Goal: Task Accomplishment & Management: Use online tool/utility

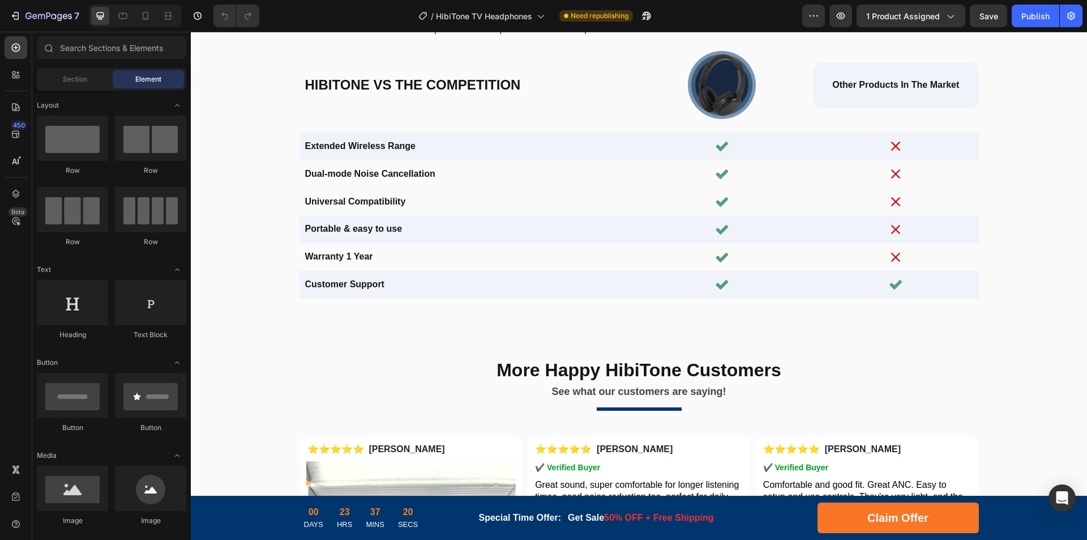
scroll to position [3285, 0]
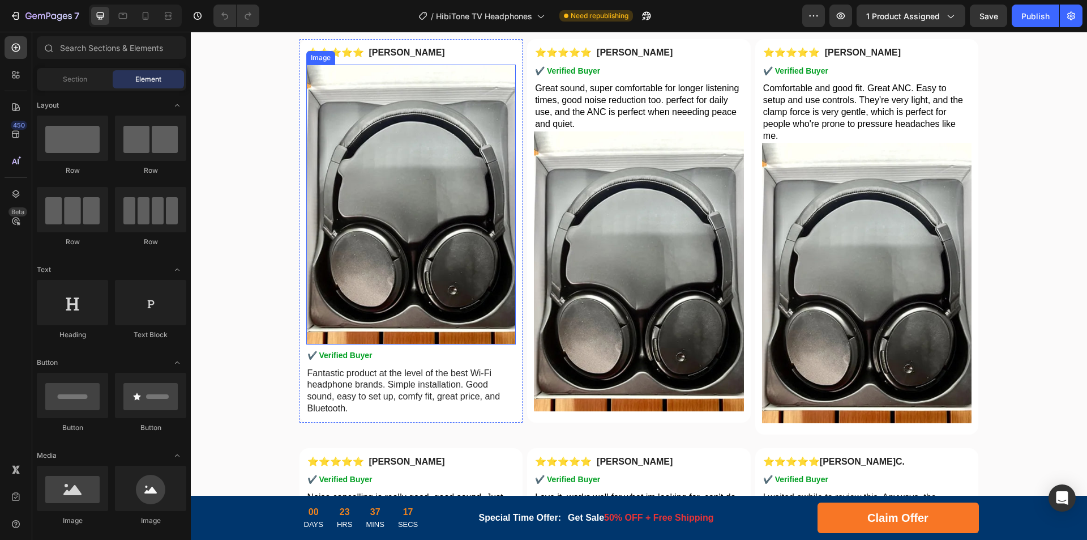
click at [401, 224] on img at bounding box center [411, 205] width 210 height 280
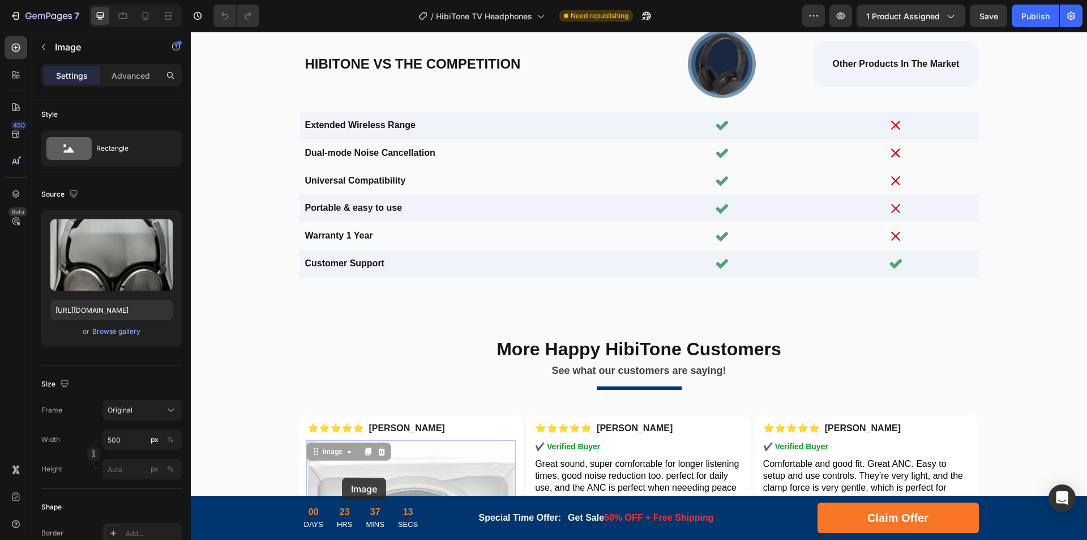
scroll to position [2887, 0]
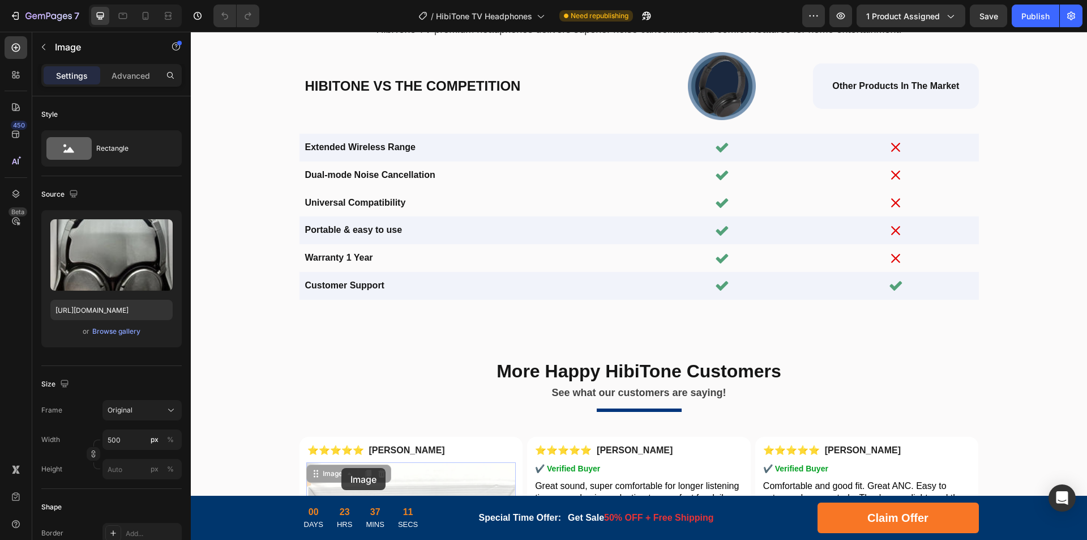
drag, startPoint x: 309, startPoint y: 74, endPoint x: 342, endPoint y: 468, distance: 395.0
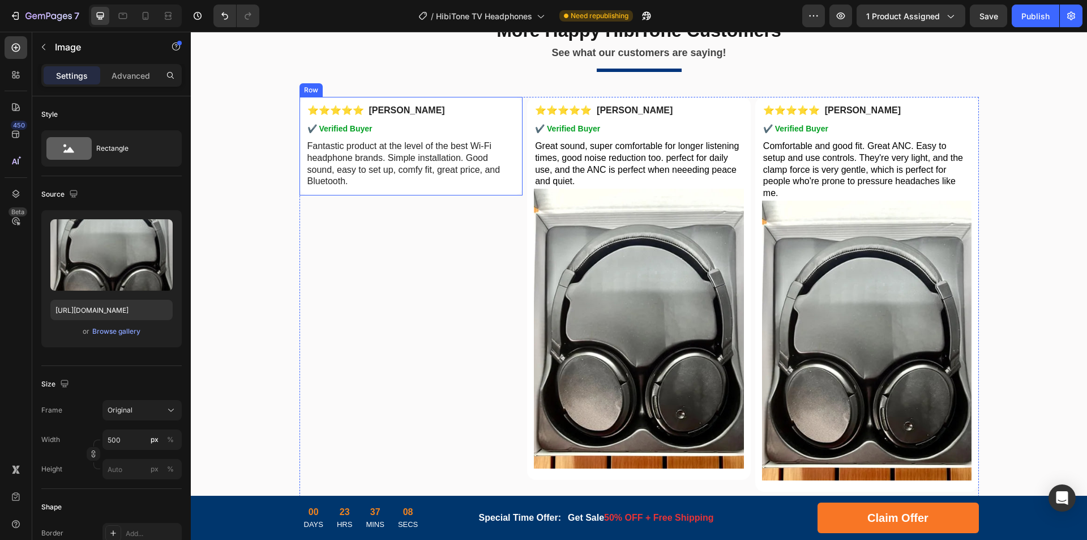
scroll to position [3532, 0]
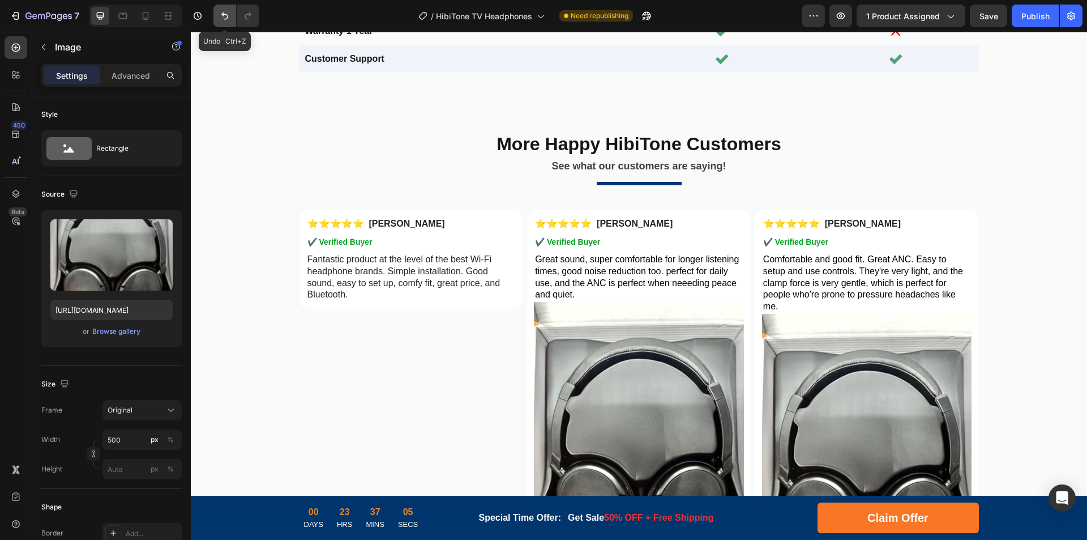
drag, startPoint x: 228, startPoint y: 12, endPoint x: 161, endPoint y: 151, distance: 153.5
click at [228, 12] on icon "Undo/Redo" at bounding box center [224, 15] width 11 height 11
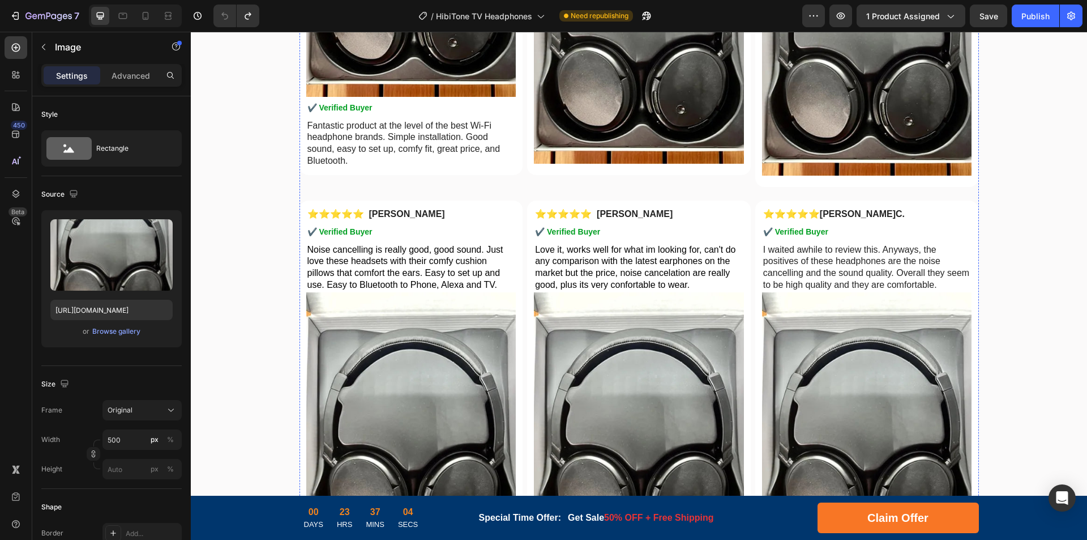
scroll to position [3114, 0]
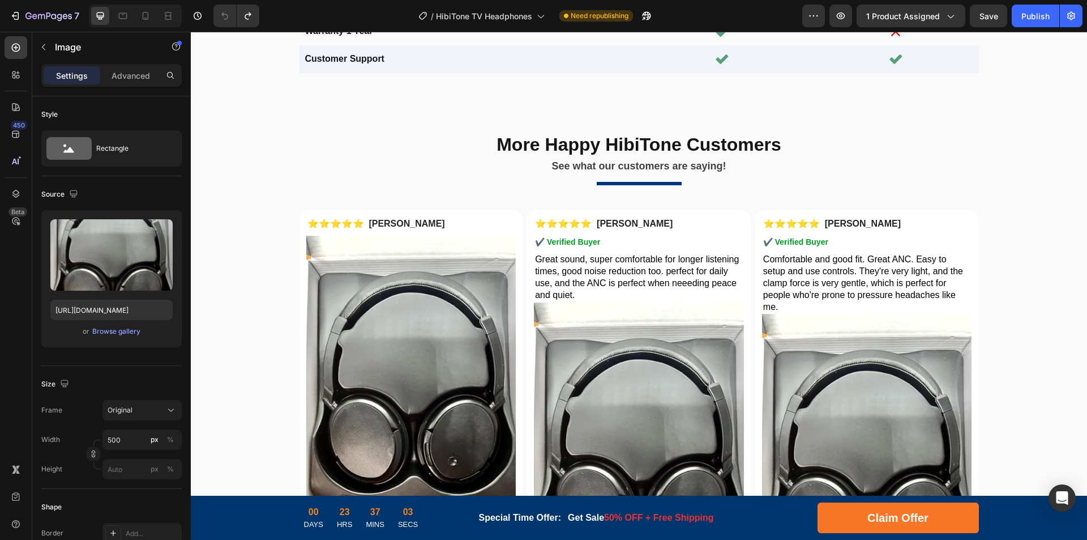
click at [406, 331] on img at bounding box center [411, 376] width 210 height 280
click at [317, 213] on div "Text Block" at bounding box center [328, 210] width 39 height 10
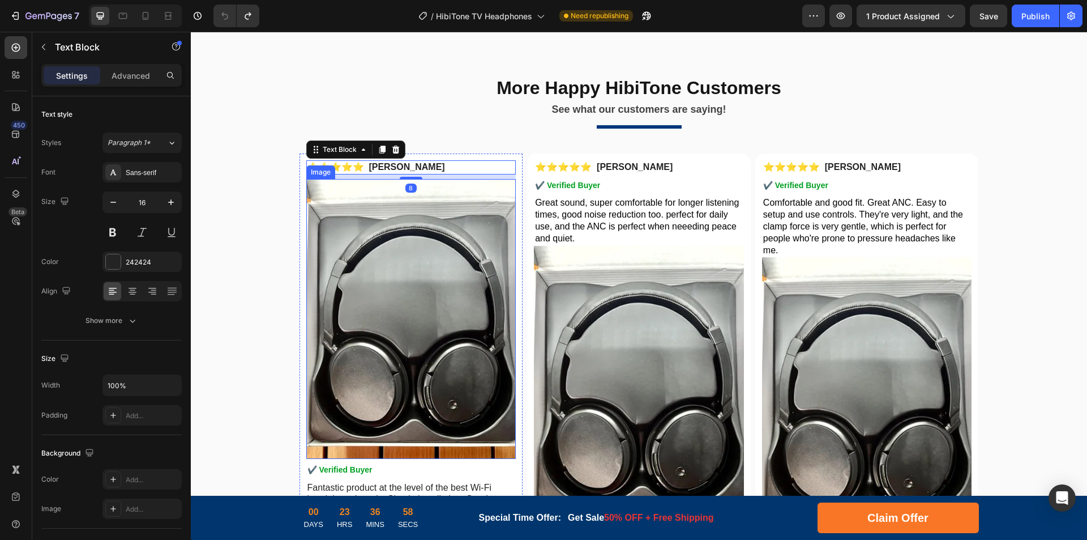
scroll to position [3227, 0]
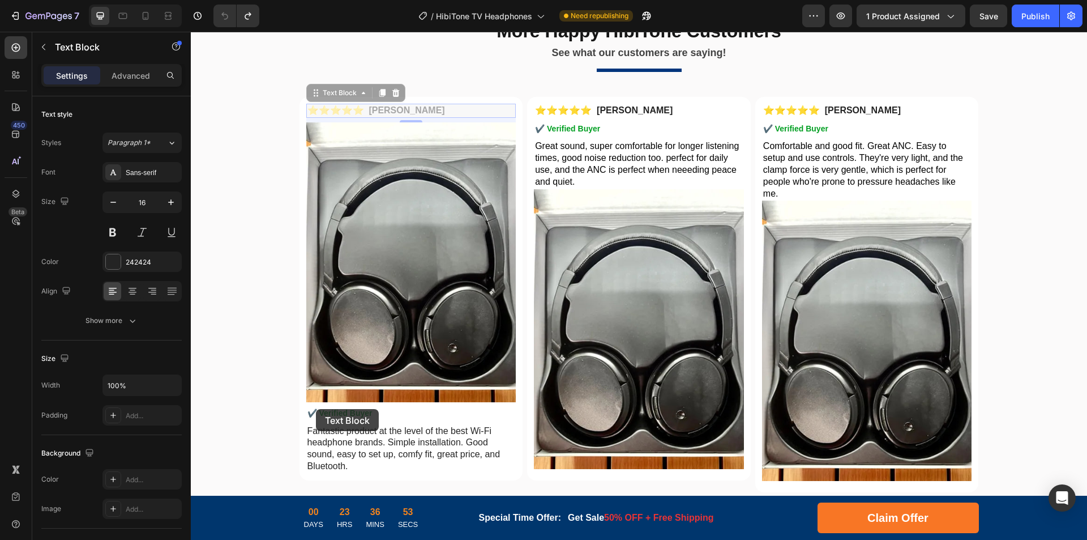
drag, startPoint x: 309, startPoint y: 92, endPoint x: 316, endPoint y: 409, distance: 317.2
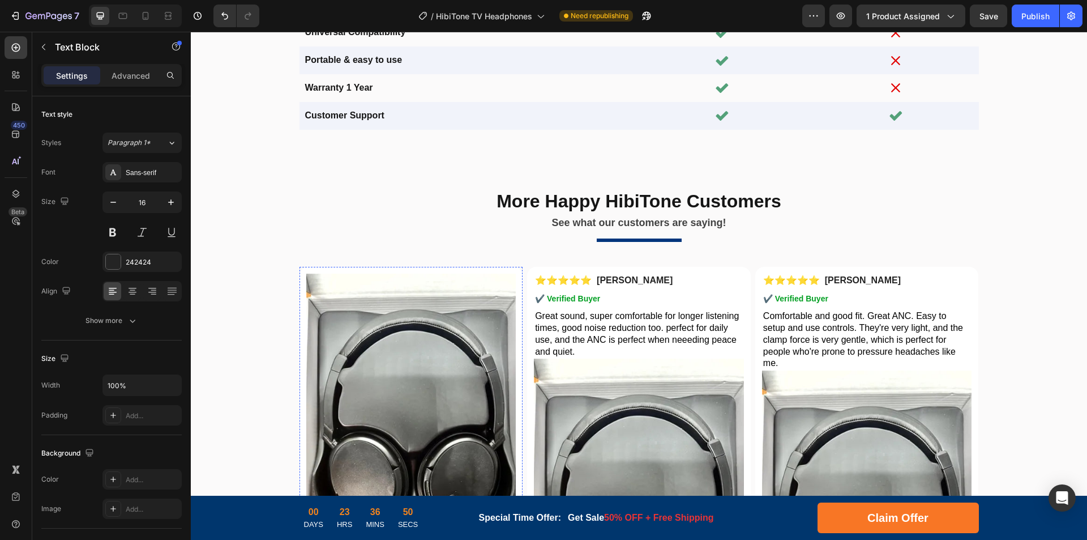
scroll to position [2886, 0]
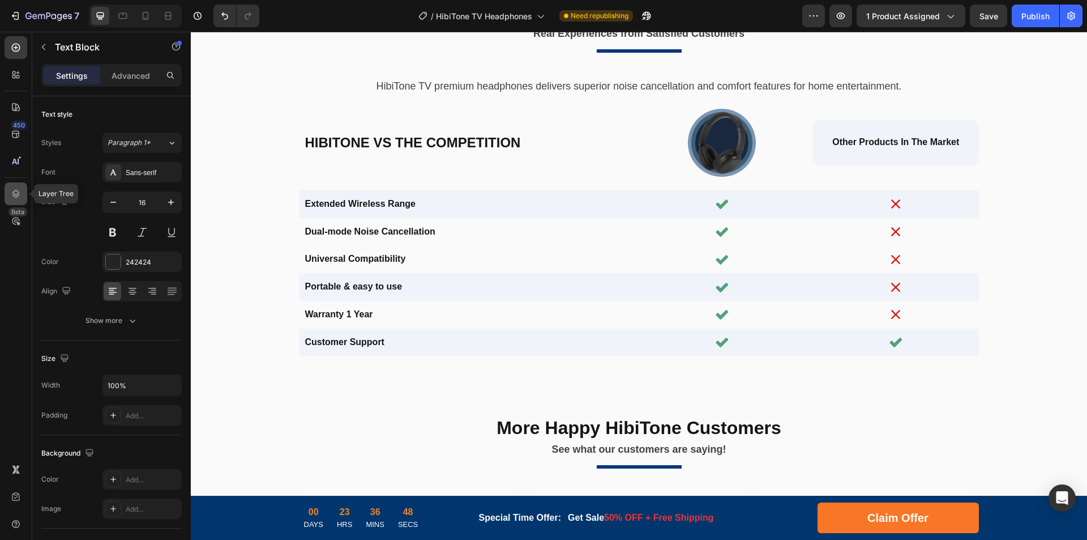
click at [15, 198] on icon at bounding box center [15, 193] width 11 height 11
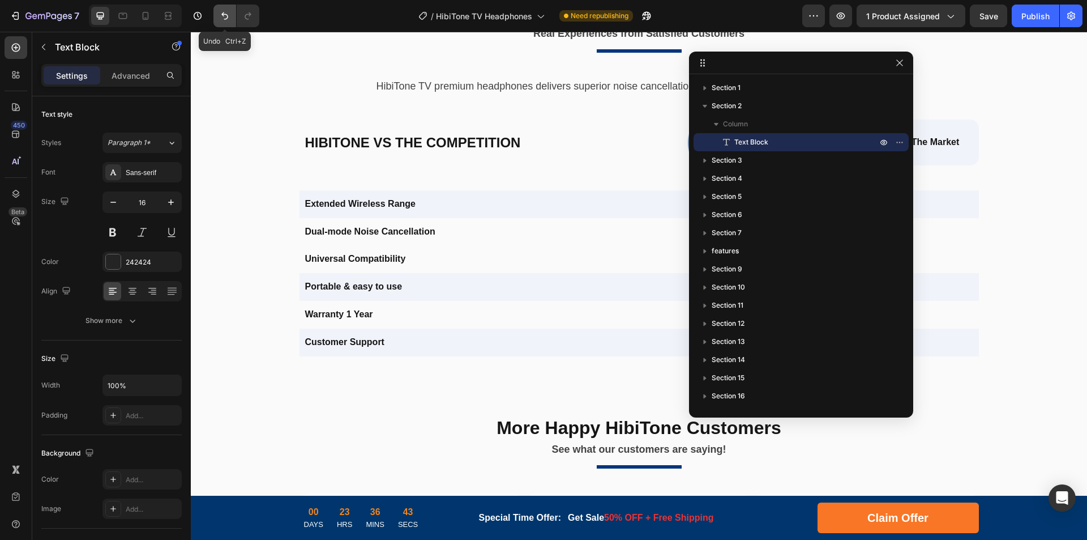
drag, startPoint x: 228, startPoint y: 8, endPoint x: 267, endPoint y: 196, distance: 191.5
click at [228, 8] on button "Undo/Redo" at bounding box center [225, 16] width 23 height 23
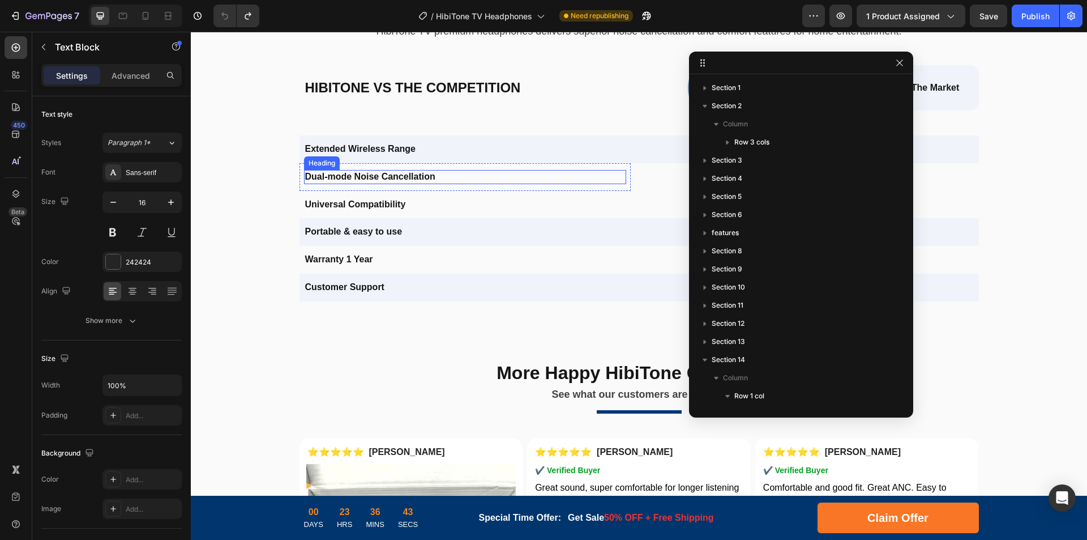
scroll to position [2831, 0]
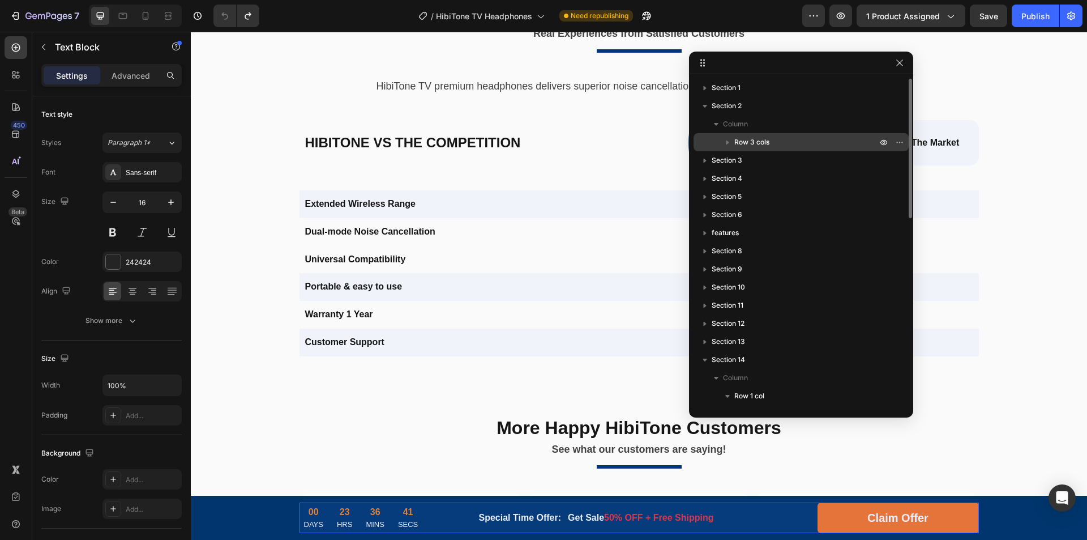
click at [778, 140] on p "Row 3 cols" at bounding box center [807, 141] width 145 height 11
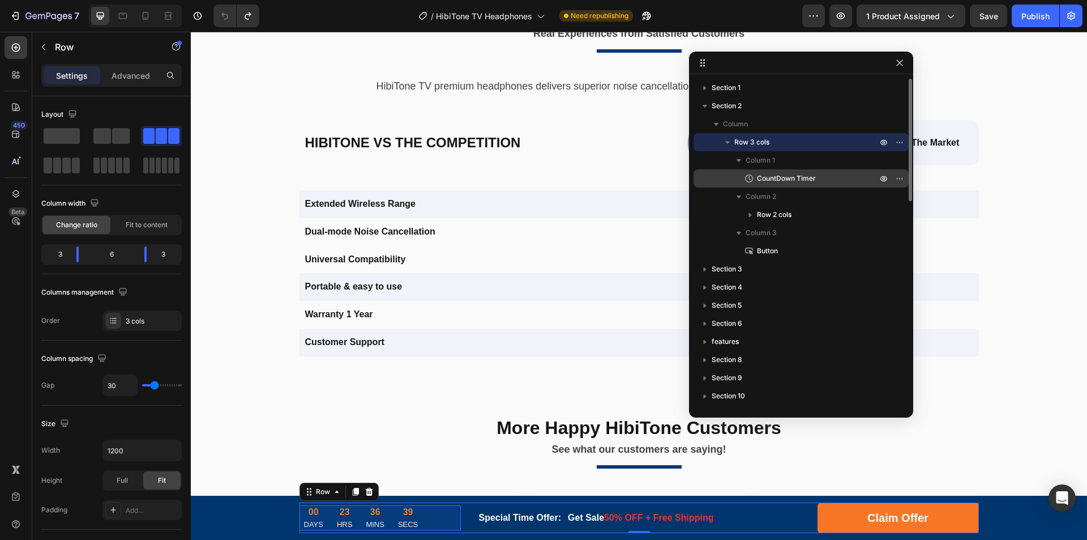
click at [784, 173] on span "CountDown Timer" at bounding box center [786, 178] width 59 height 11
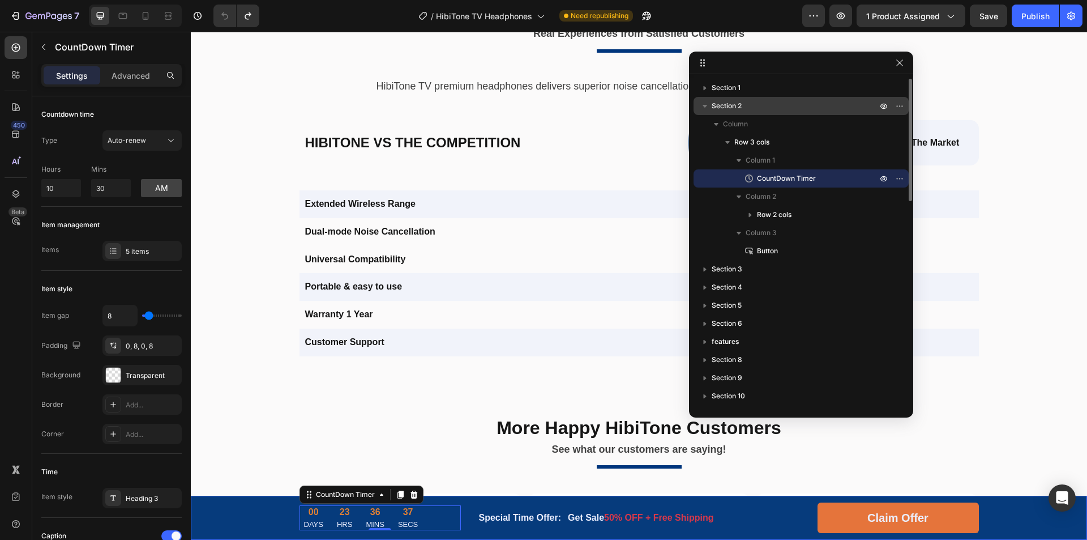
click at [756, 112] on div "Section 2" at bounding box center [801, 106] width 206 height 18
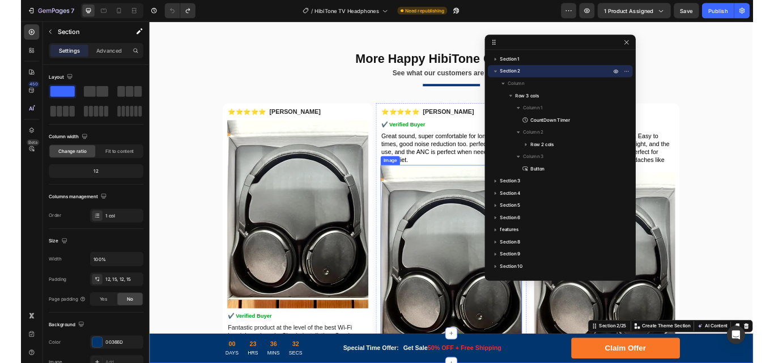
scroll to position [3284, 0]
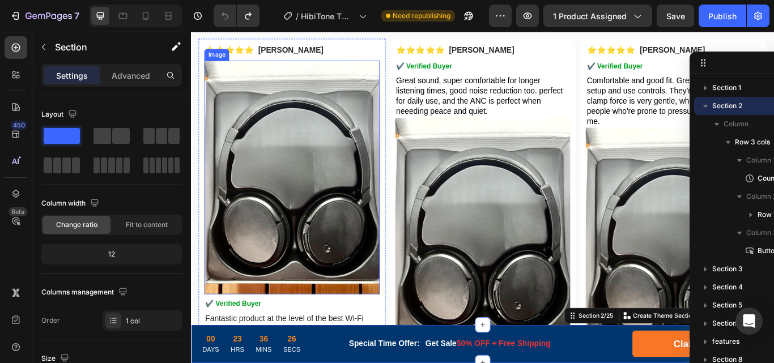
click at [354, 217] on img at bounding box center [308, 202] width 204 height 272
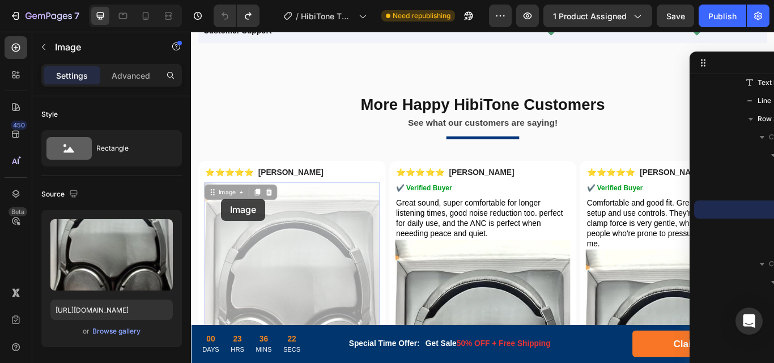
scroll to position [3126, 0]
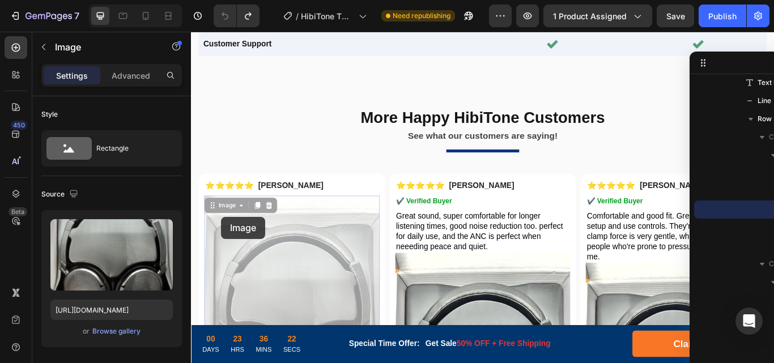
drag, startPoint x: 215, startPoint y: 79, endPoint x: 231, endPoint y: 283, distance: 204.5
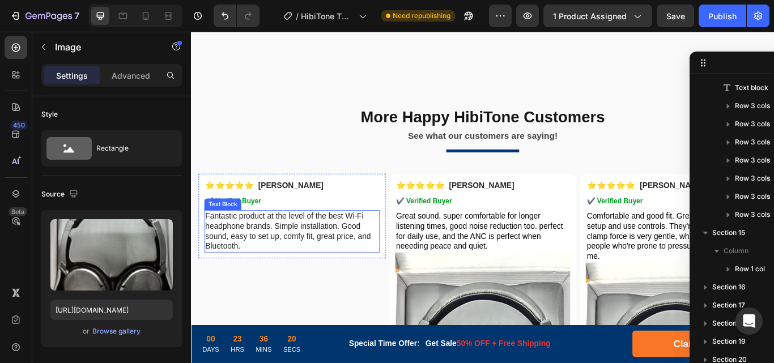
scroll to position [3715, 0]
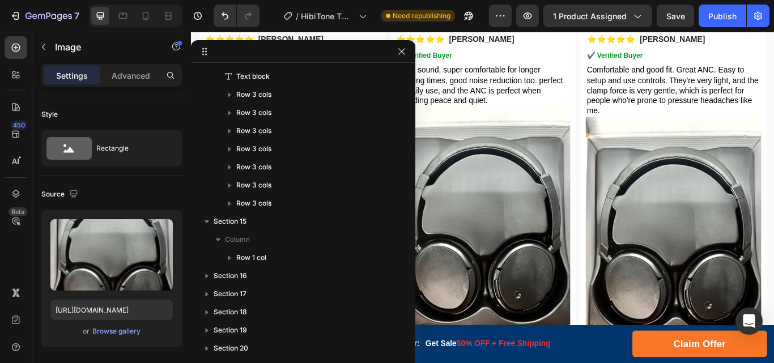
drag, startPoint x: 705, startPoint y: 66, endPoint x: 150, endPoint y: 46, distance: 554.8
click at [223, 19] on icon "Undo/Redo" at bounding box center [224, 15] width 11 height 11
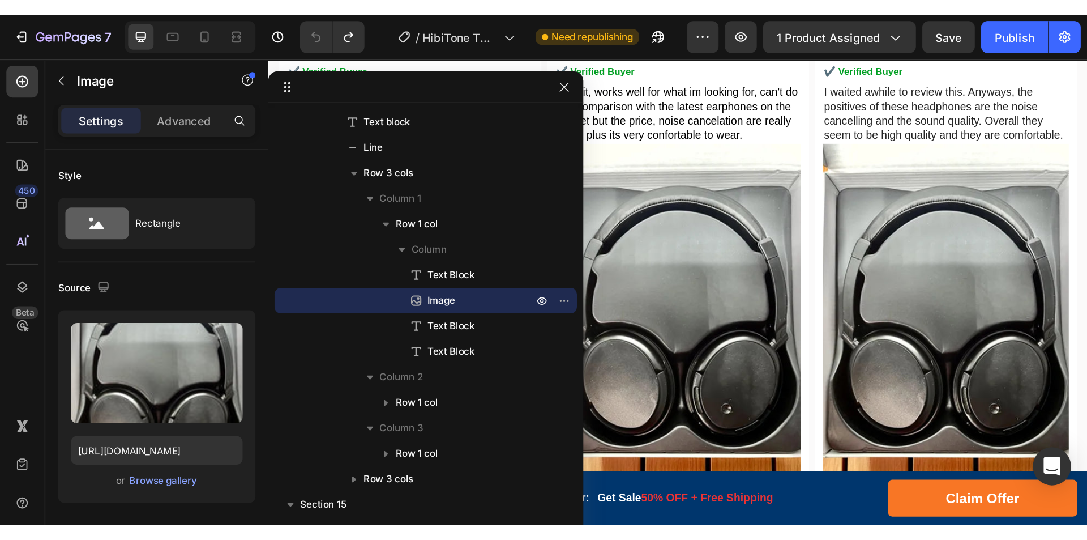
scroll to position [3296, 0]
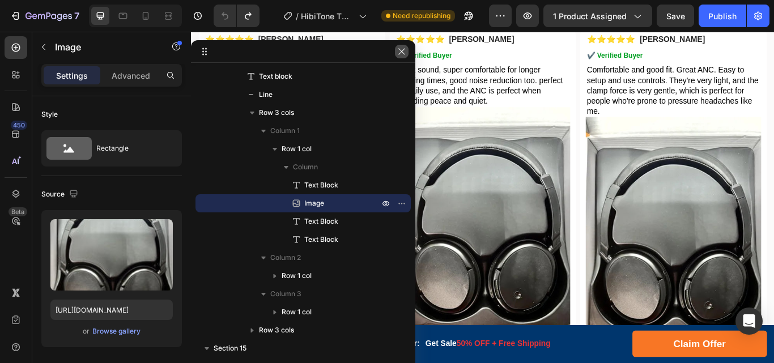
click at [400, 56] on button "button" at bounding box center [402, 52] width 14 height 14
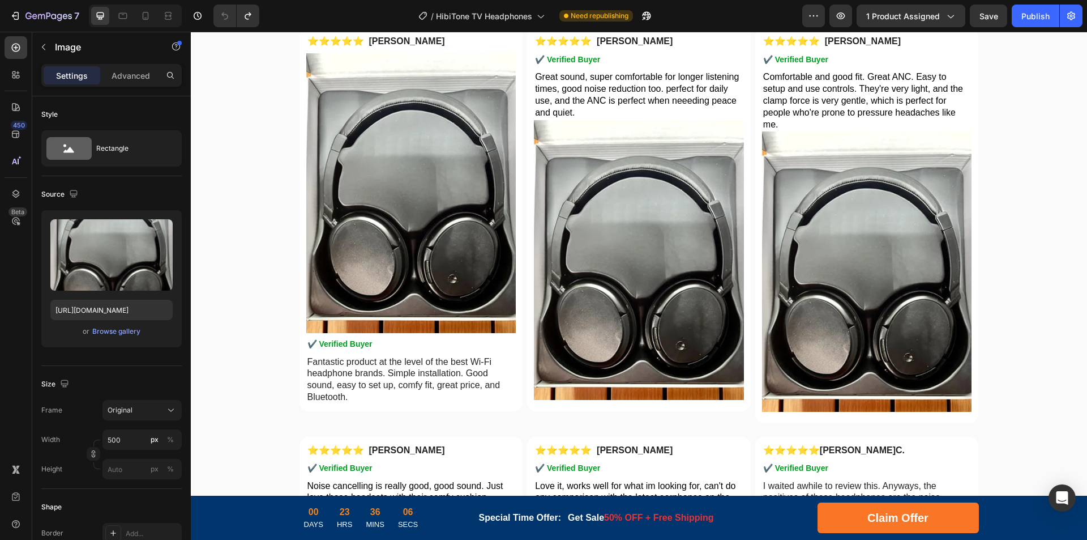
scroll to position [3183, 0]
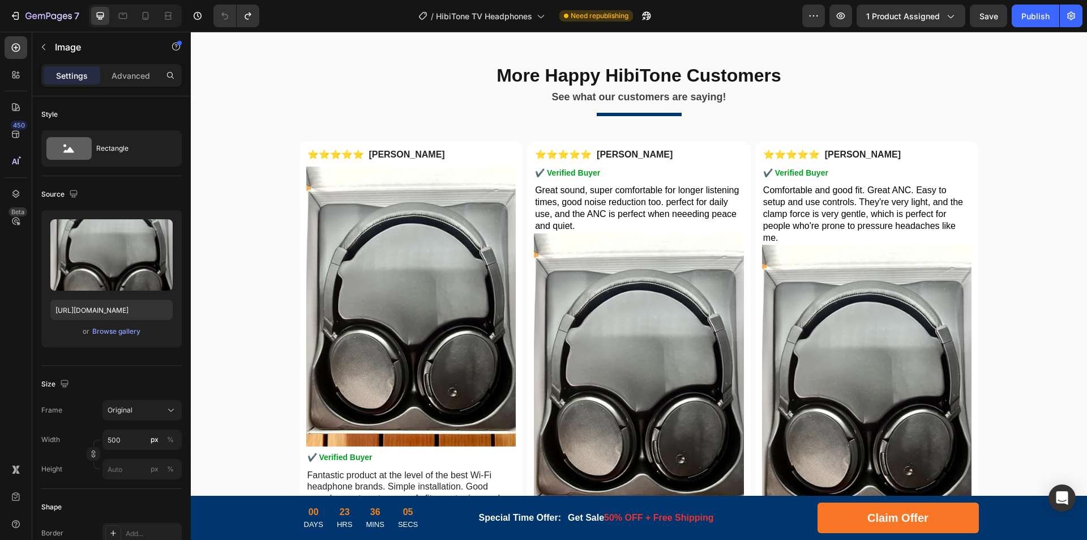
click at [406, 238] on img at bounding box center [411, 307] width 210 height 280
click at [119, 12] on icon at bounding box center [122, 15] width 11 height 11
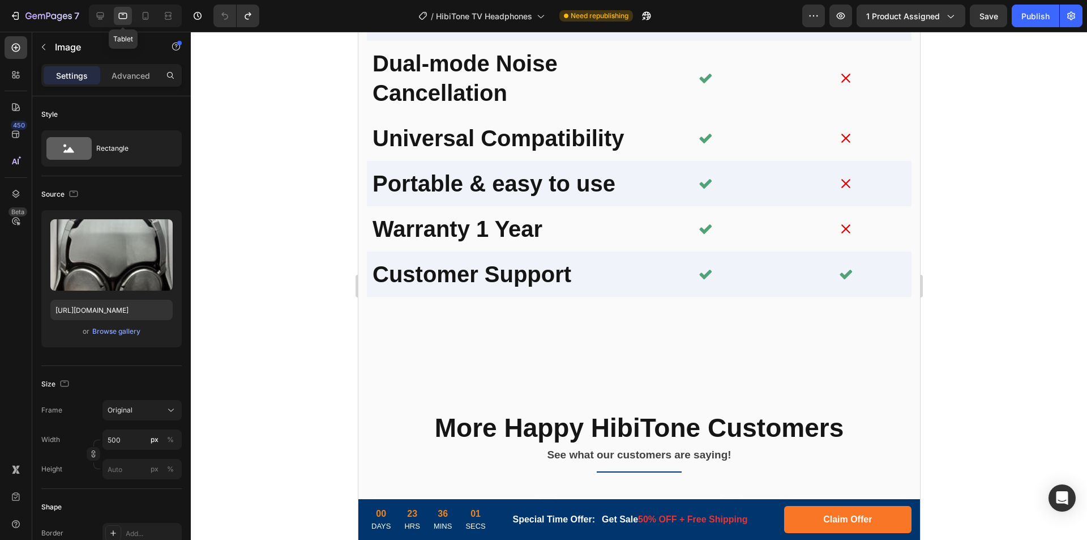
scroll to position [3664, 0]
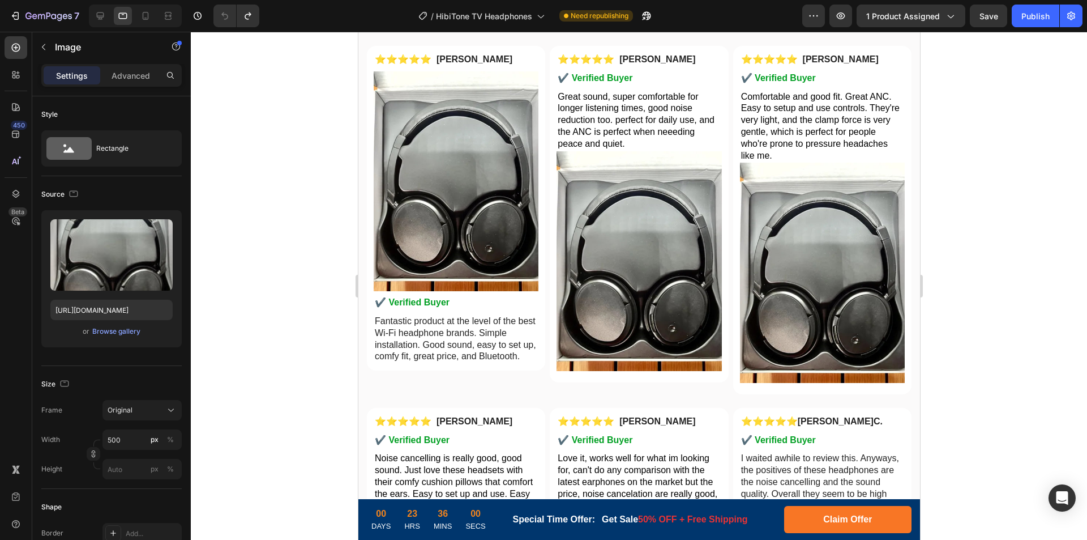
click at [430, 202] on img at bounding box center [455, 181] width 165 height 220
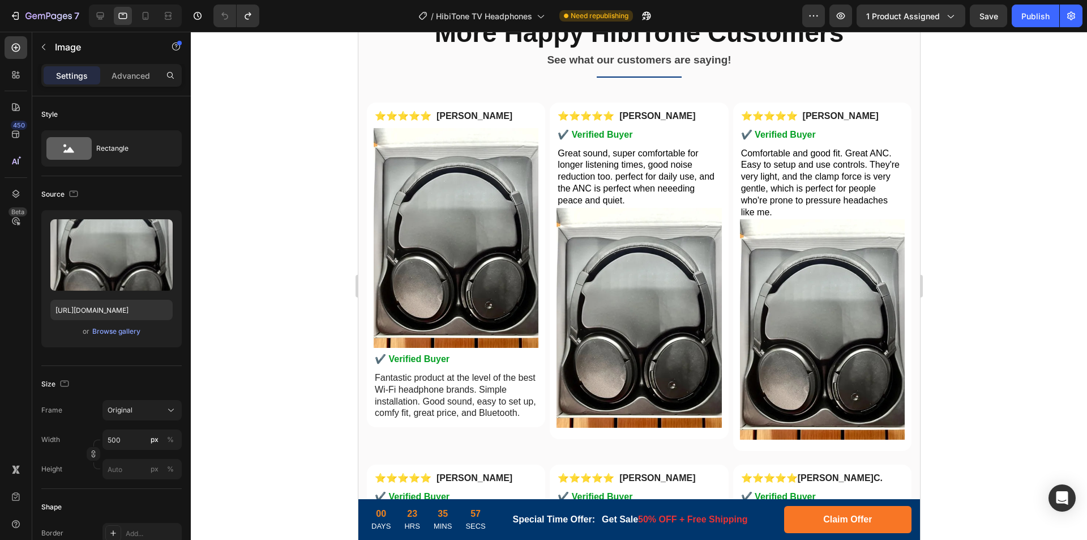
click at [453, 183] on img at bounding box center [455, 238] width 165 height 220
click at [614, 253] on img at bounding box center [638, 318] width 165 height 220
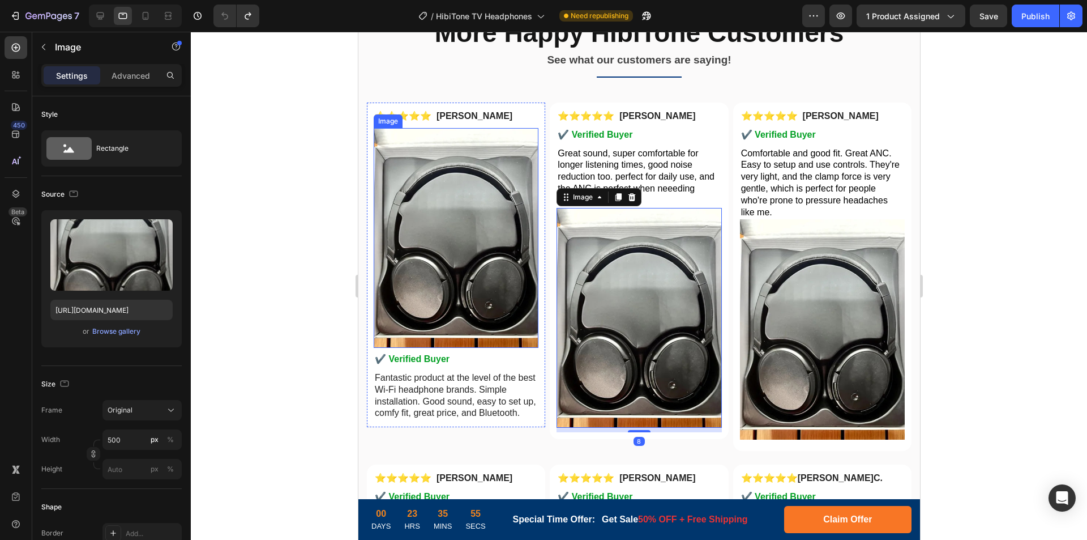
click at [443, 190] on img at bounding box center [455, 238] width 165 height 220
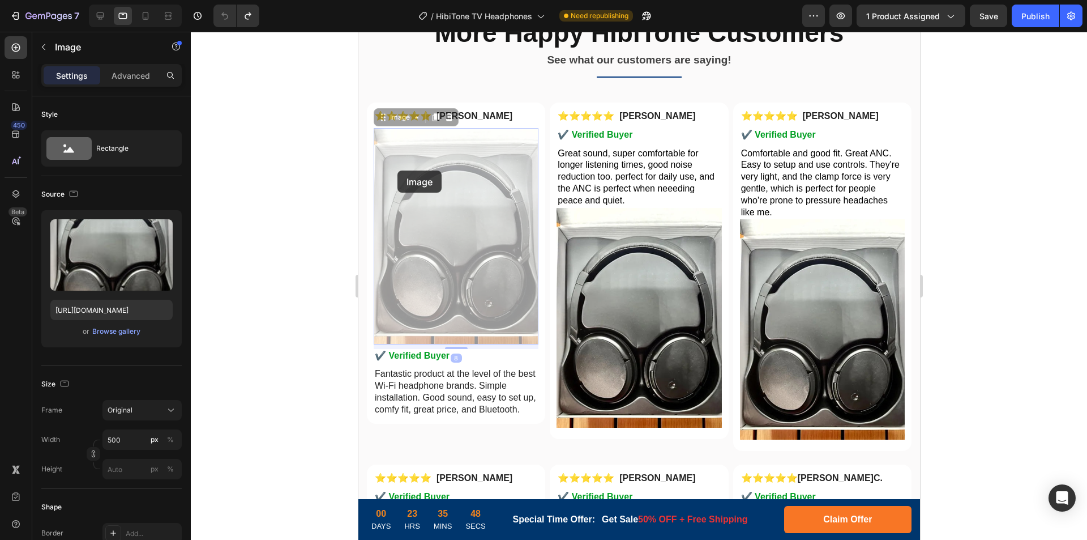
drag, startPoint x: 382, startPoint y: 121, endPoint x: 397, endPoint y: 170, distance: 52.1
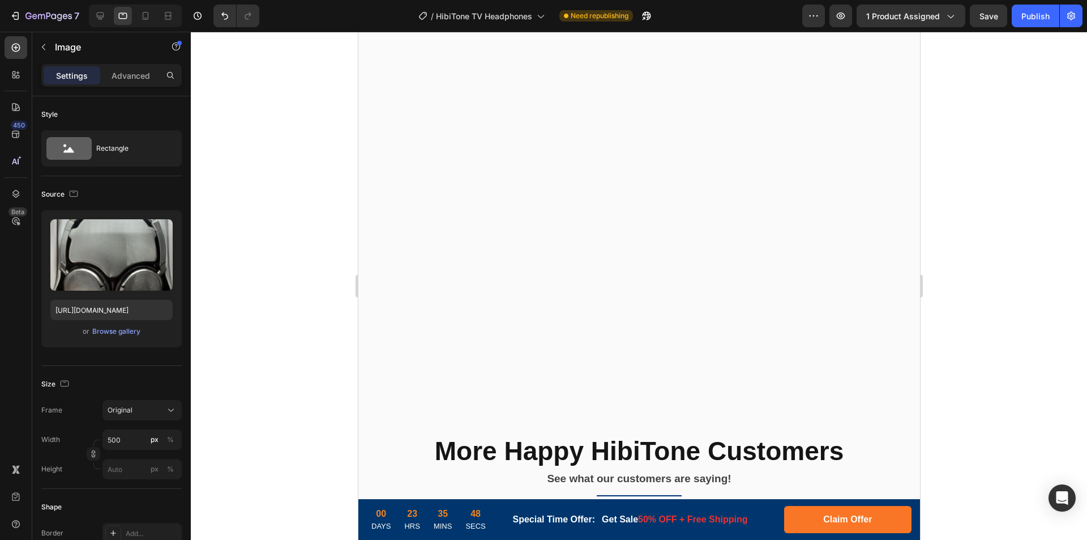
scroll to position [4025, 0]
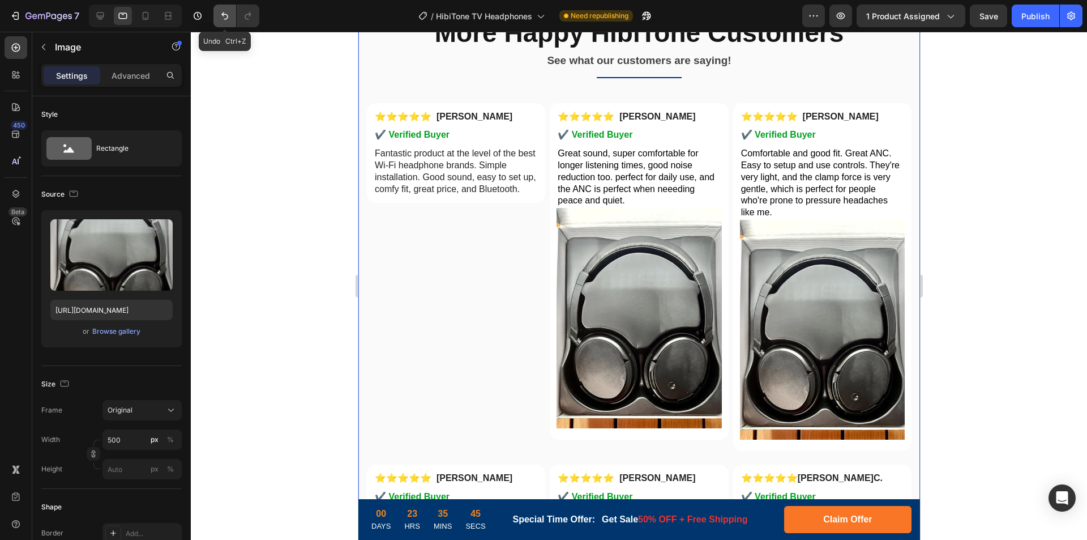
drag, startPoint x: 219, startPoint y: 16, endPoint x: 10, endPoint y: 56, distance: 213.3
click at [219, 16] on icon "Undo/Redo" at bounding box center [224, 15] width 11 height 11
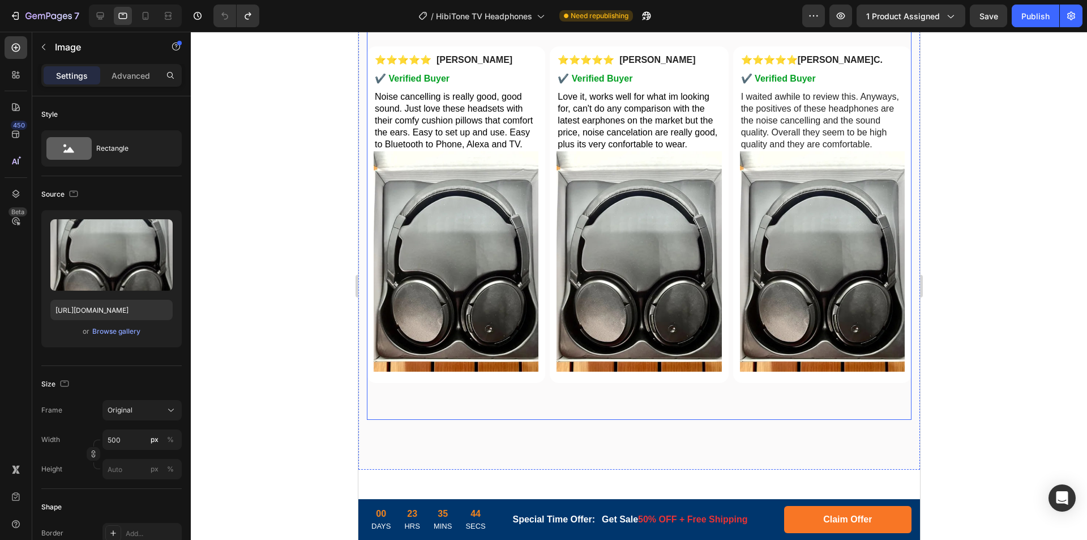
scroll to position [3607, 0]
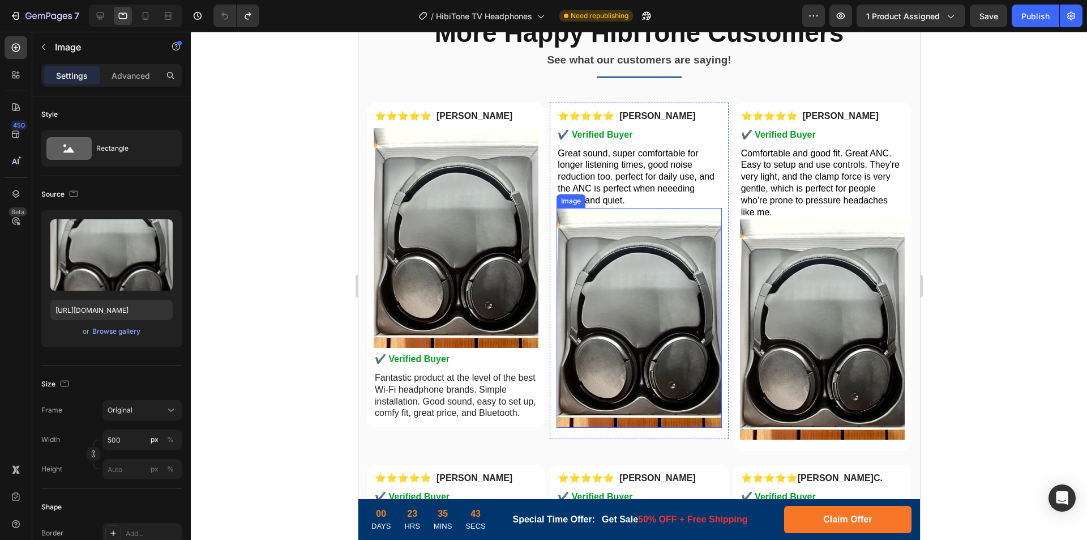
click at [624, 276] on img at bounding box center [638, 318] width 165 height 220
click at [150, 10] on icon at bounding box center [145, 15] width 11 height 11
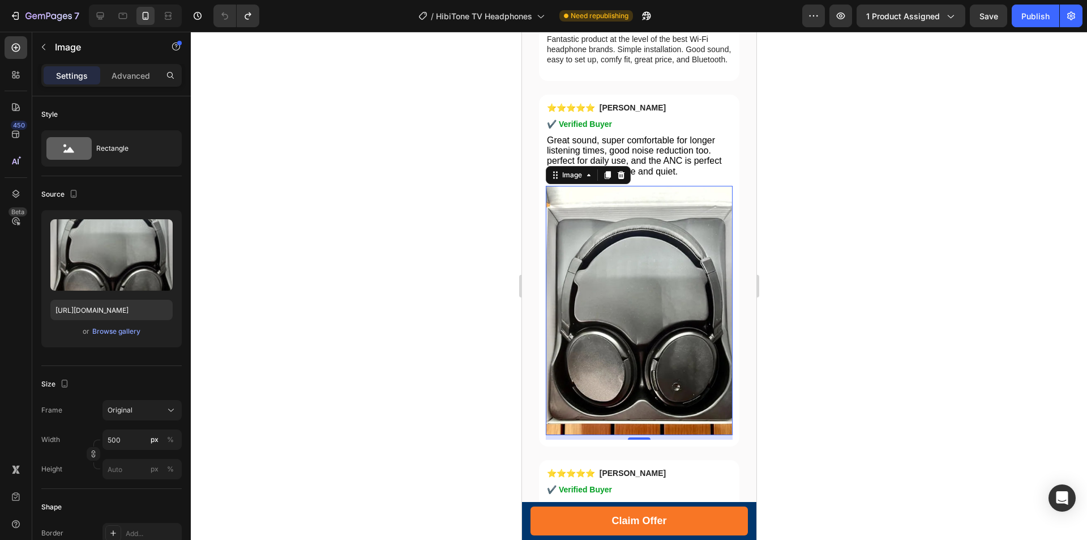
scroll to position [3878, 0]
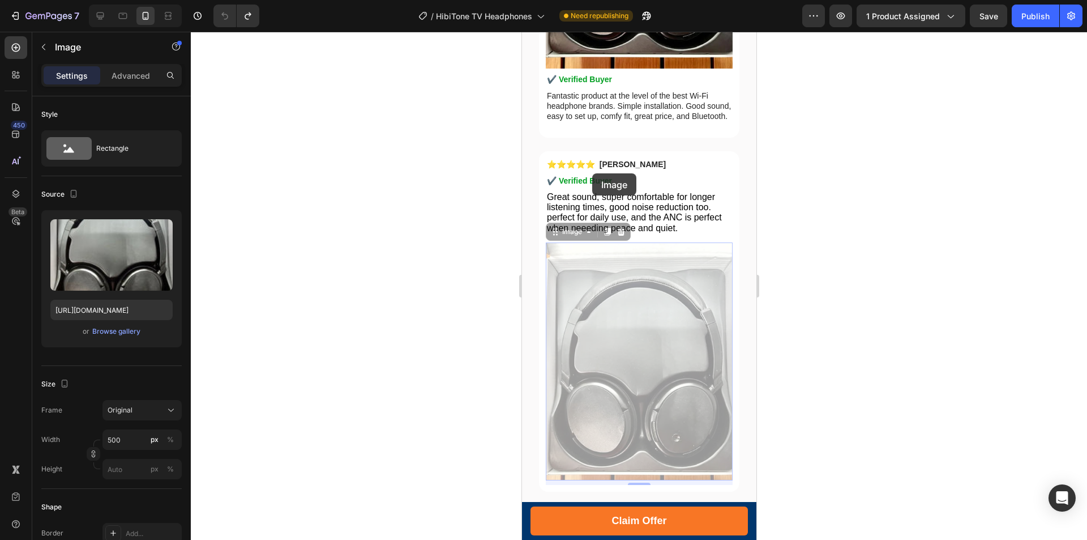
drag, startPoint x: 554, startPoint y: 231, endPoint x: 592, endPoint y: 176, distance: 67.2
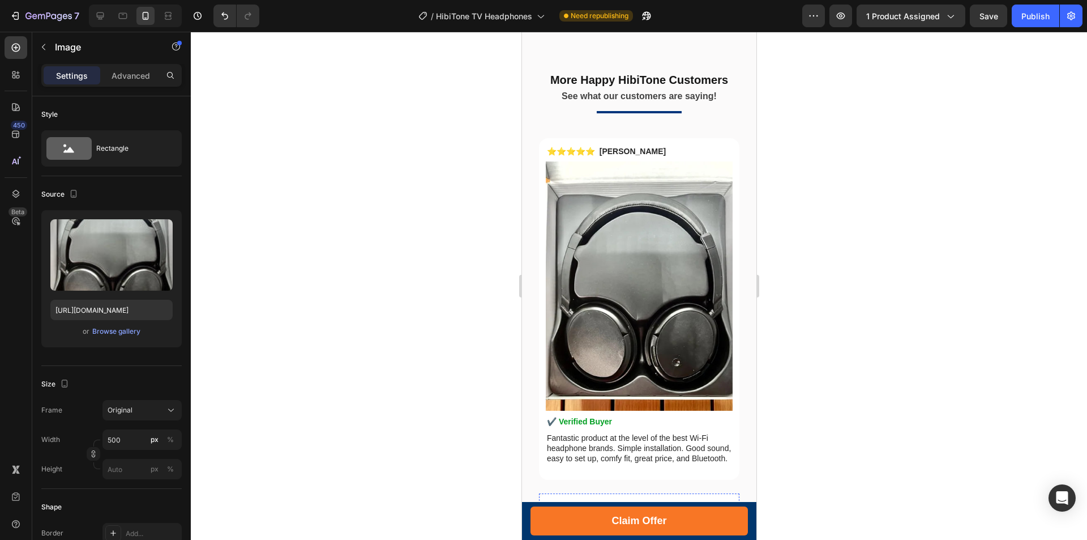
scroll to position [4220, 0]
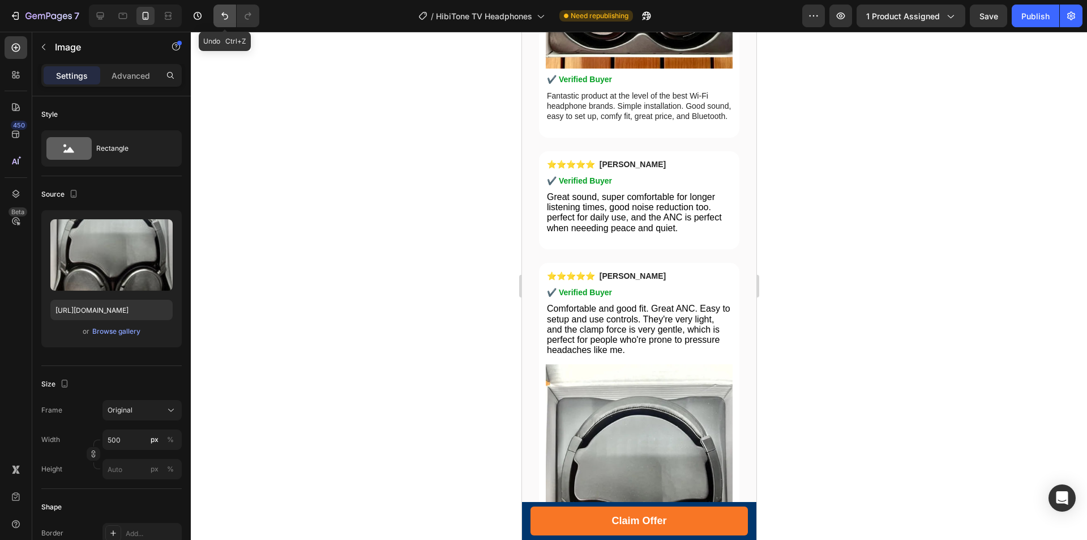
click at [222, 16] on icon "Undo/Redo" at bounding box center [224, 15] width 11 height 11
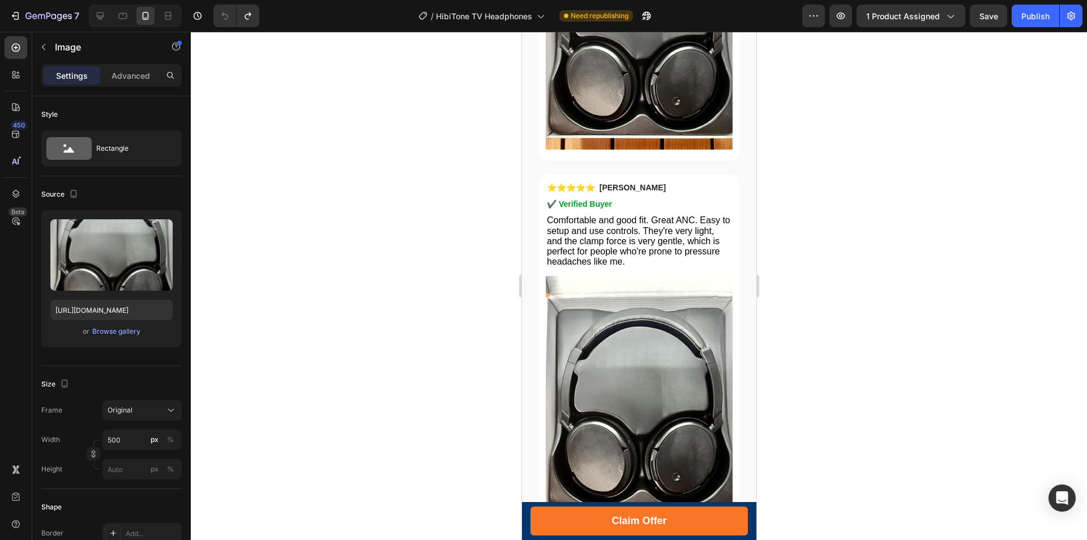
scroll to position [3878, 0]
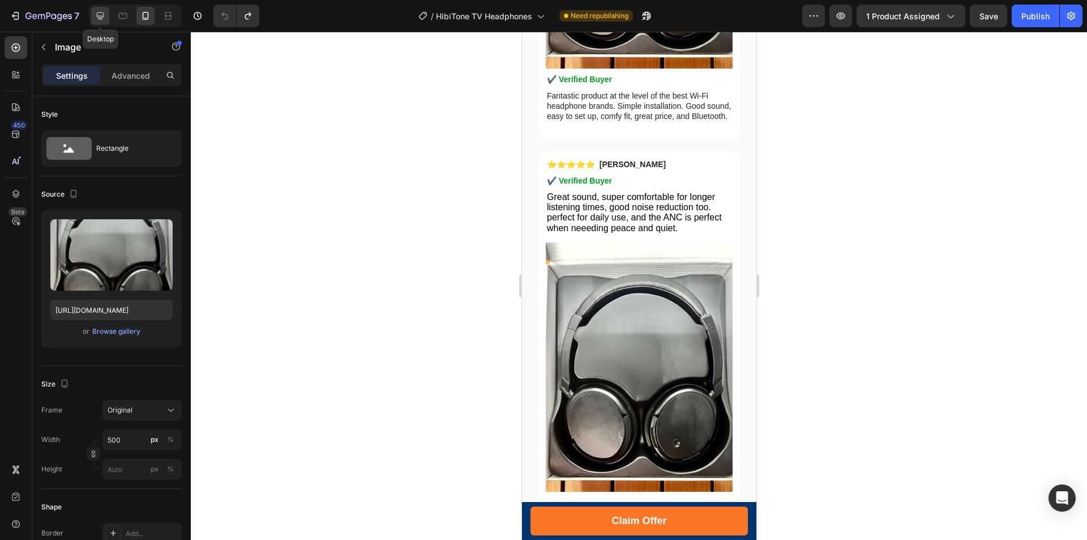
click at [100, 16] on icon at bounding box center [100, 15] width 7 height 7
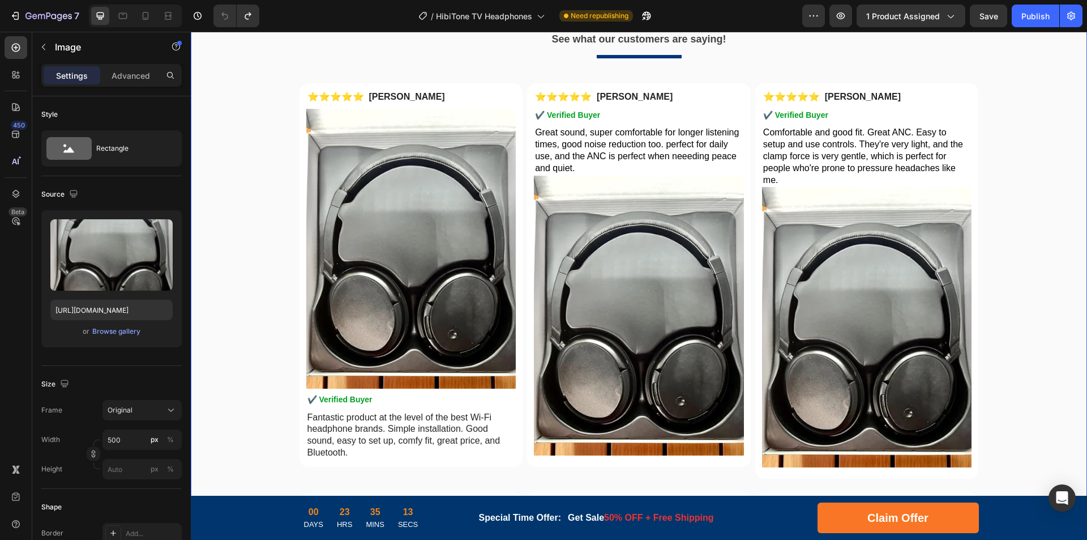
scroll to position [3127, 0]
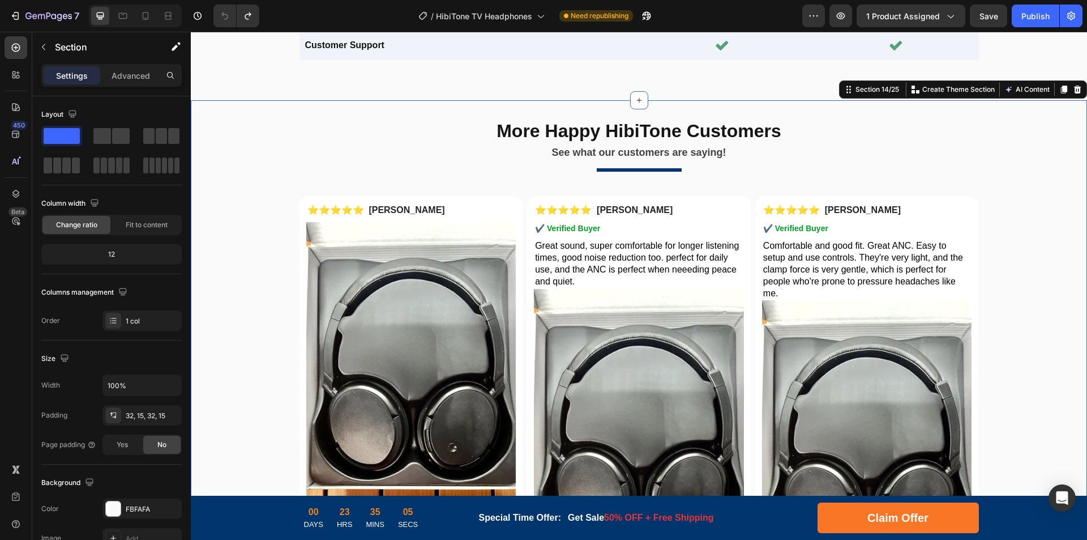
scroll to position [3184, 0]
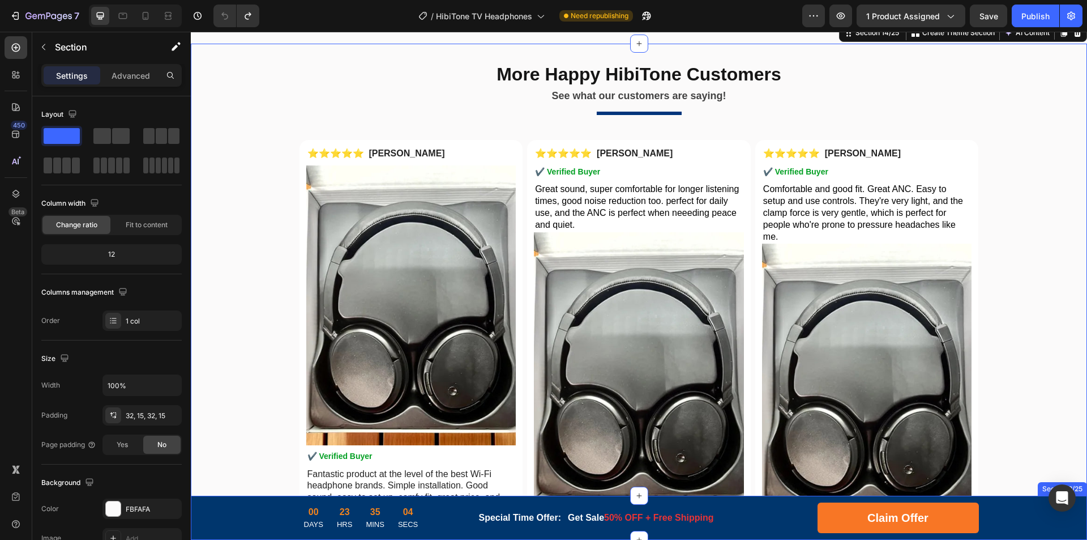
click at [242, 515] on div "00 DAYS 23 HRS 35 MINS 04 SECS CountDown Timer Special Time Offer: Text block G…" at bounding box center [639, 517] width 880 height 31
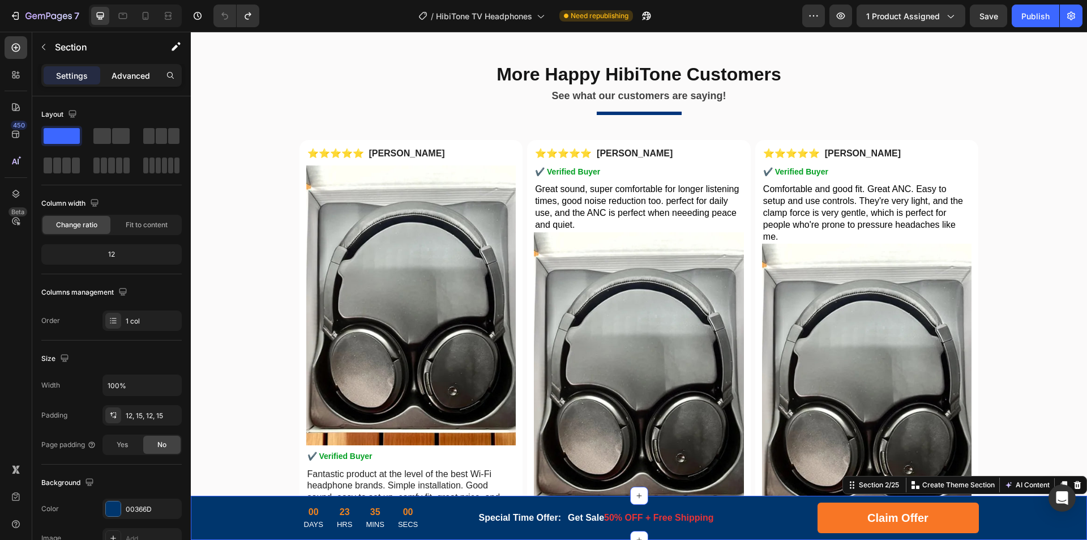
click at [133, 73] on p "Advanced" at bounding box center [131, 76] width 39 height 12
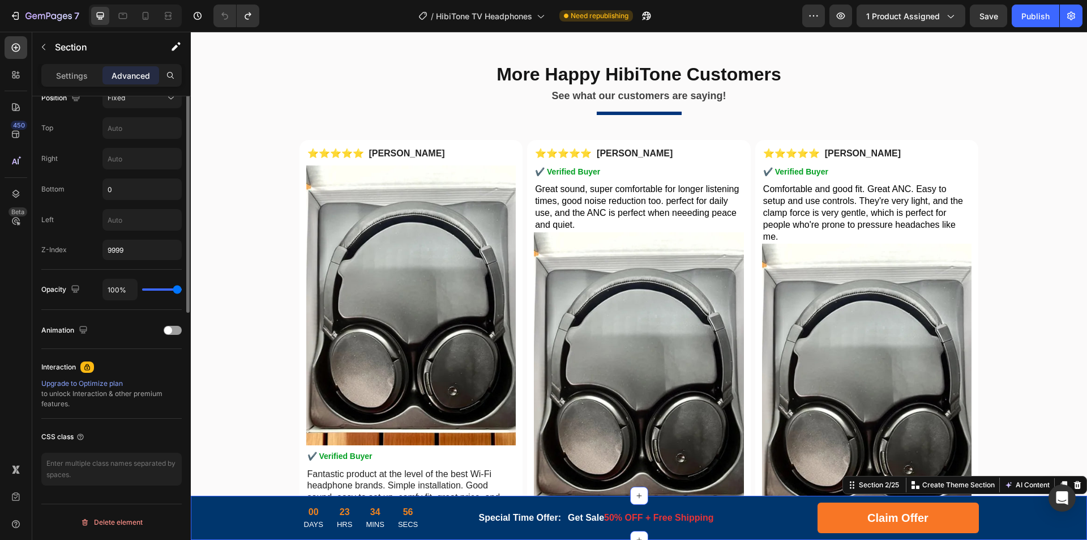
scroll to position [262, 0]
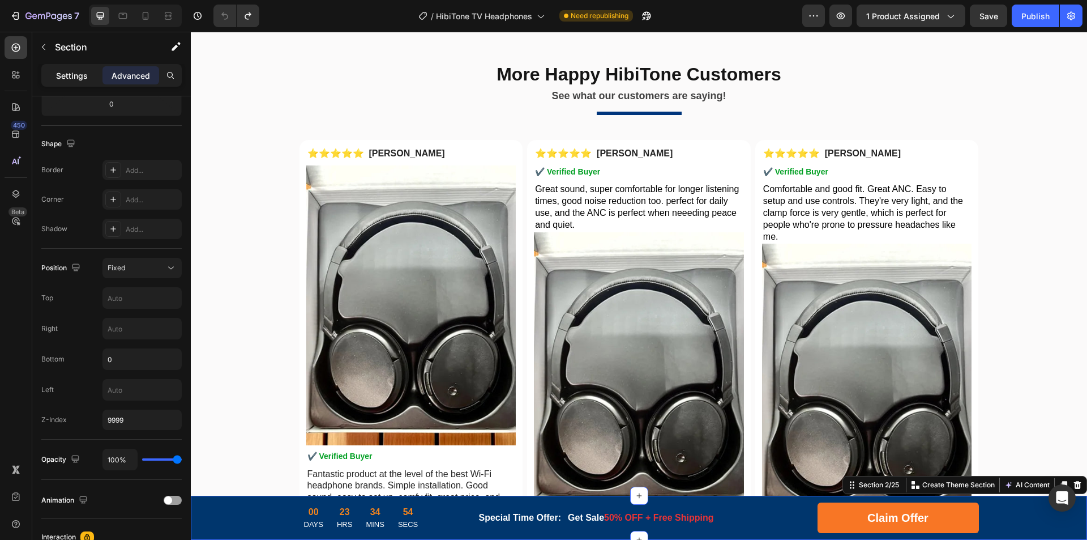
click at [74, 72] on p "Settings" at bounding box center [72, 76] width 32 height 12
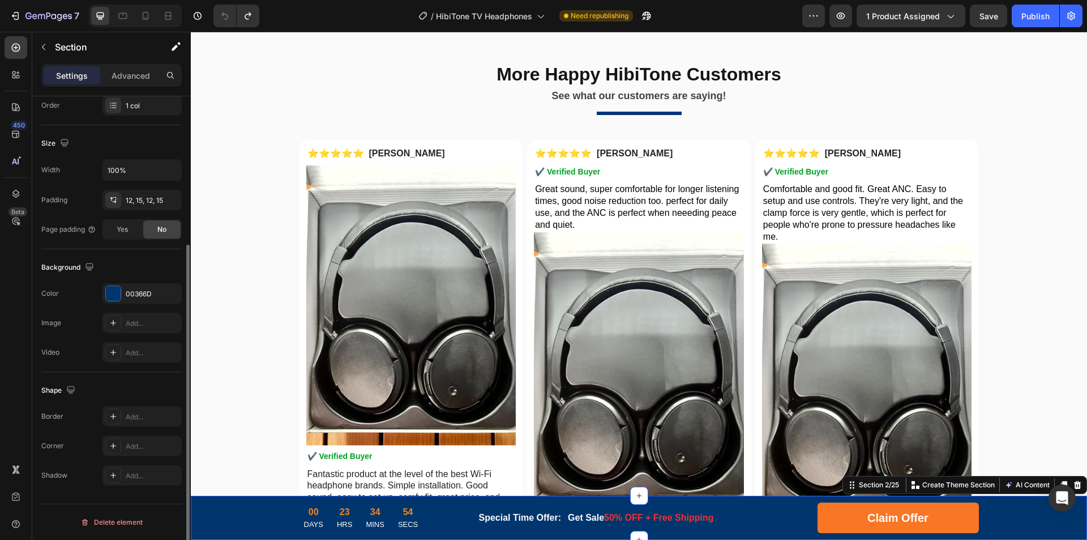
scroll to position [215, 0]
click at [46, 51] on icon "button" at bounding box center [43, 46] width 9 height 9
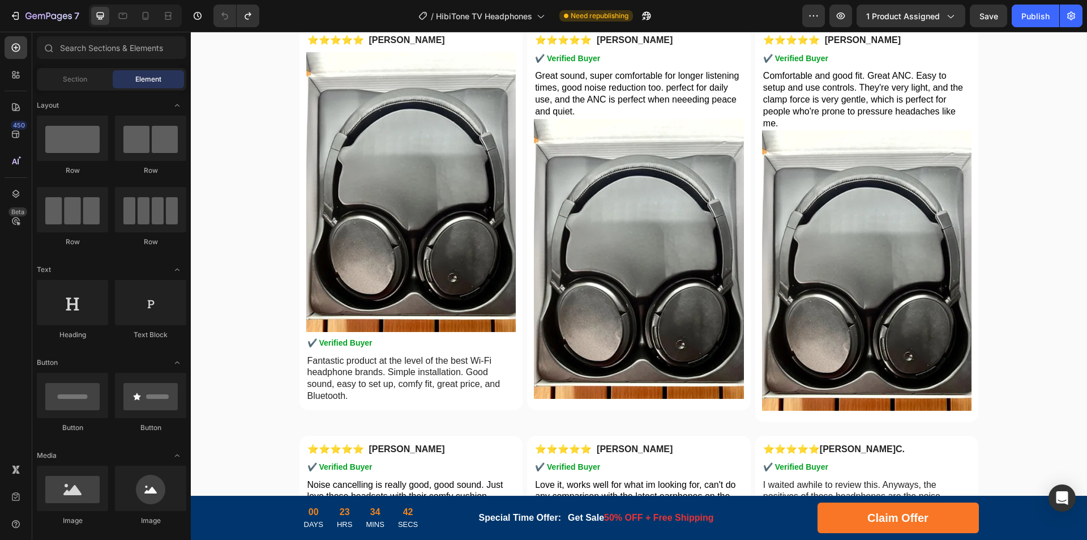
scroll to position [3241, 0]
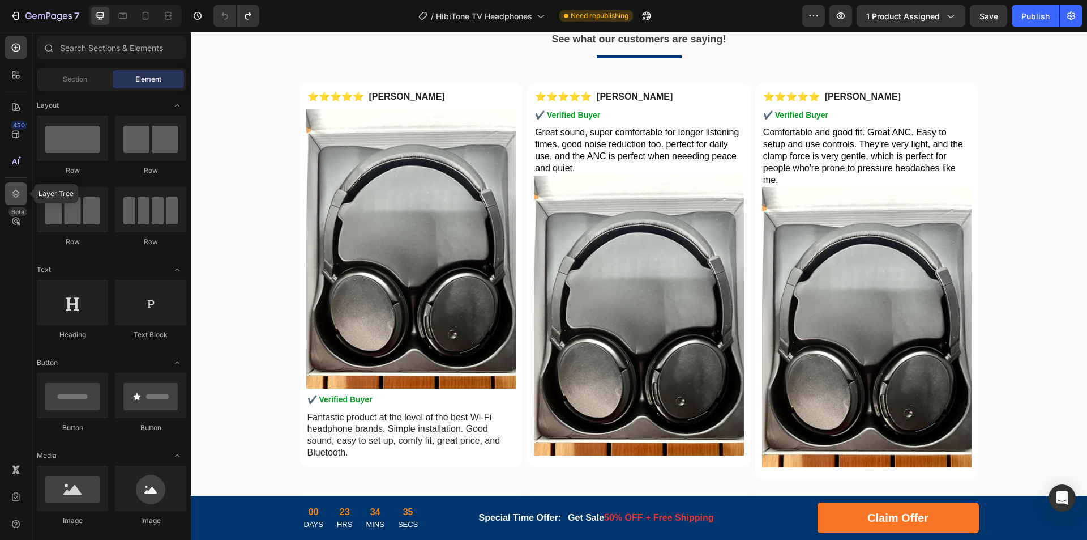
click at [9, 198] on div at bounding box center [16, 193] width 23 height 23
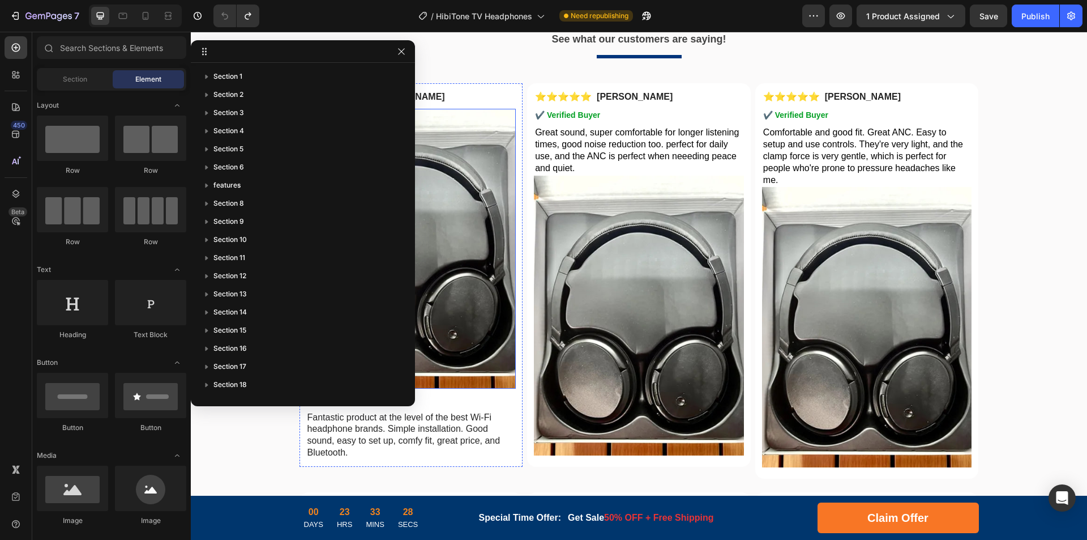
click at [475, 169] on img at bounding box center [411, 249] width 210 height 280
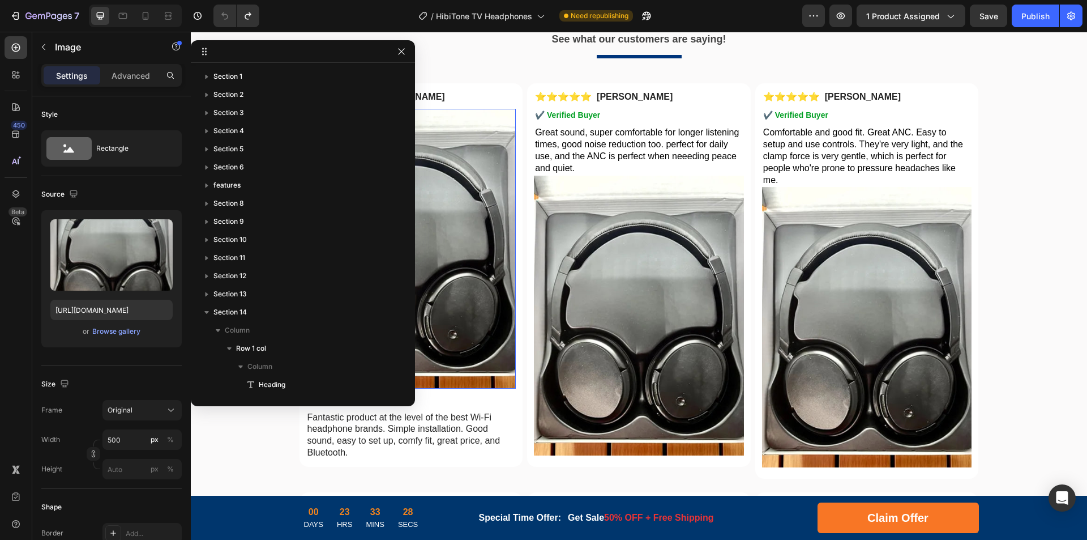
scroll to position [331, 0]
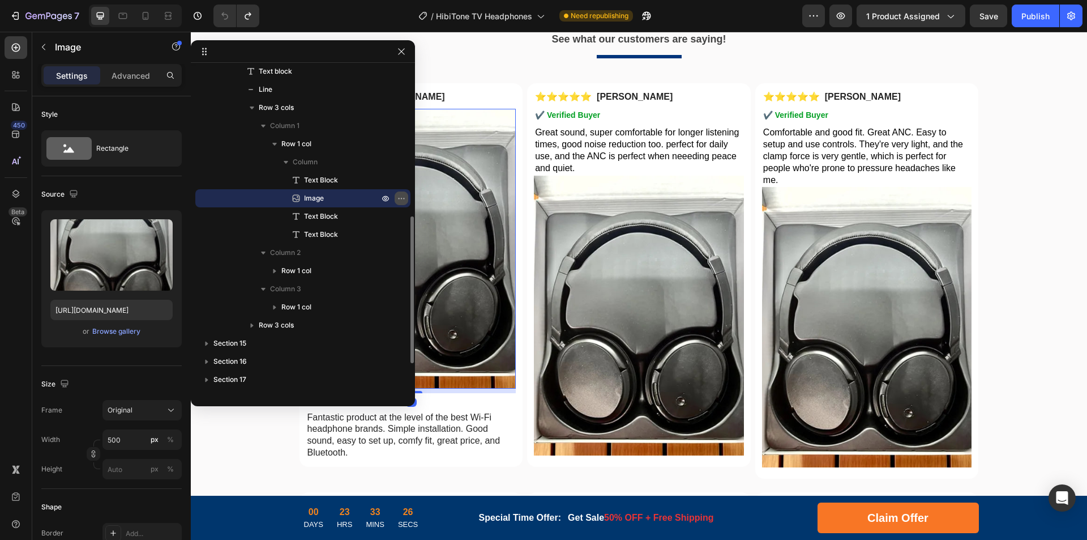
click at [398, 198] on icon "button" at bounding box center [401, 198] width 9 height 9
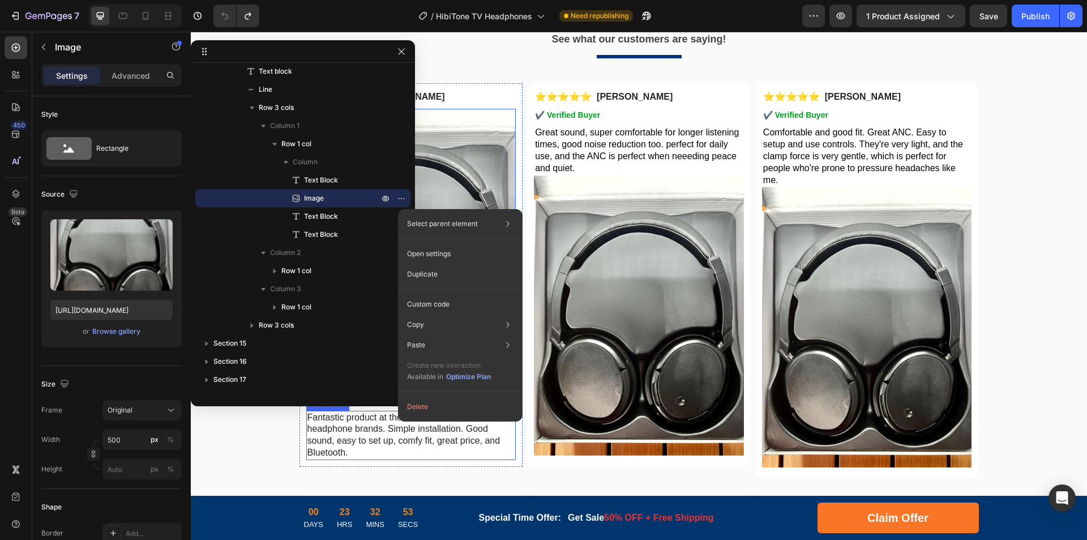
click at [385, 432] on p "Fantastic product at the level of the best Wi-Fi headphone brands. Simple insta…" at bounding box center [412, 435] width 208 height 47
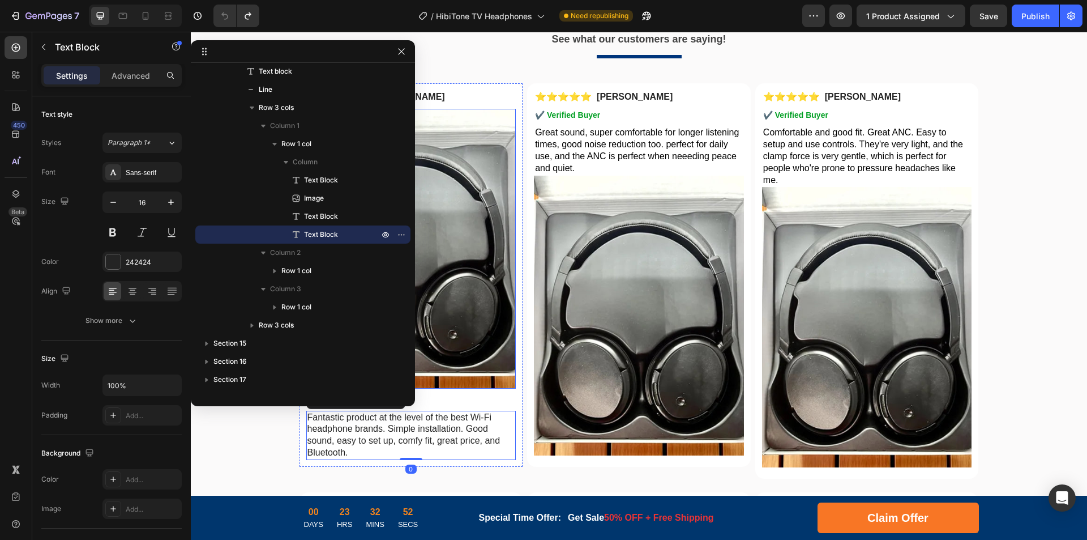
click at [462, 330] on img at bounding box center [411, 249] width 210 height 280
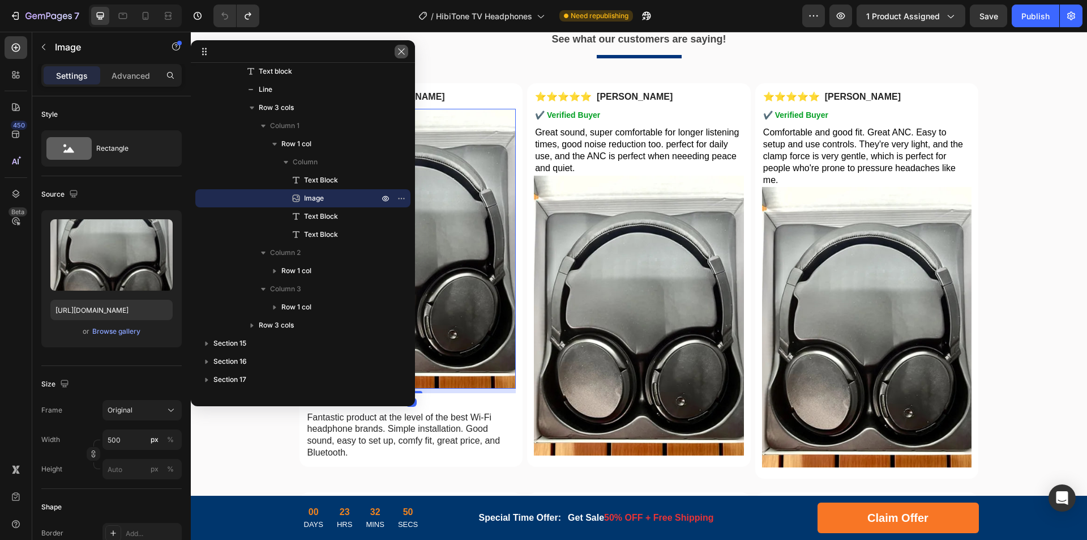
click at [399, 58] on button "button" at bounding box center [402, 52] width 14 height 14
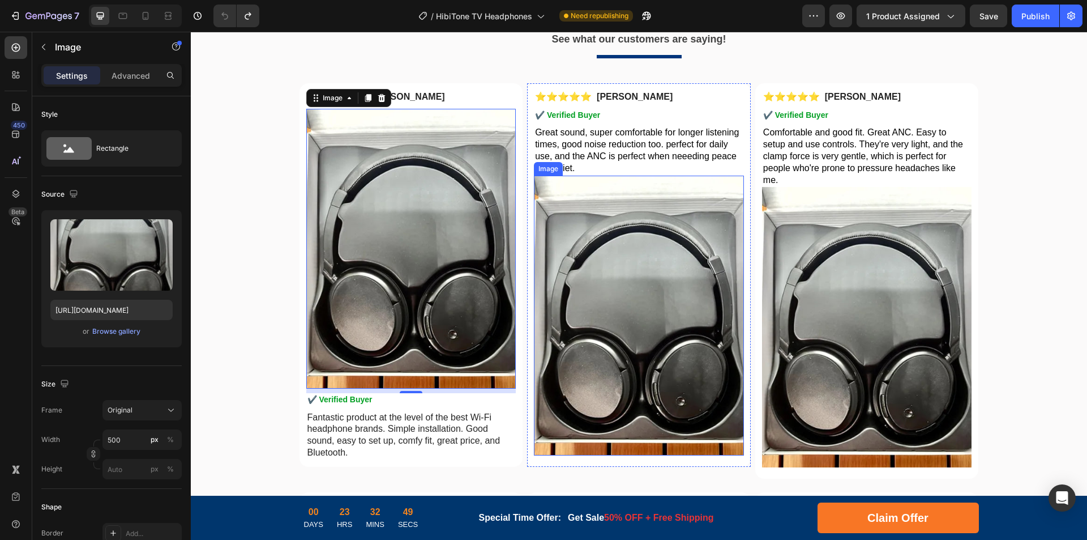
click at [623, 357] on img at bounding box center [639, 316] width 210 height 280
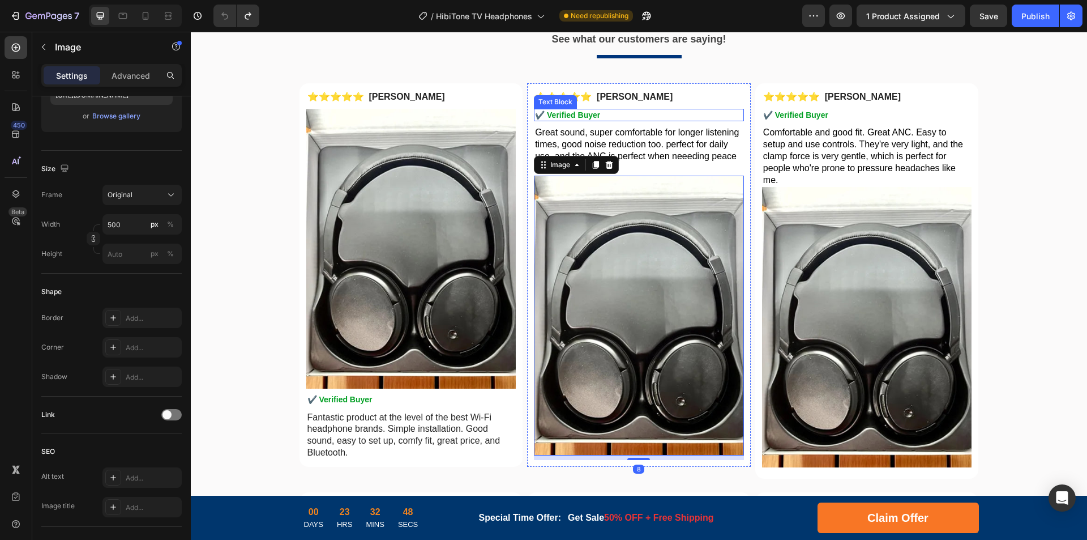
scroll to position [3014, 0]
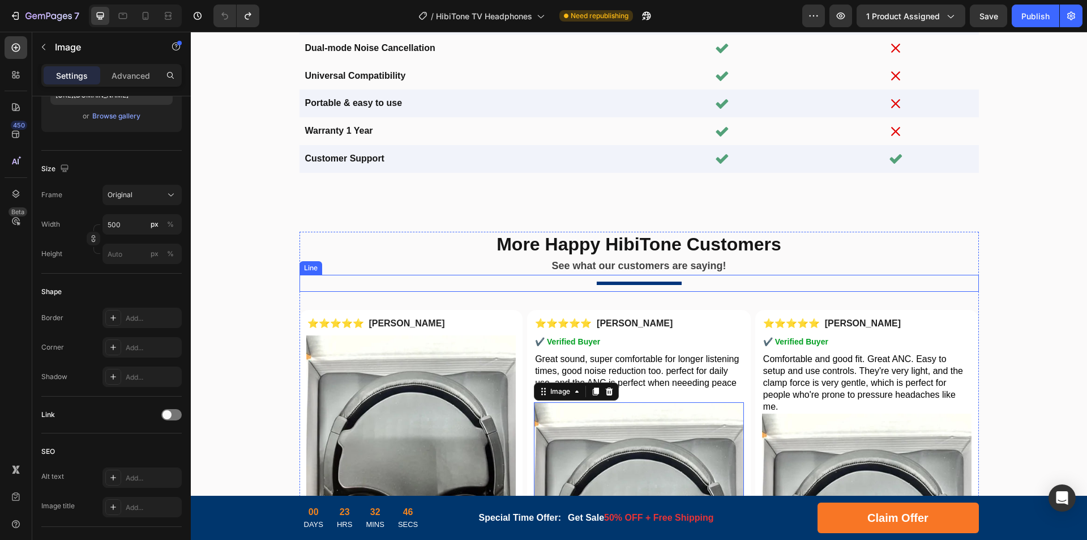
click at [649, 283] on div at bounding box center [639, 282] width 85 height 3
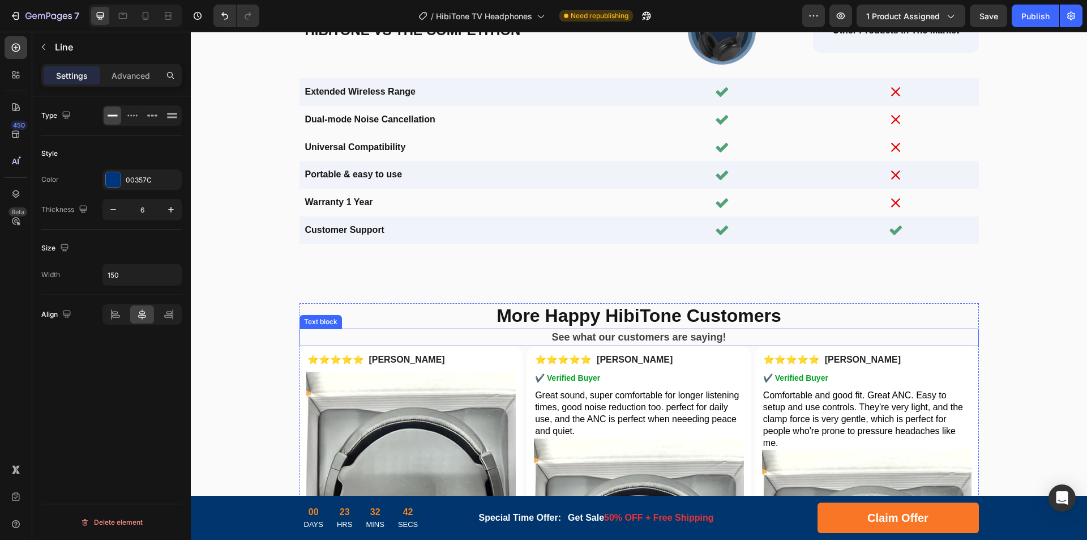
scroll to position [3085, 0]
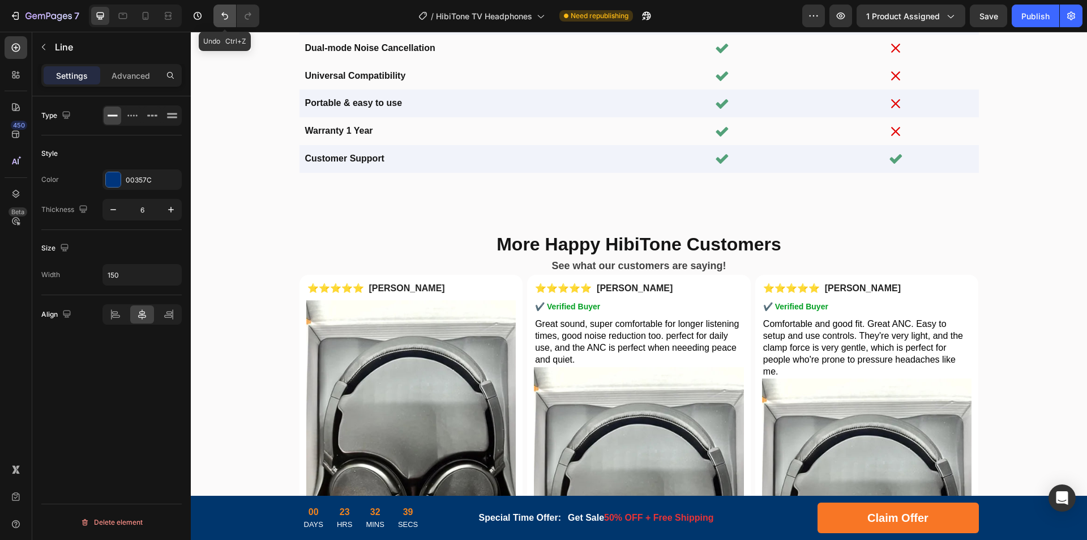
click at [227, 13] on icon "Undo/Redo" at bounding box center [224, 15] width 11 height 11
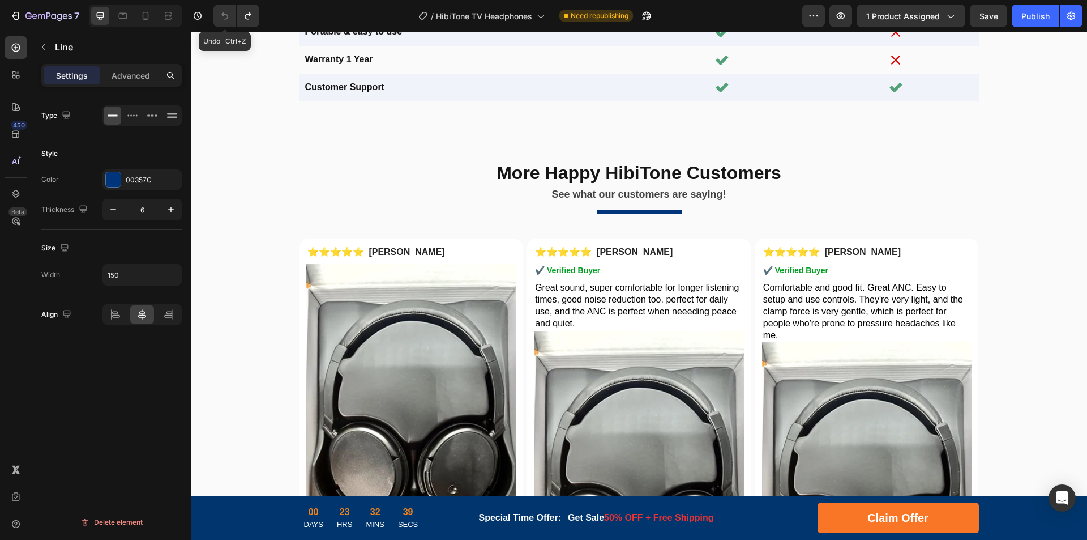
scroll to position [3014, 0]
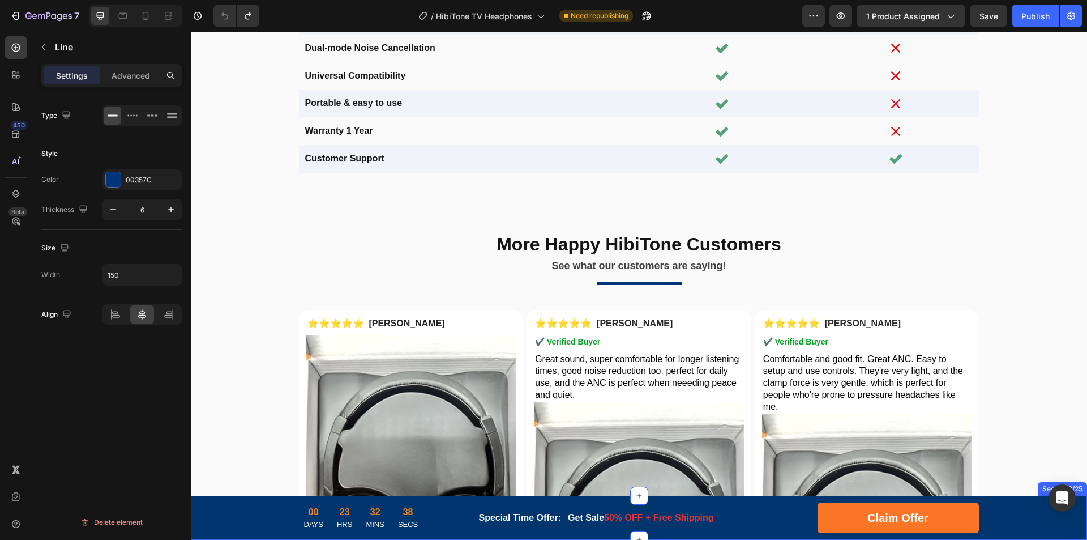
click at [248, 523] on div "00 DAYS 23 HRS 32 MINS 38 SECS CountDown Timer Special Time Offer: Text block G…" at bounding box center [639, 517] width 880 height 31
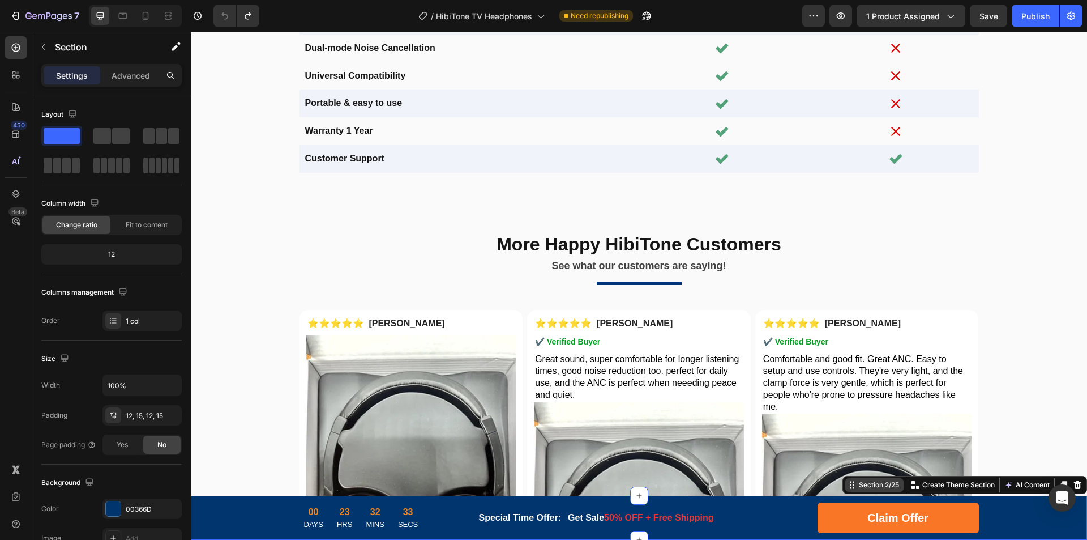
click at [848, 486] on icon at bounding box center [852, 484] width 9 height 9
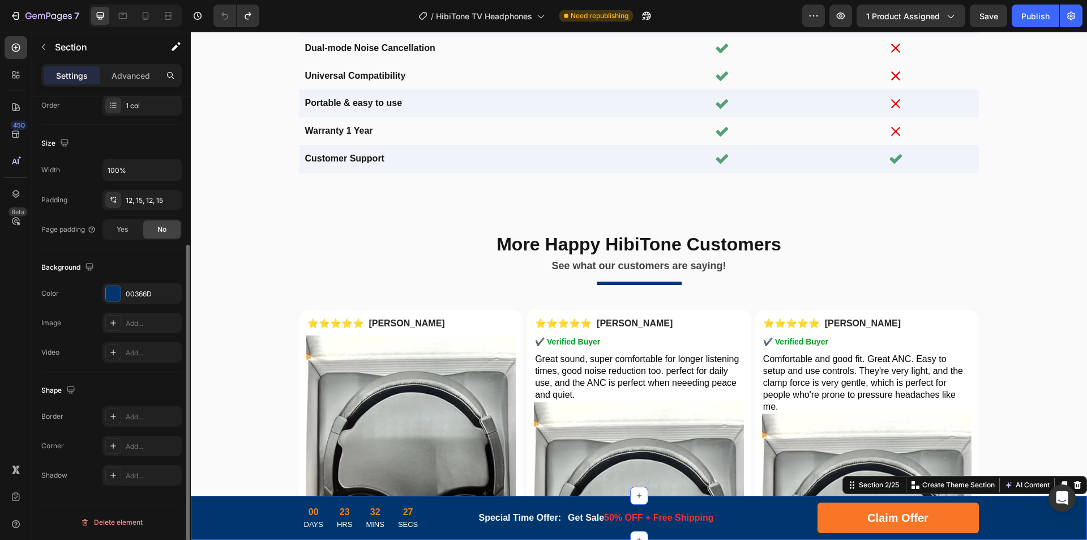
scroll to position [0, 0]
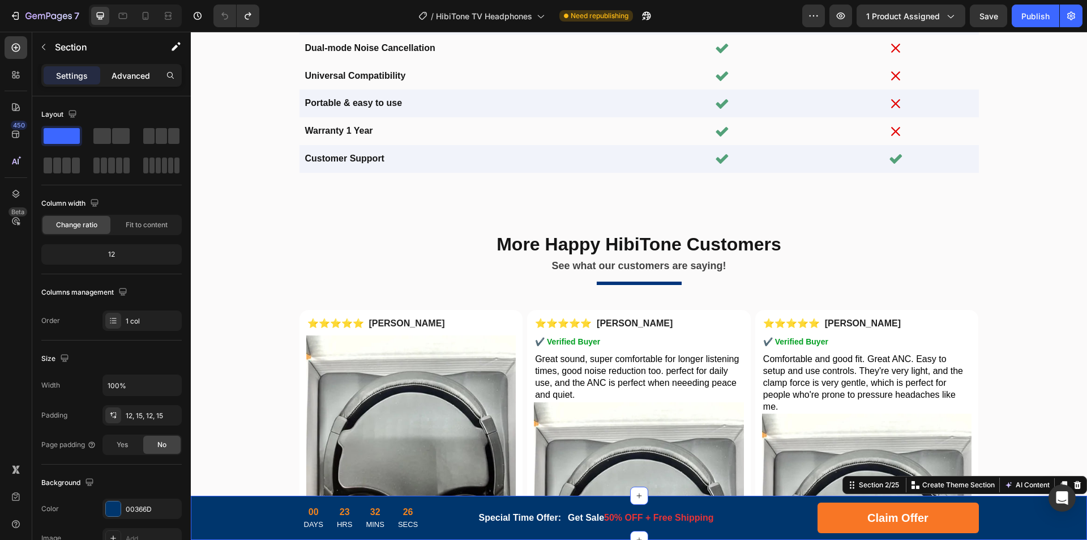
click at [147, 75] on p "Advanced" at bounding box center [131, 76] width 39 height 12
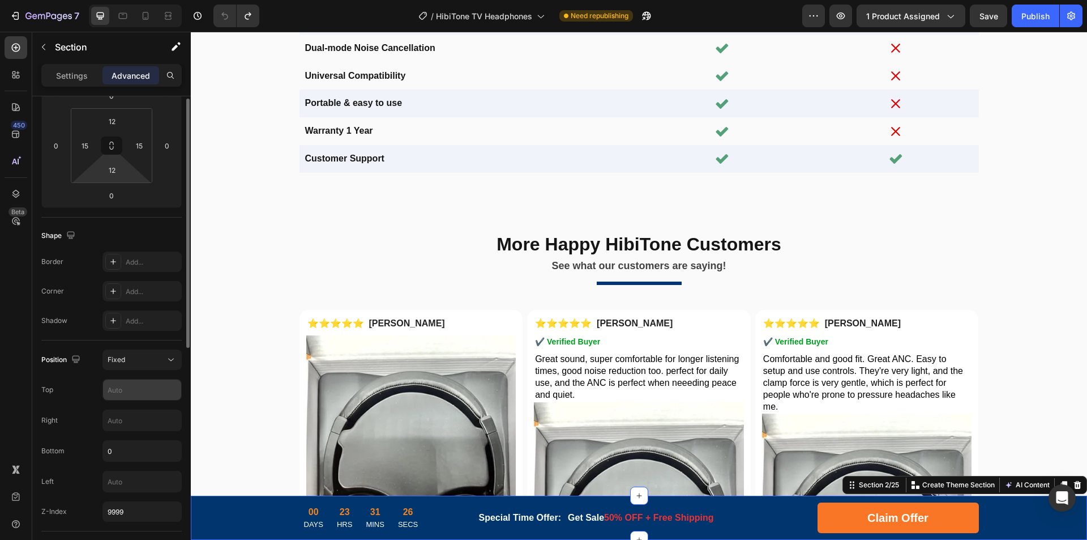
scroll to position [113, 0]
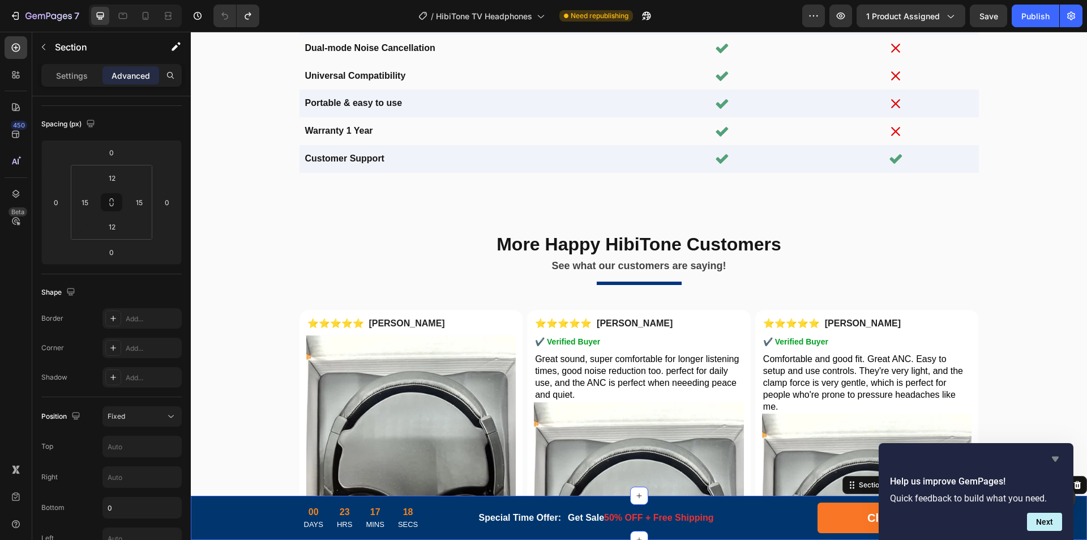
click at [1060, 456] on icon "Hide survey" at bounding box center [1056, 459] width 14 height 14
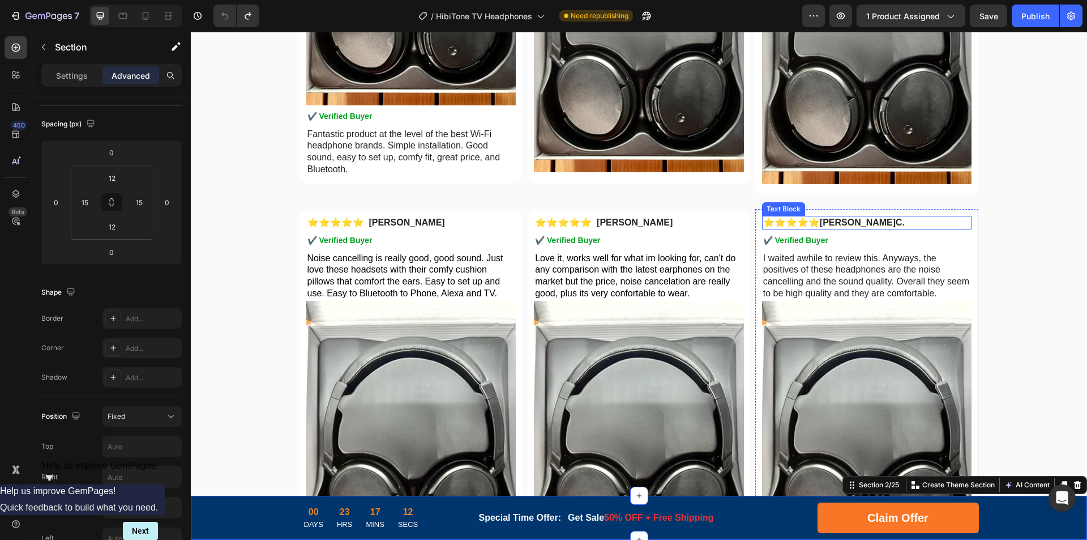
scroll to position [3694, 0]
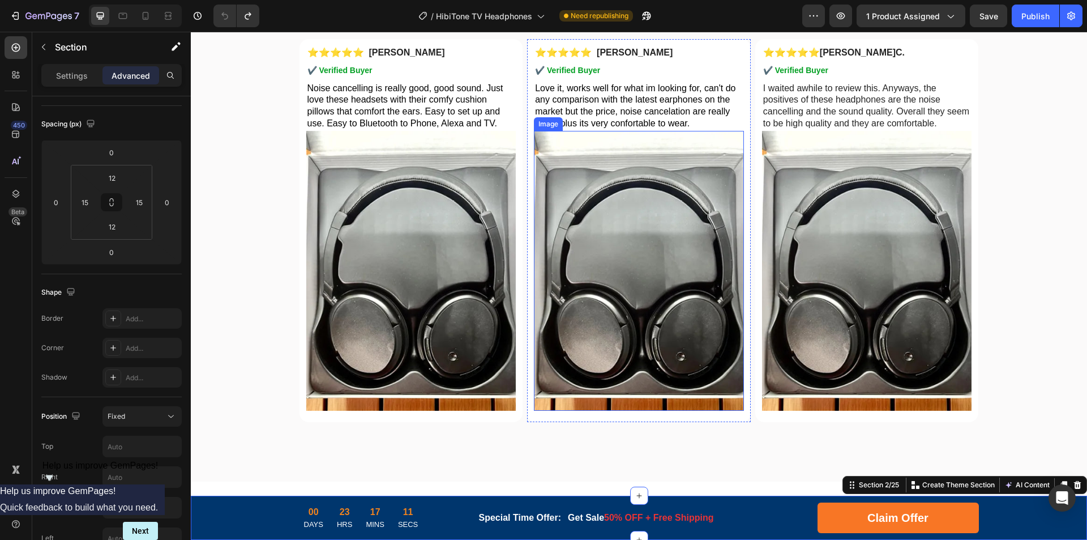
click at [672, 258] on img at bounding box center [639, 271] width 210 height 280
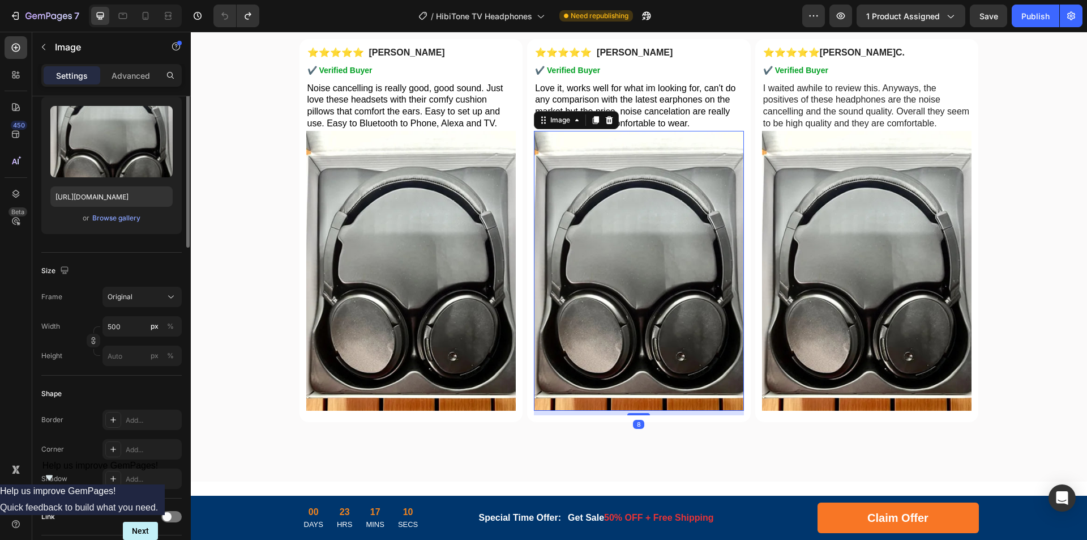
scroll to position [0, 0]
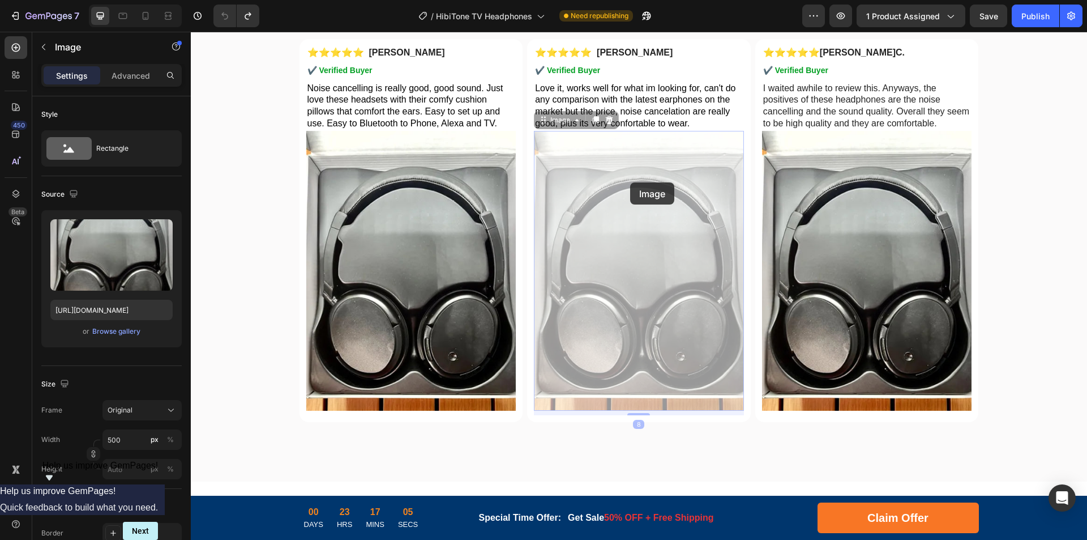
drag, startPoint x: 651, startPoint y: 181, endPoint x: 630, endPoint y: 182, distance: 21.0
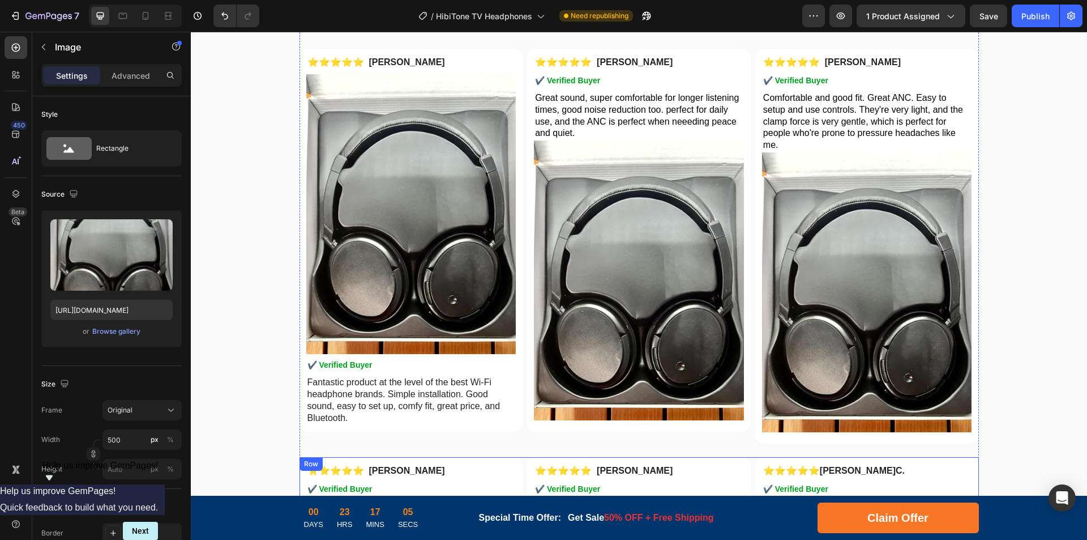
scroll to position [4112, 0]
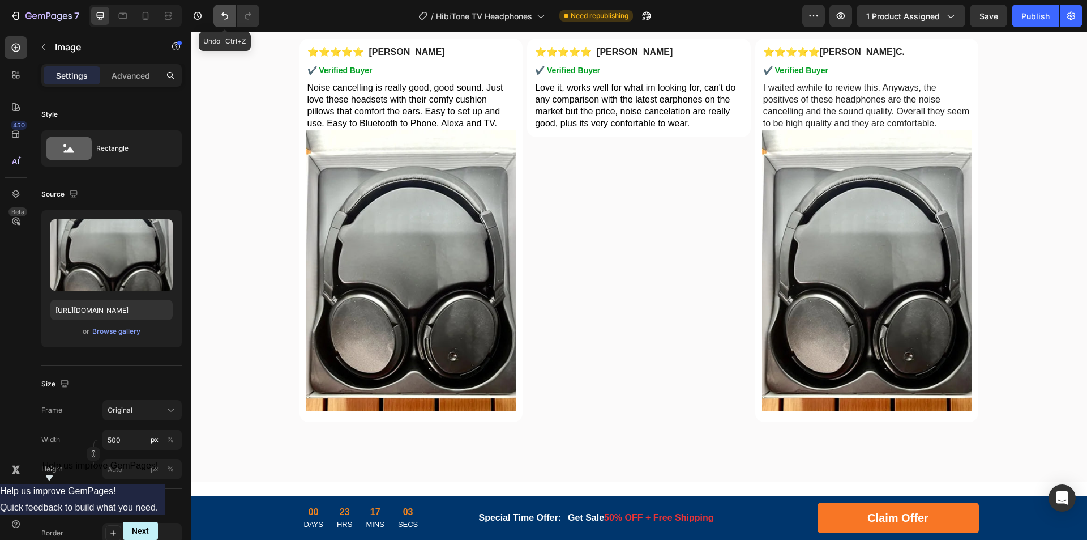
click at [220, 12] on icon "Undo/Redo" at bounding box center [224, 15] width 11 height 11
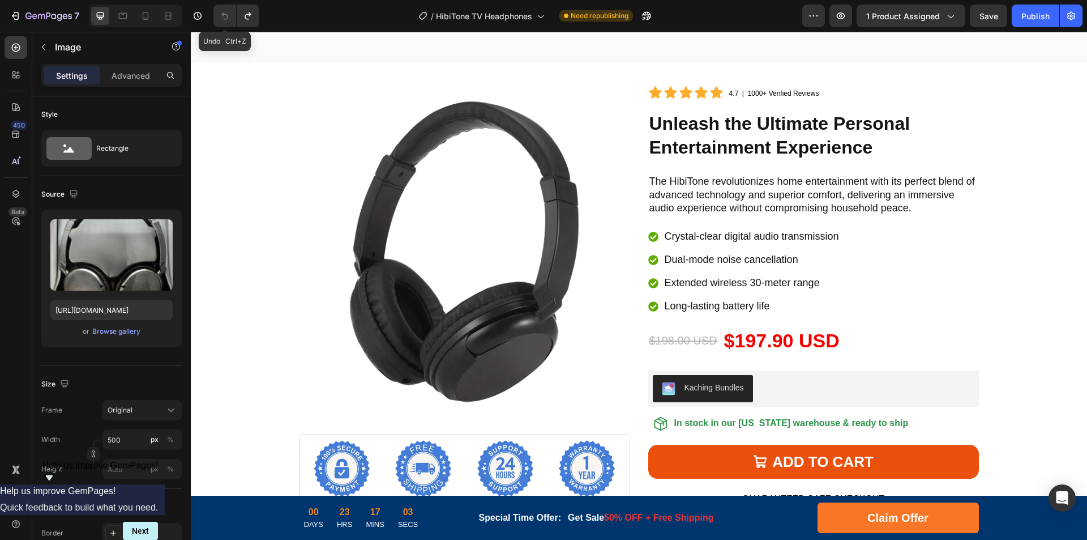
scroll to position [3694, 0]
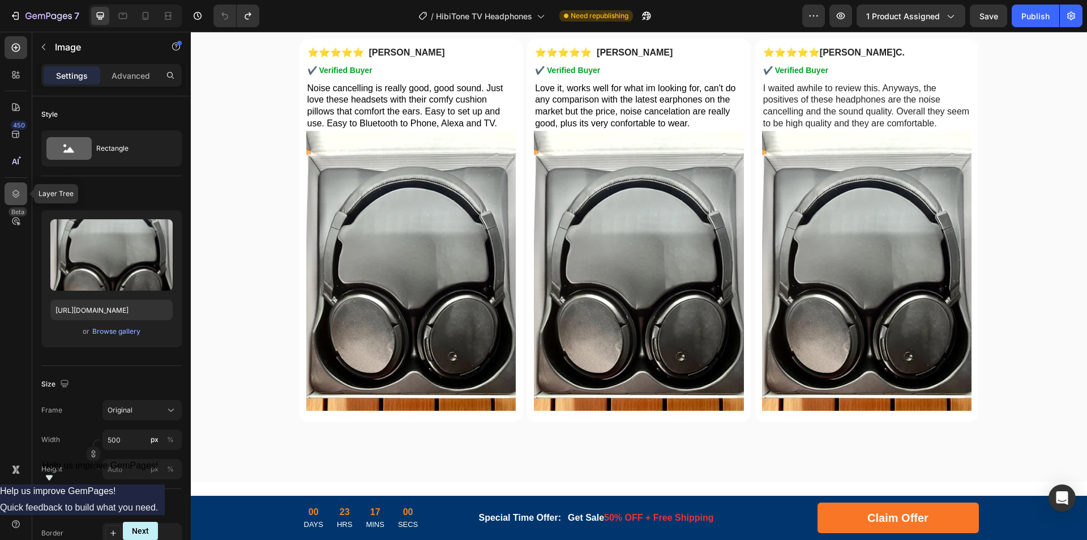
click at [7, 185] on div at bounding box center [16, 193] width 23 height 23
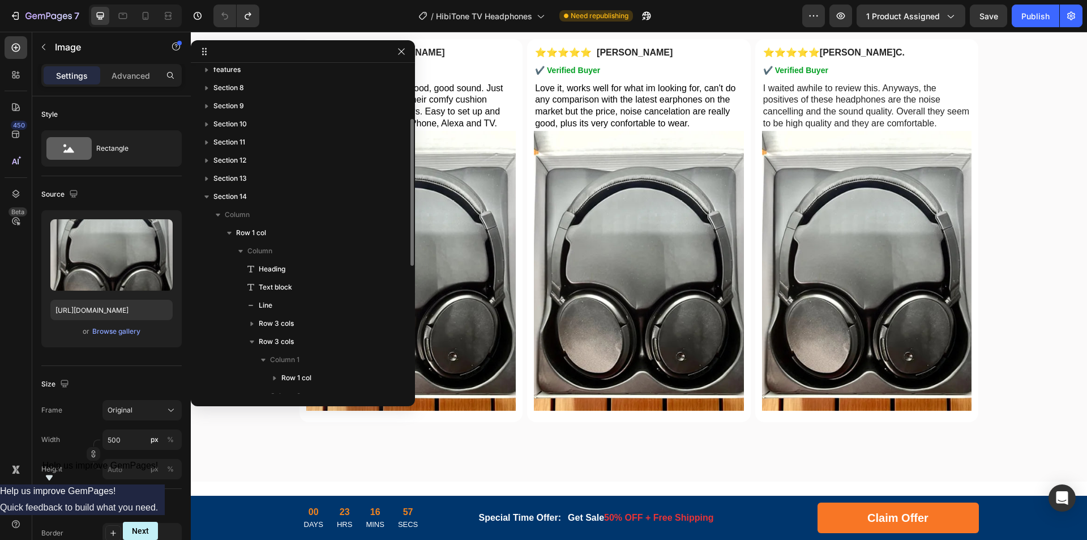
scroll to position [0, 0]
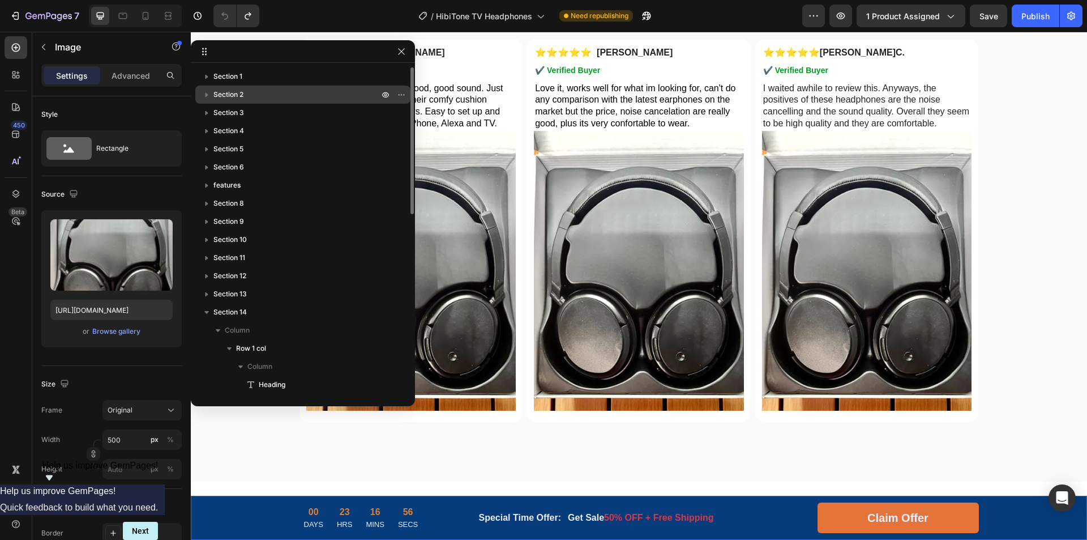
click at [237, 94] on span "Section 2" at bounding box center [229, 94] width 30 height 11
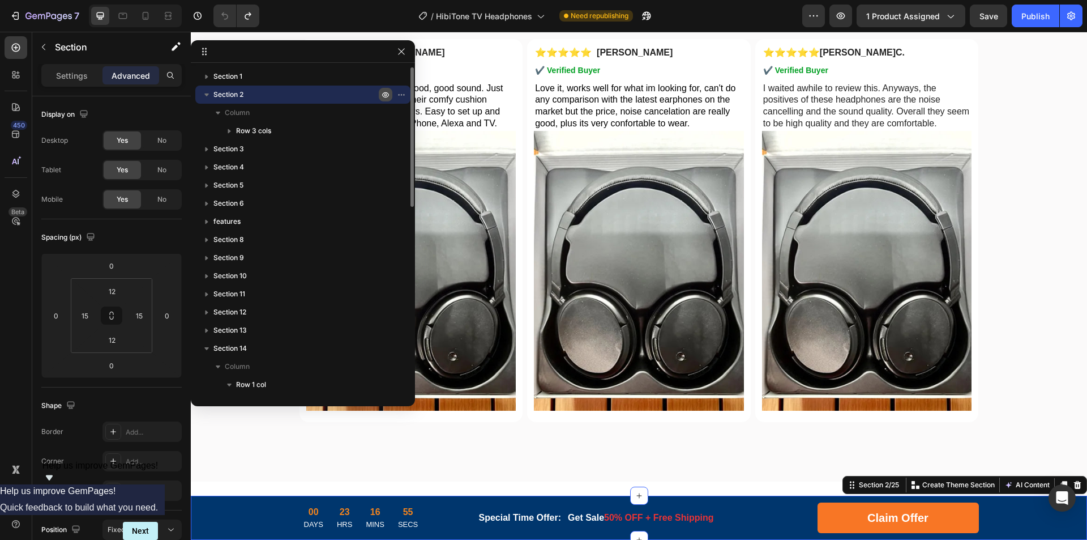
click at [379, 96] on button "button" at bounding box center [386, 95] width 14 height 14
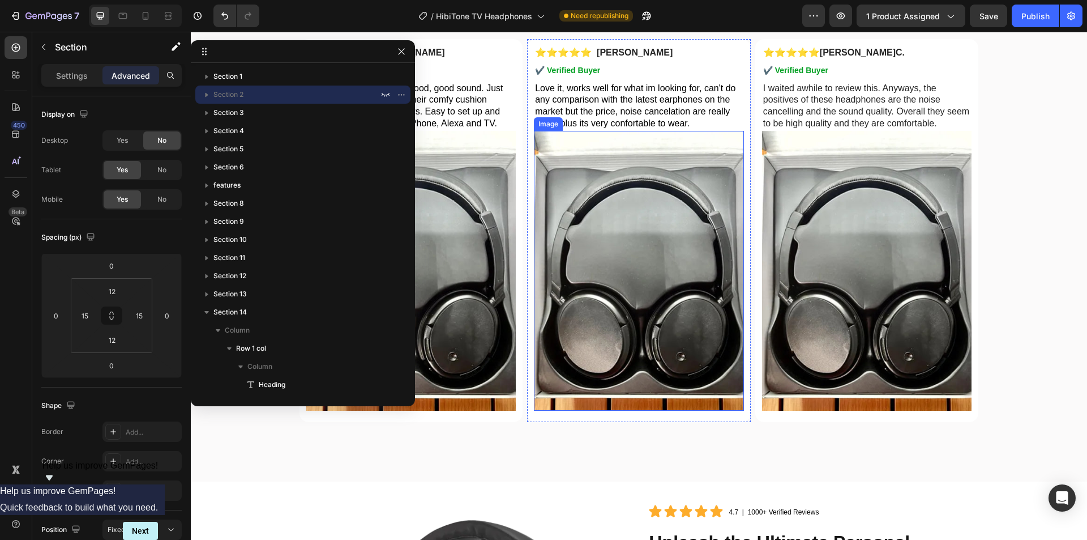
click at [645, 208] on img at bounding box center [639, 271] width 210 height 280
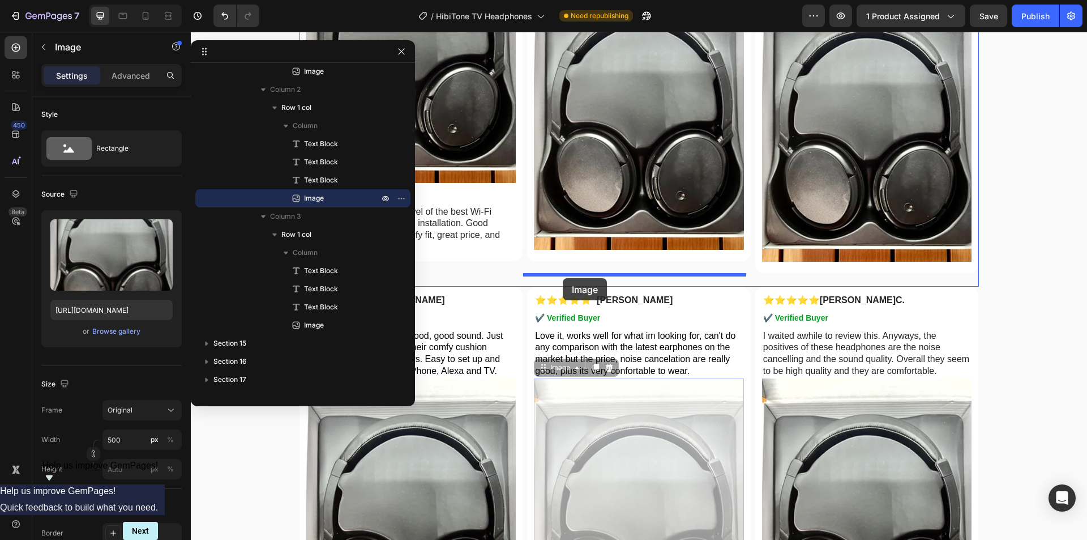
scroll to position [3440, 0]
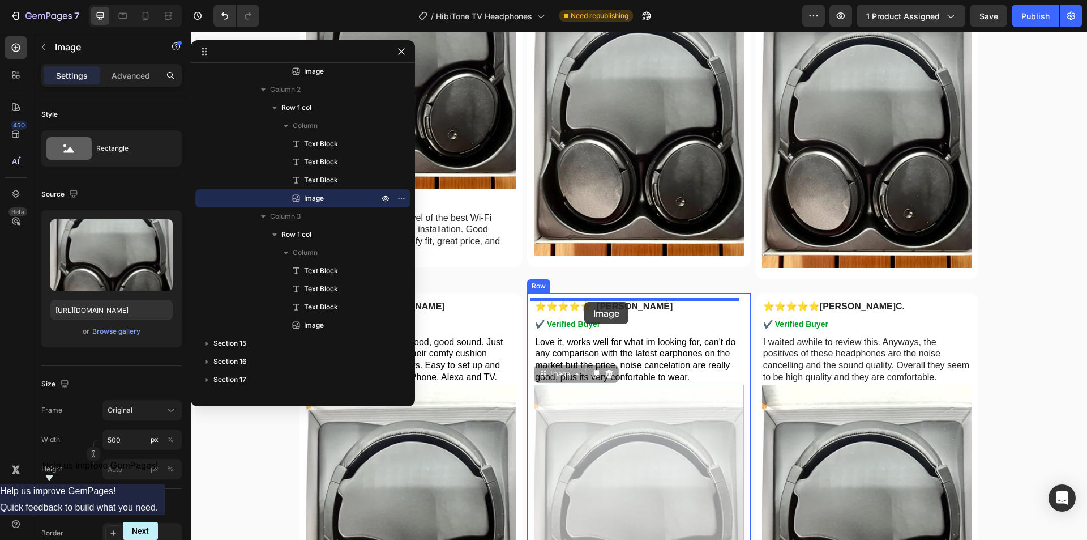
drag, startPoint x: 540, startPoint y: 121, endPoint x: 584, endPoint y: 302, distance: 186.7
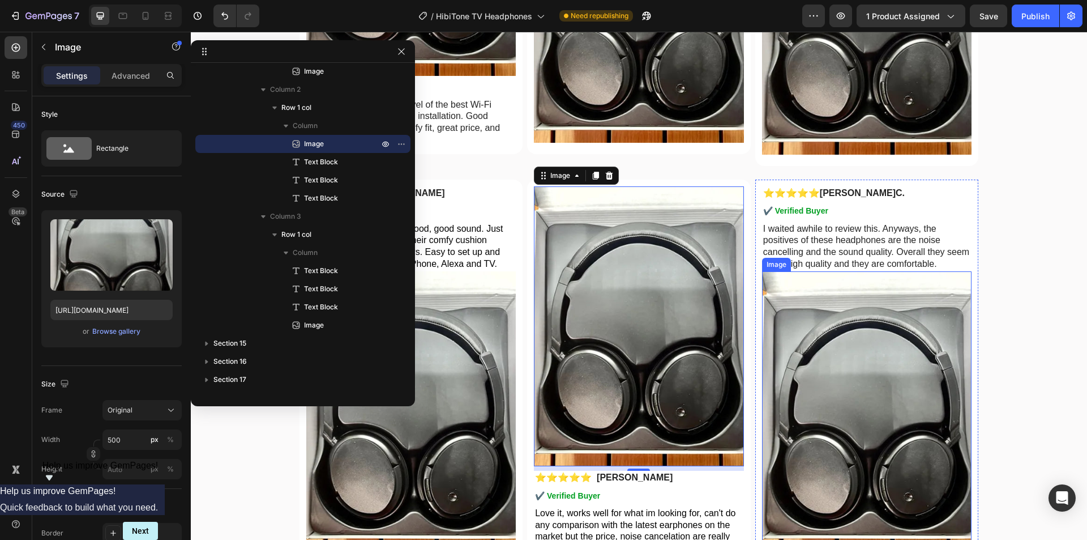
scroll to position [3610, 0]
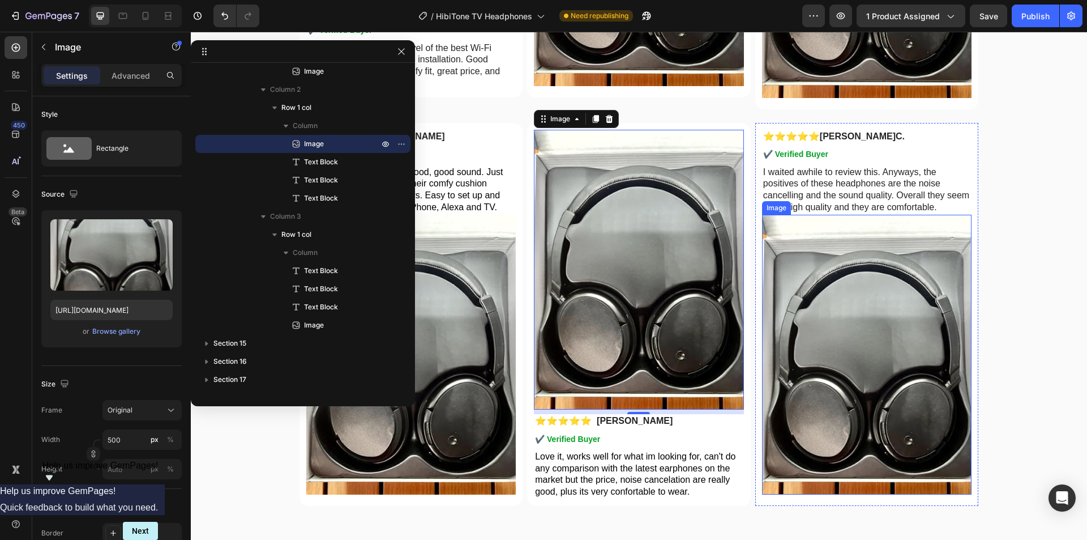
click at [835, 347] on img at bounding box center [867, 355] width 210 height 280
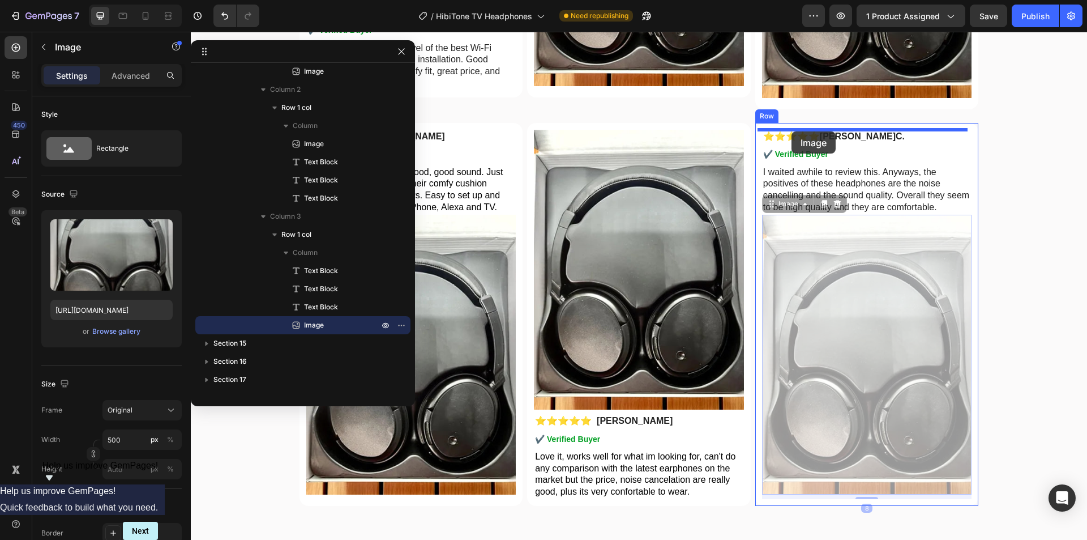
drag, startPoint x: 766, startPoint y: 203, endPoint x: 792, endPoint y: 131, distance: 76.5
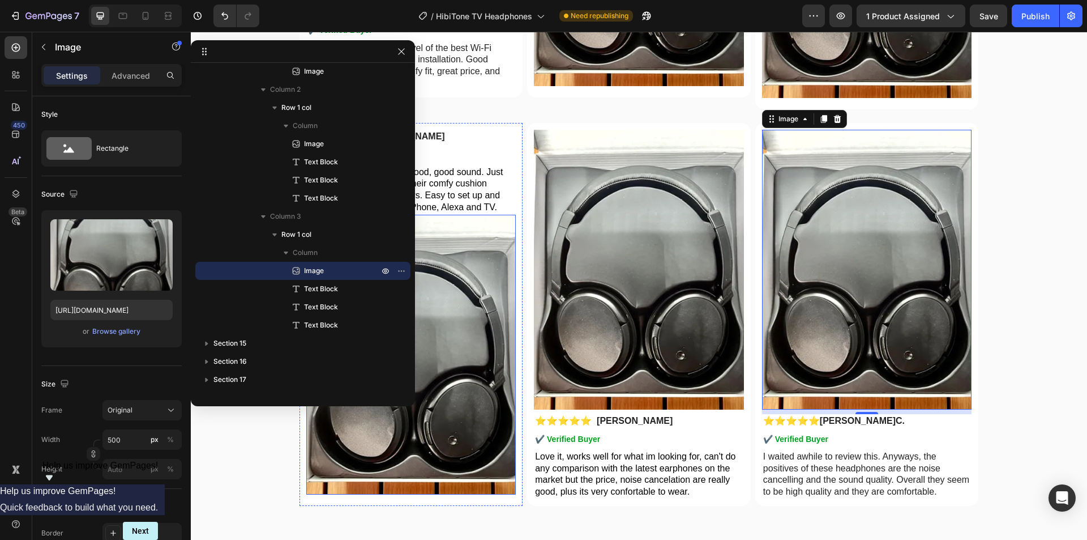
click at [479, 375] on img at bounding box center [411, 355] width 210 height 280
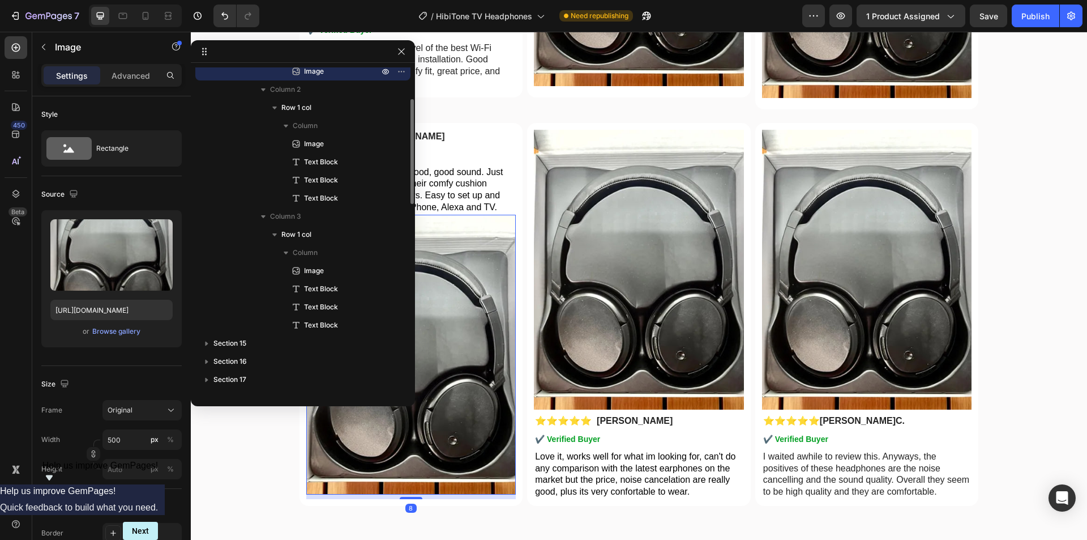
scroll to position [494, 0]
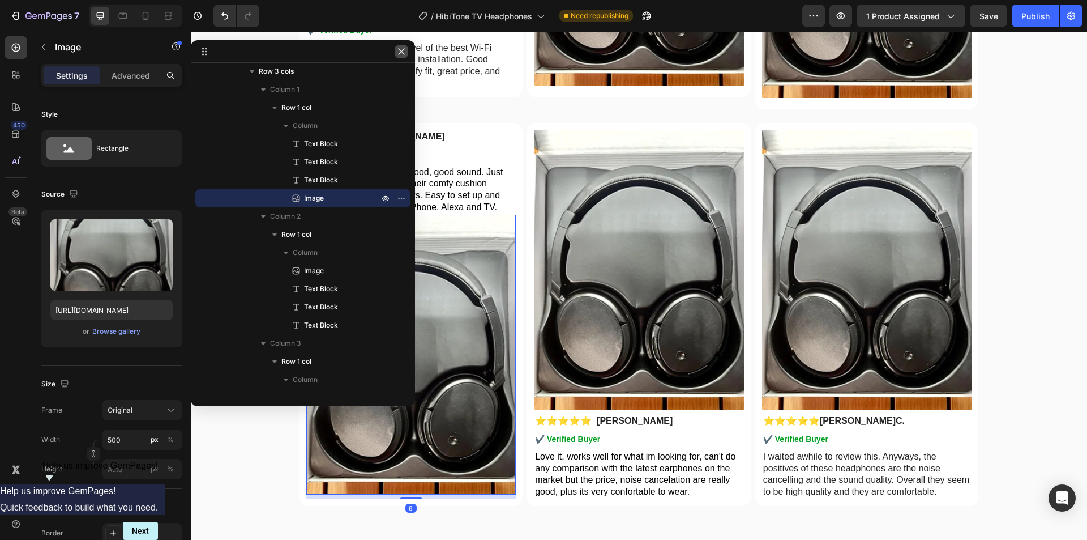
click at [404, 52] on icon "button" at bounding box center [401, 51] width 9 height 9
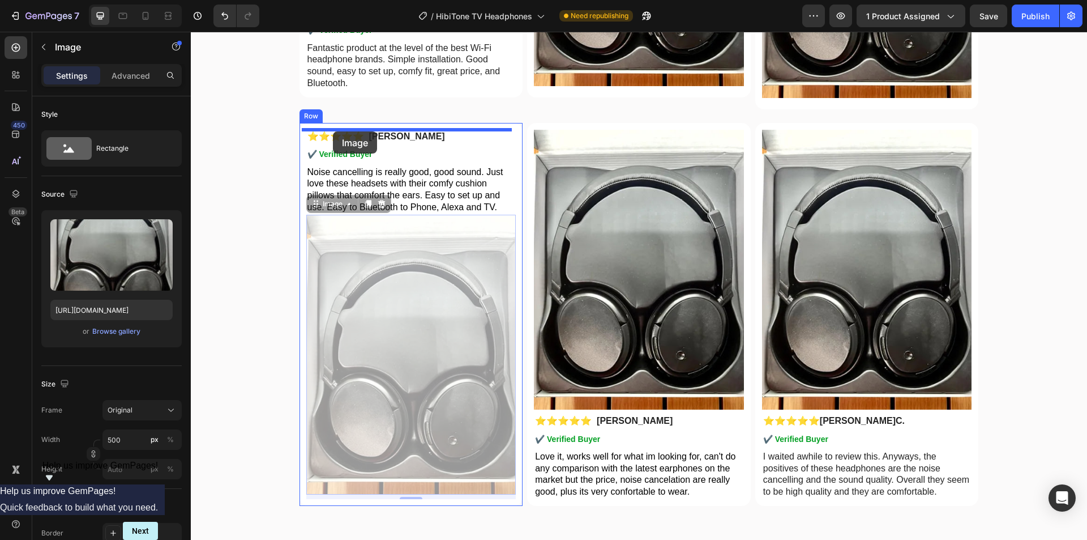
drag, startPoint x: 312, startPoint y: 203, endPoint x: 333, endPoint y: 131, distance: 74.9
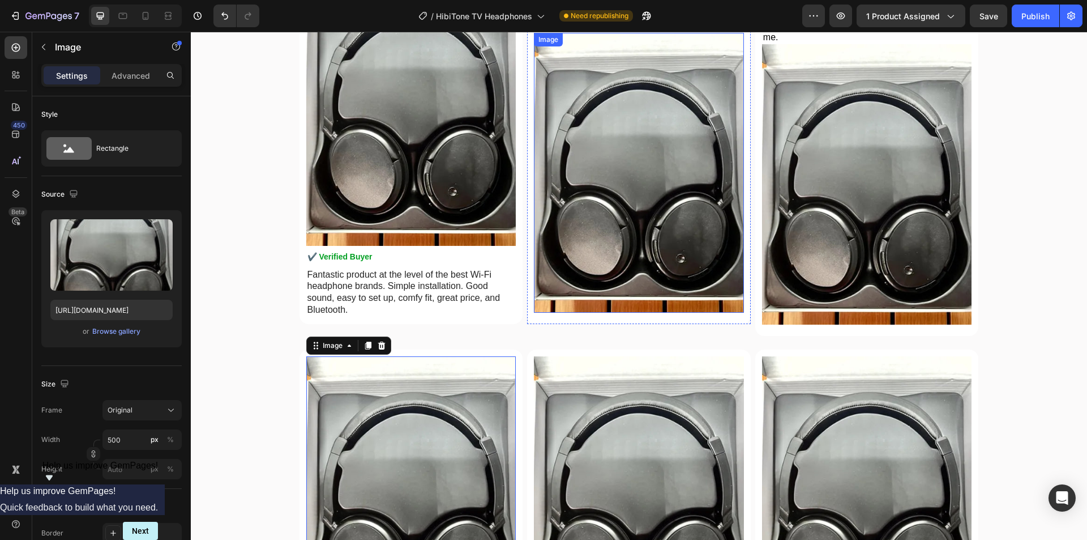
scroll to position [3213, 0]
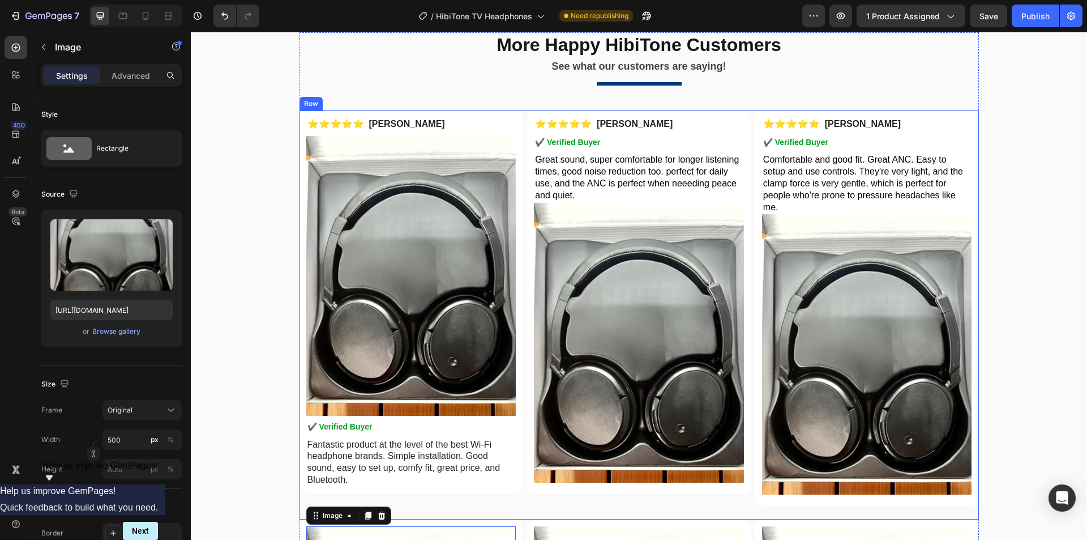
click at [382, 275] on img at bounding box center [411, 276] width 210 height 280
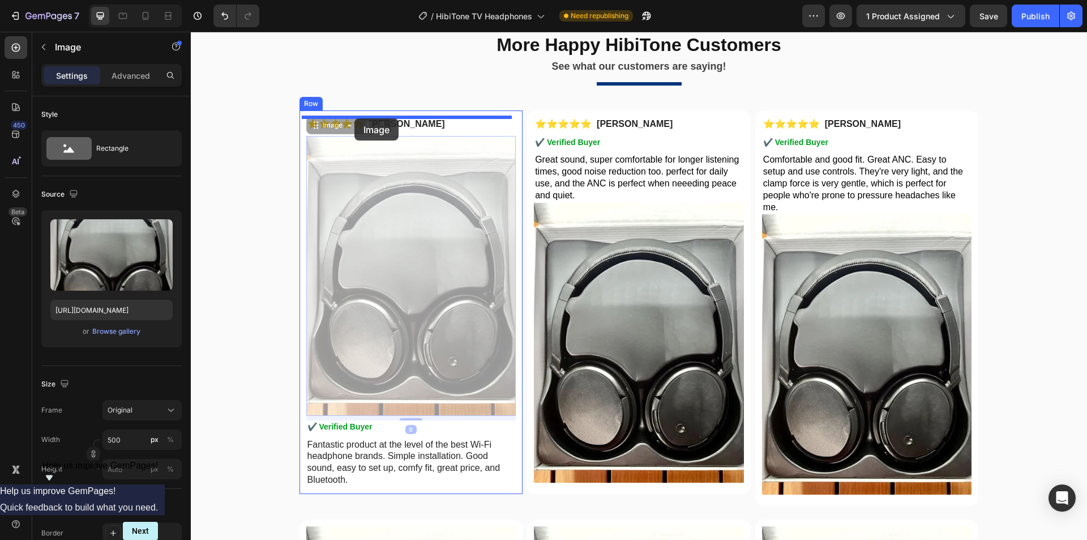
drag, startPoint x: 308, startPoint y: 126, endPoint x: 355, endPoint y: 118, distance: 47.7
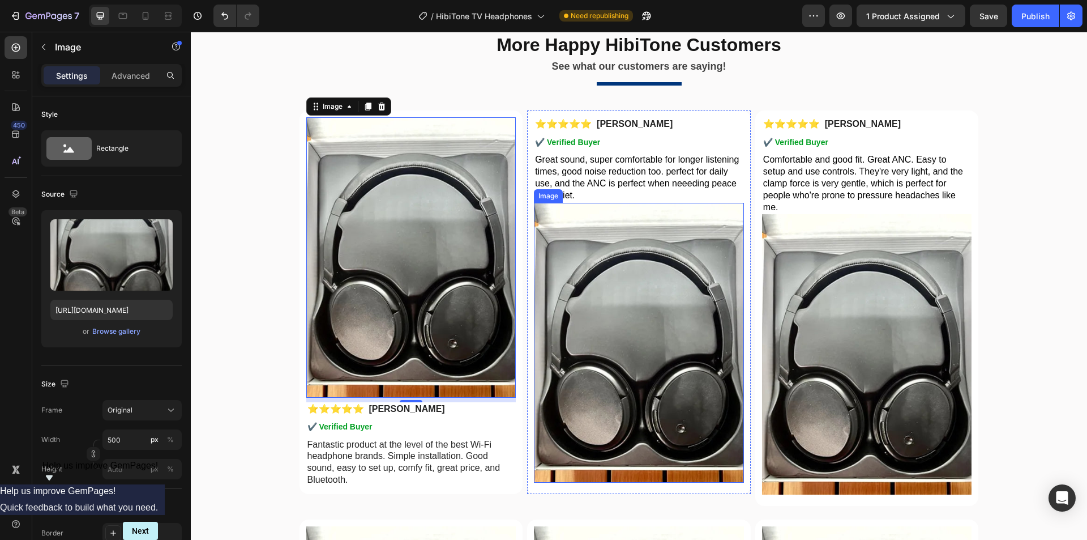
click at [647, 296] on img at bounding box center [639, 343] width 210 height 280
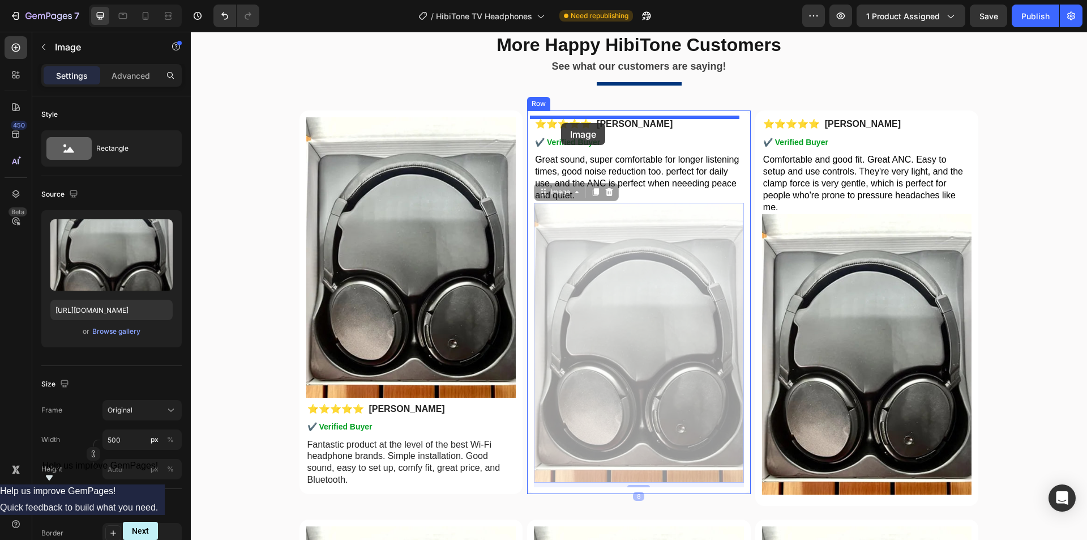
drag, startPoint x: 540, startPoint y: 191, endPoint x: 561, endPoint y: 123, distance: 71.8
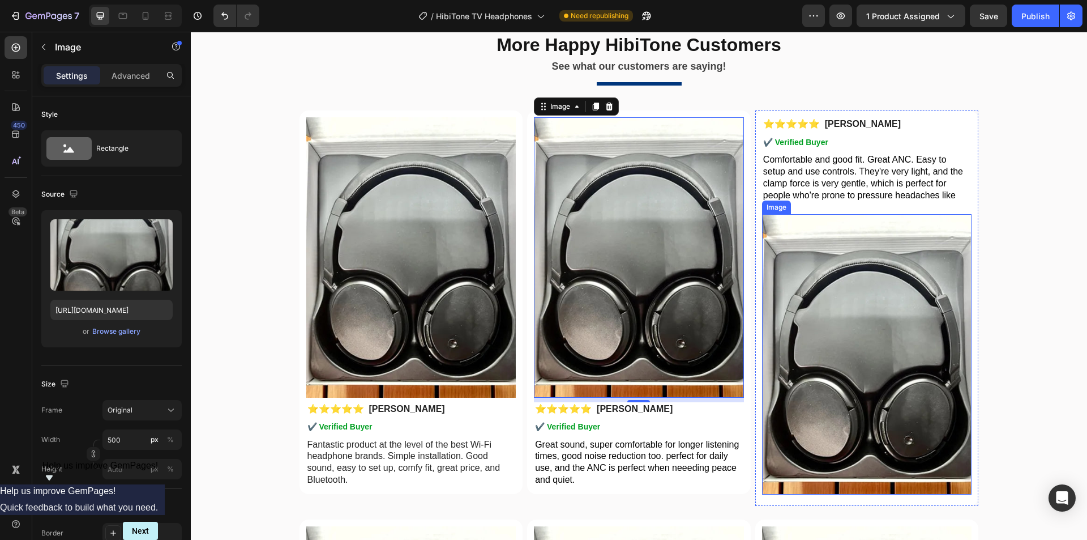
click at [842, 280] on img at bounding box center [867, 354] width 210 height 280
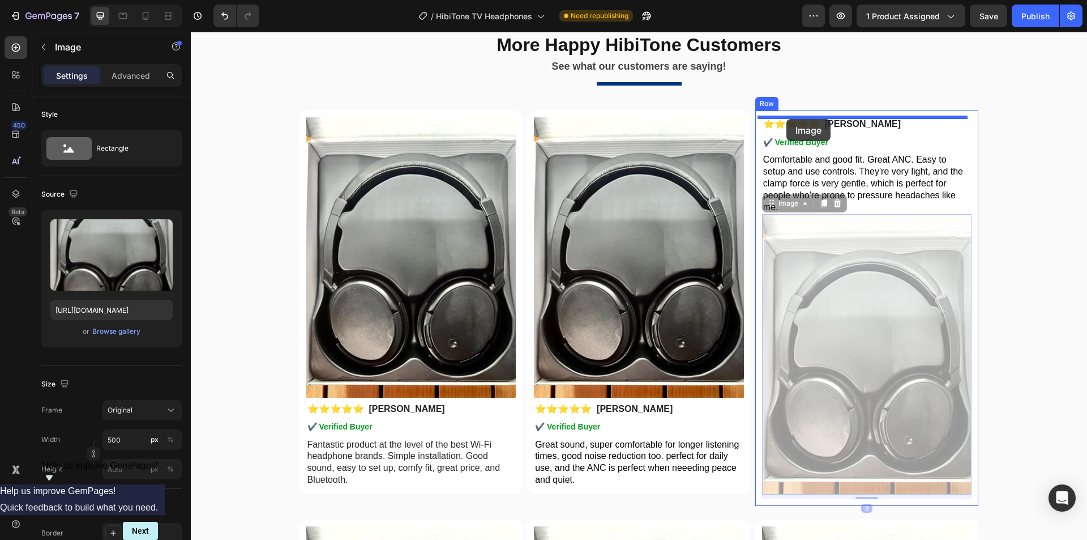
drag, startPoint x: 764, startPoint y: 204, endPoint x: 787, endPoint y: 119, distance: 88.5
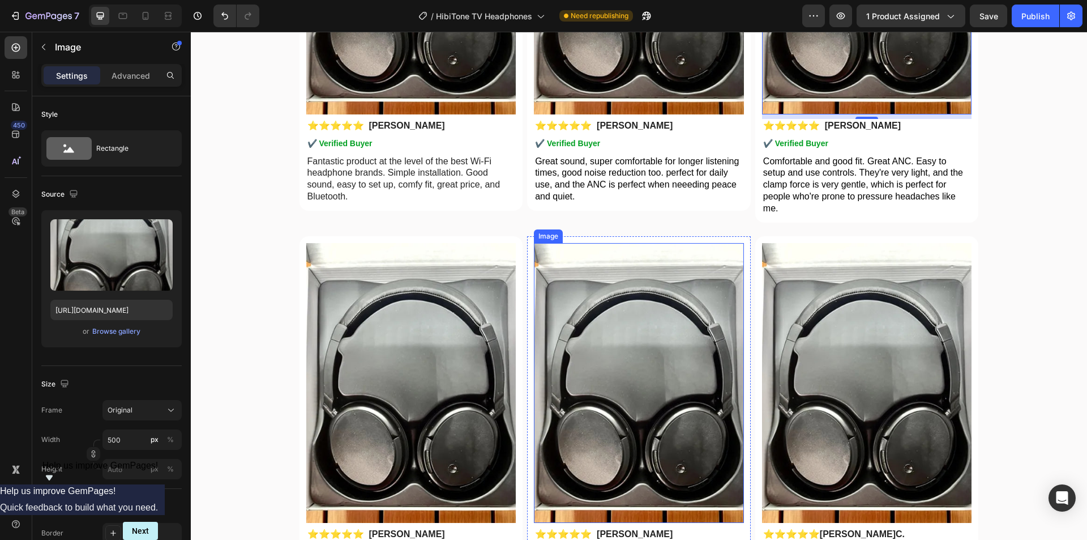
scroll to position [3270, 0]
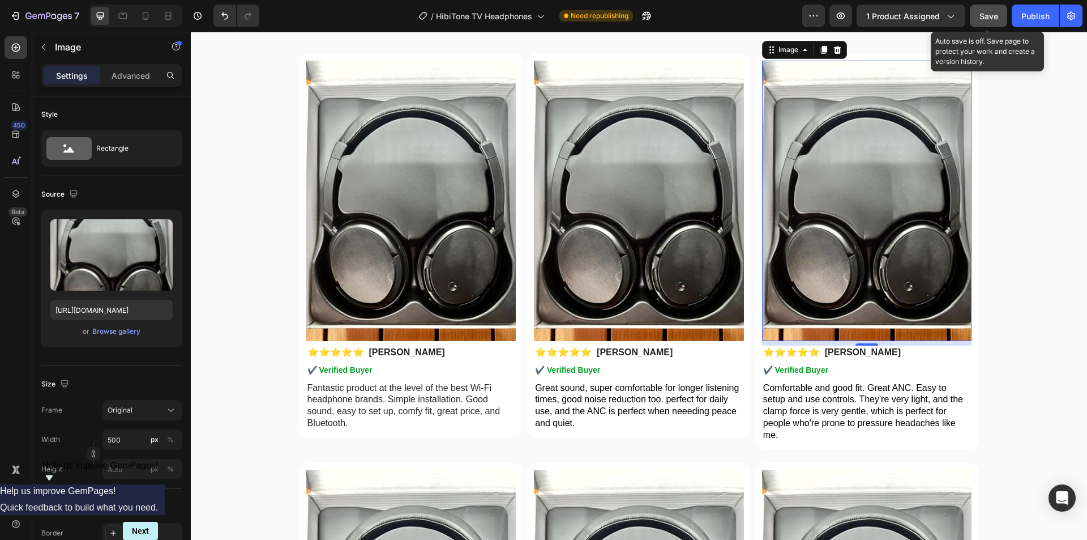
click at [994, 16] on span "Save" at bounding box center [989, 16] width 19 height 10
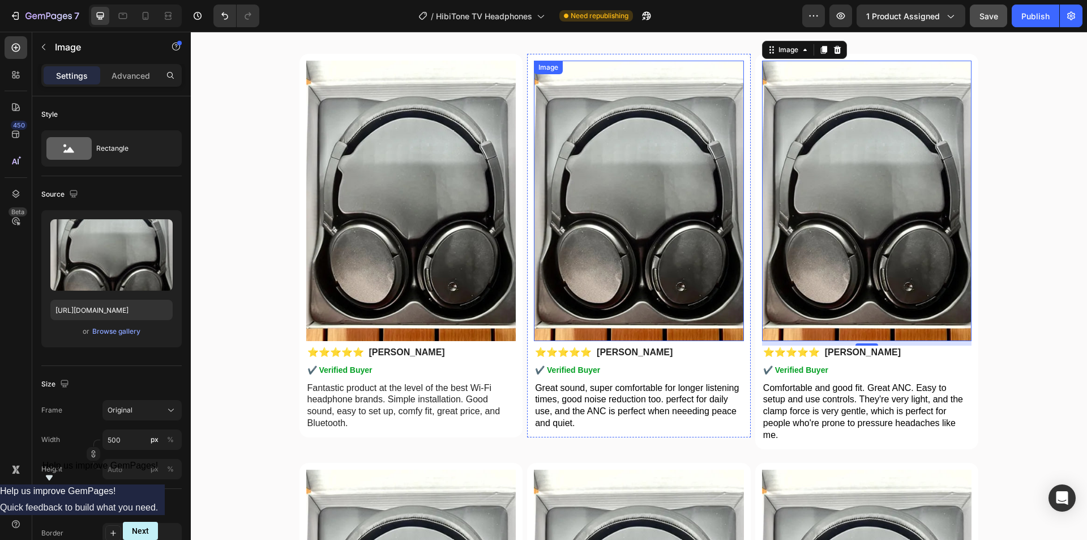
click at [624, 217] on img at bounding box center [639, 201] width 210 height 280
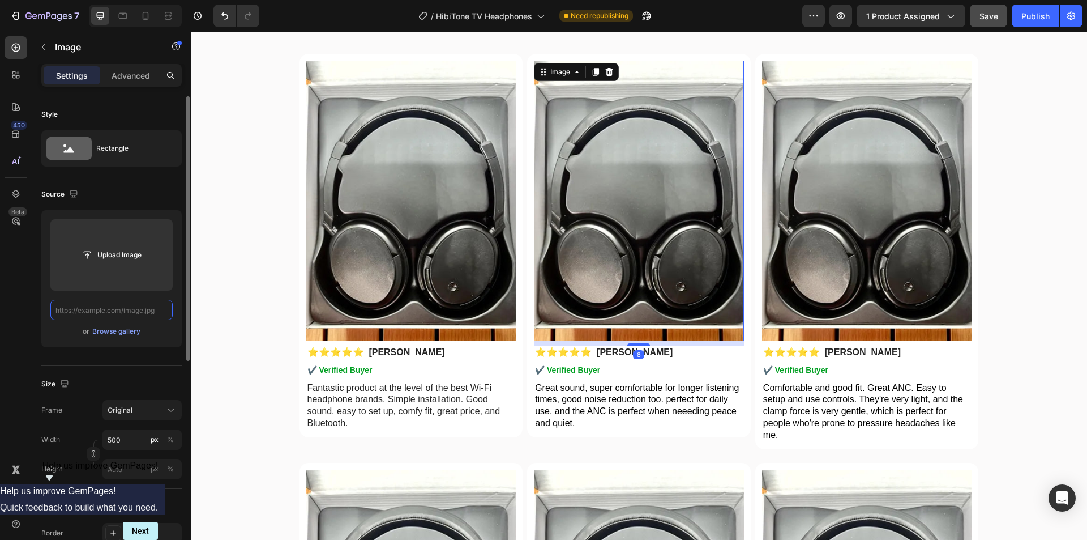
paste input "https://cdn.shopify.com/s/files/1/0956/1155/2027/files/HibiTone-rv-6.webp?v=175…"
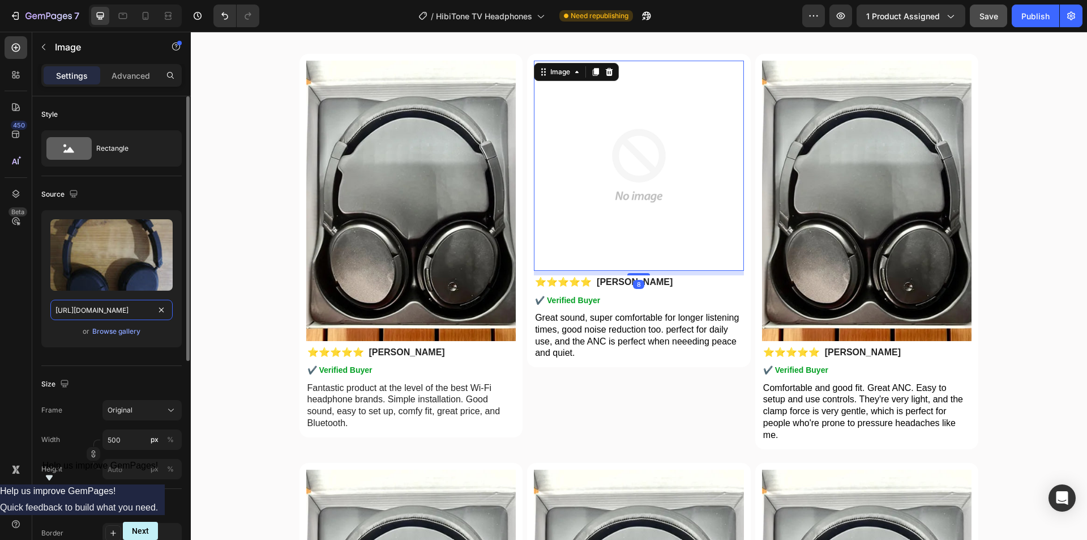
scroll to position [0, 198]
drag, startPoint x: 289, startPoint y: 341, endPoint x: 229, endPoint y: 308, distance: 68.7
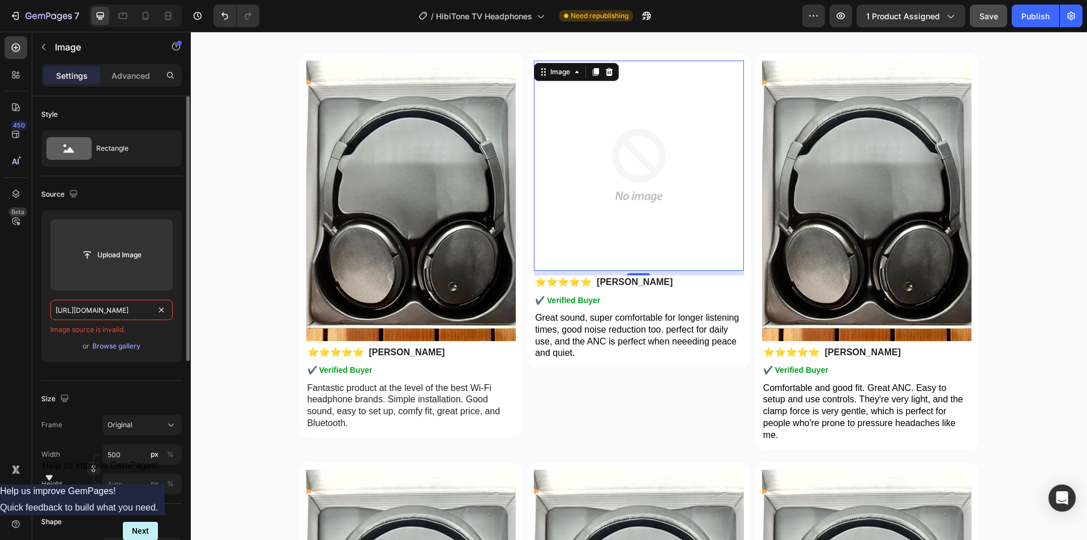
paste input "?v=1758800296"
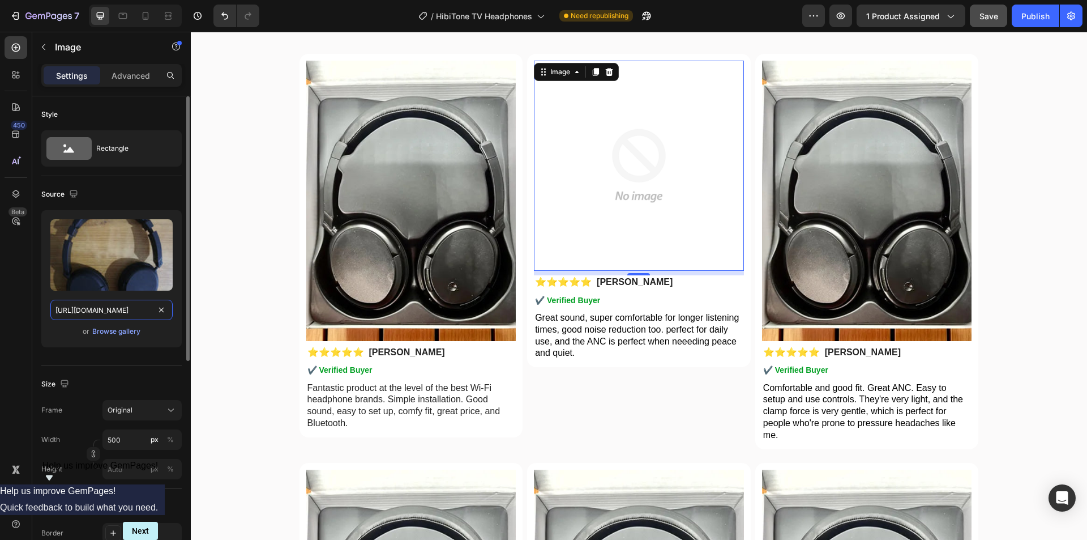
scroll to position [0, 198]
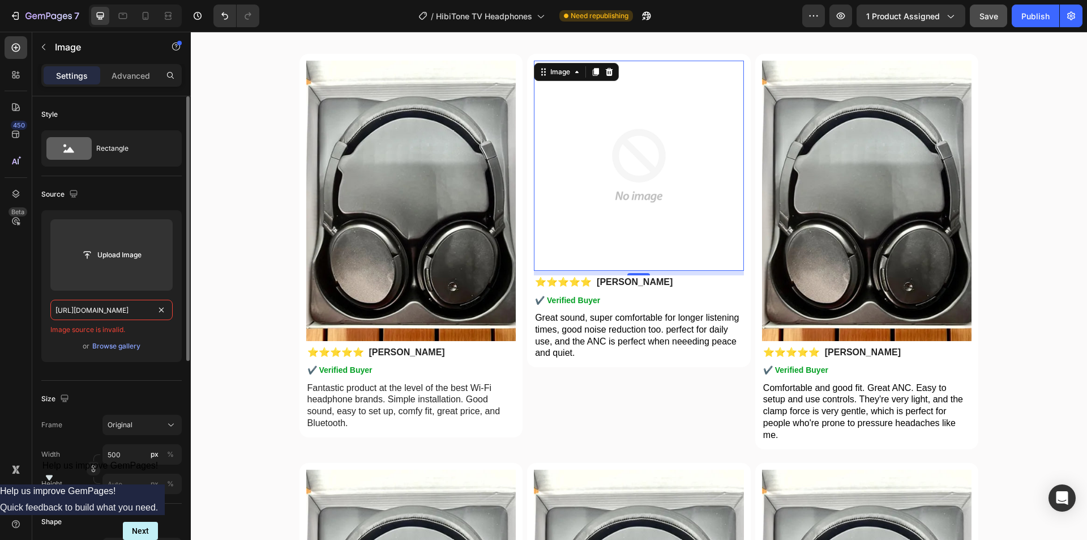
click at [121, 317] on input "https://cdn.shopify.com/s/files/1/0956/1155/2027/files/HibiTone-rv-6.webp?v=175…" at bounding box center [111, 310] width 122 height 20
paste input "text"
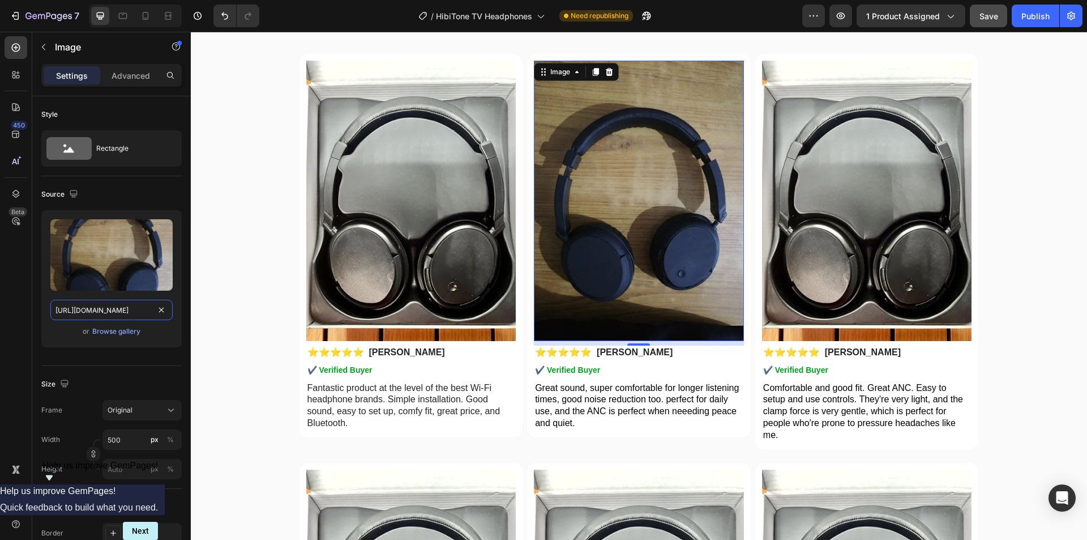
scroll to position [0, 198]
drag, startPoint x: 293, startPoint y: 342, endPoint x: 220, endPoint y: 310, distance: 79.9
type input "https://cdn.shopify.com/s/files/1/0956/1155/2027/files/HibiTone-rv-6.webp"
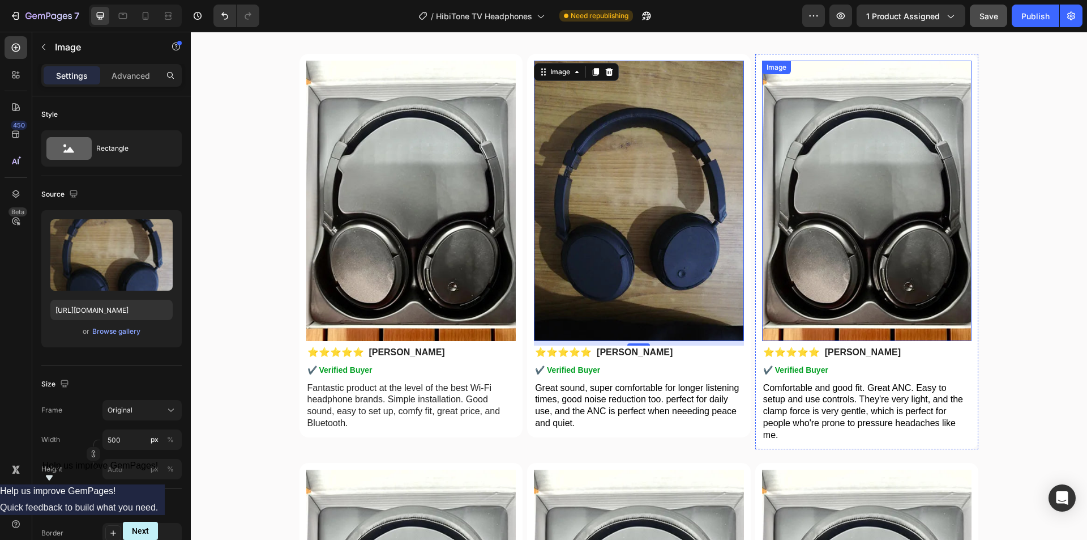
click at [859, 231] on img at bounding box center [867, 201] width 210 height 280
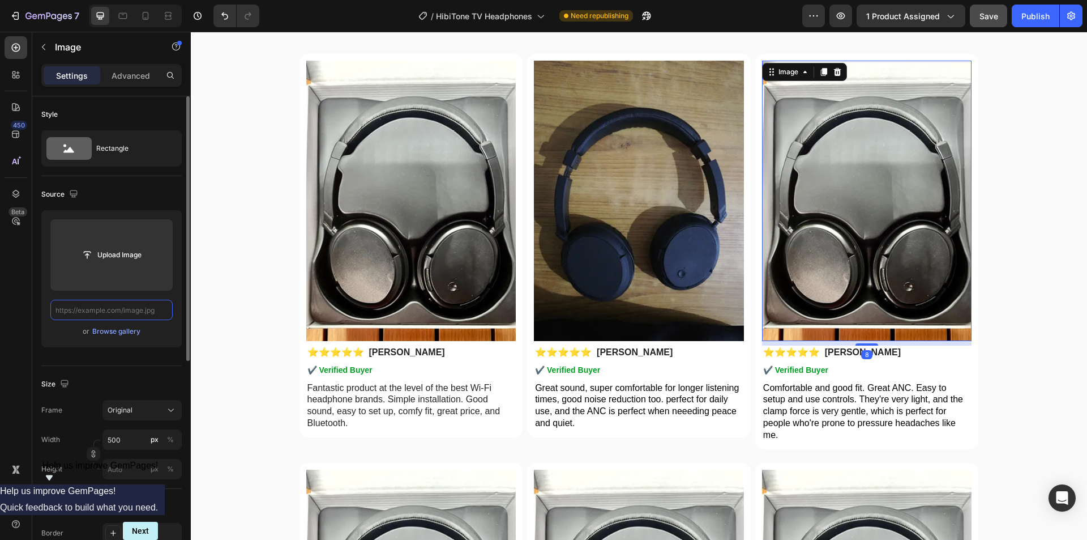
paste input "https://cdn.shopify.com/s/files/1/0956/1155/2027/files/HibiTone-rv-3.webp?v=175…"
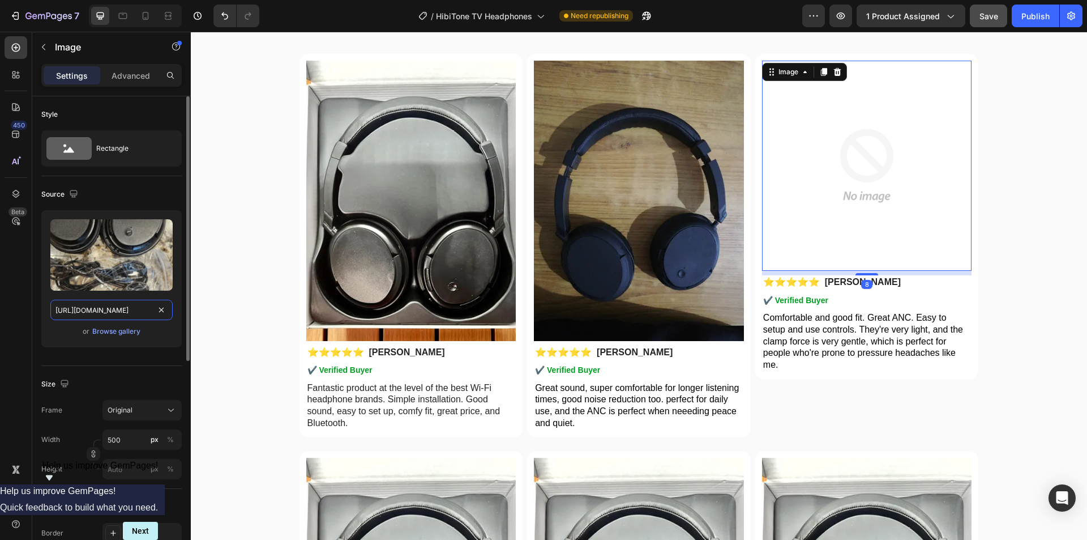
scroll to position [0, 198]
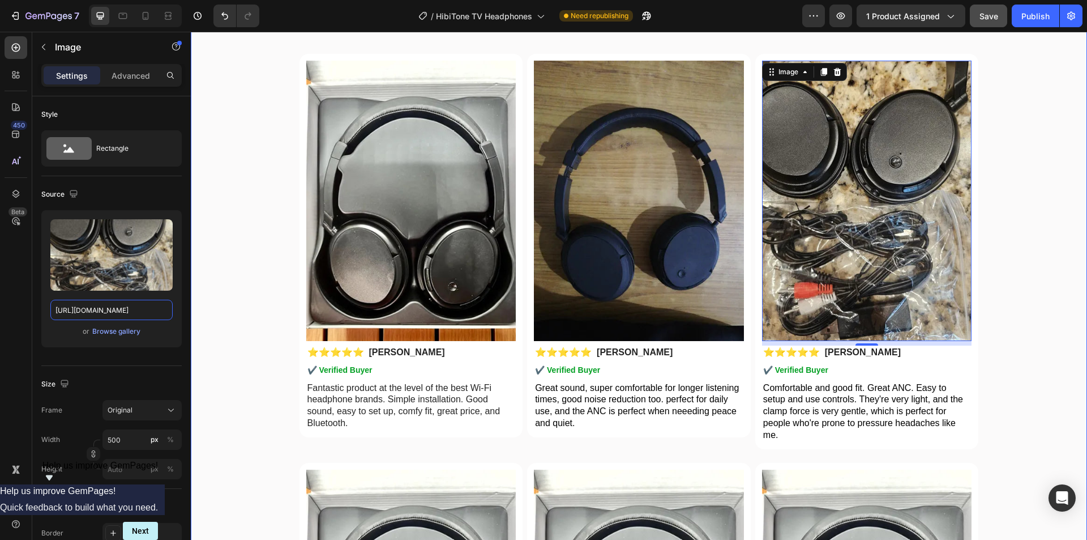
drag, startPoint x: 291, startPoint y: 340, endPoint x: 210, endPoint y: 308, distance: 86.4
type input "https://cdn.shopify.com/s/files/1/0956/1155/2027/files/HibiTone-rv-3.webp"
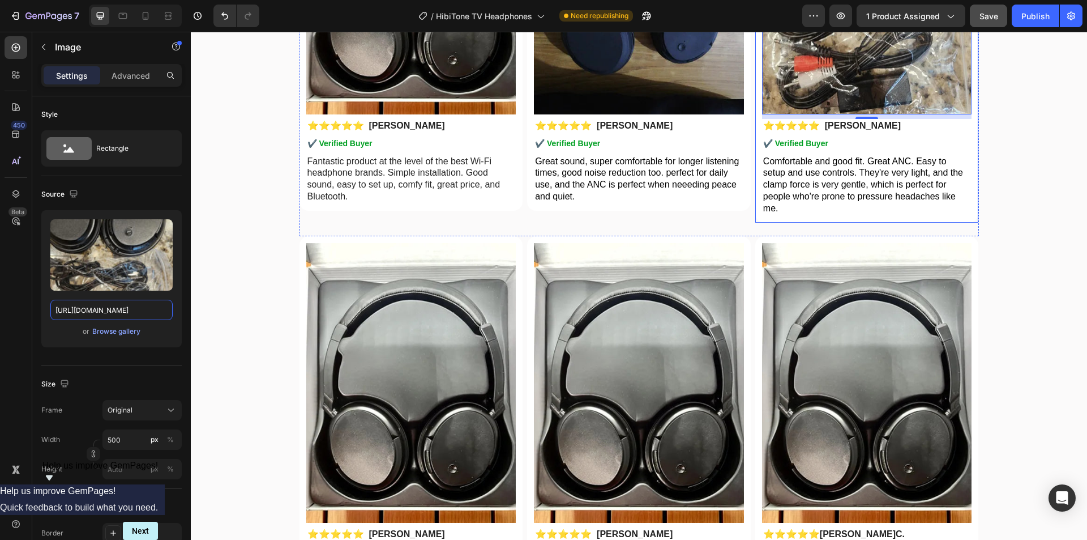
scroll to position [3553, 0]
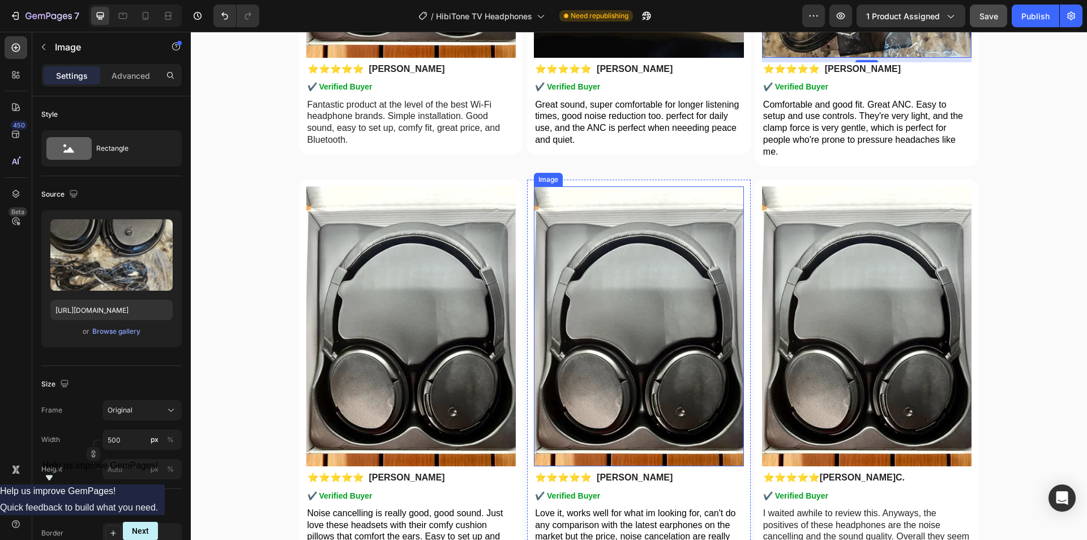
click at [425, 364] on img at bounding box center [411, 326] width 210 height 280
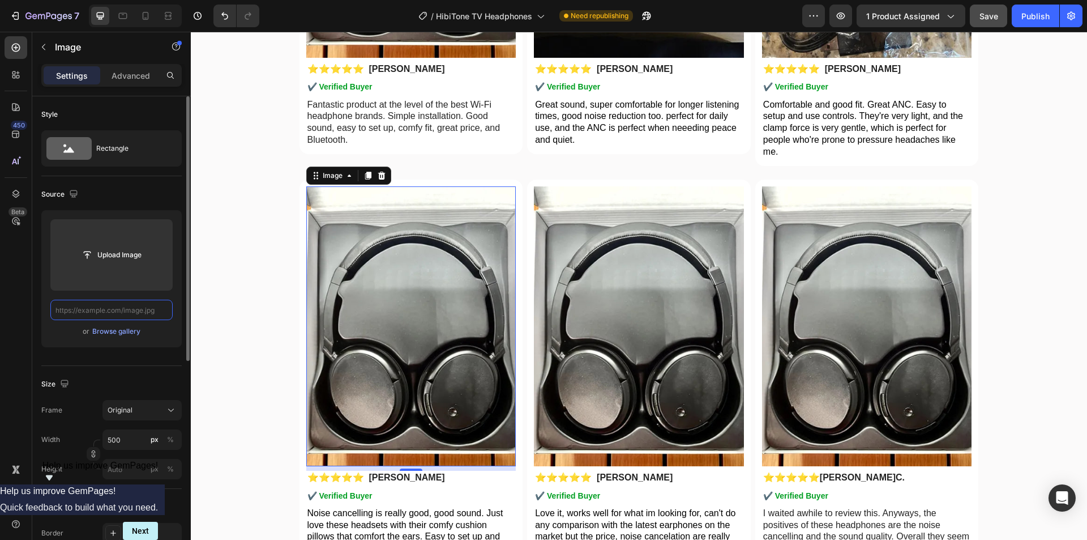
paste input "https://cdn.shopify.com/s/files/1/0956/1155/2027/files/HibiTone-rv-2.webp?v=175…"
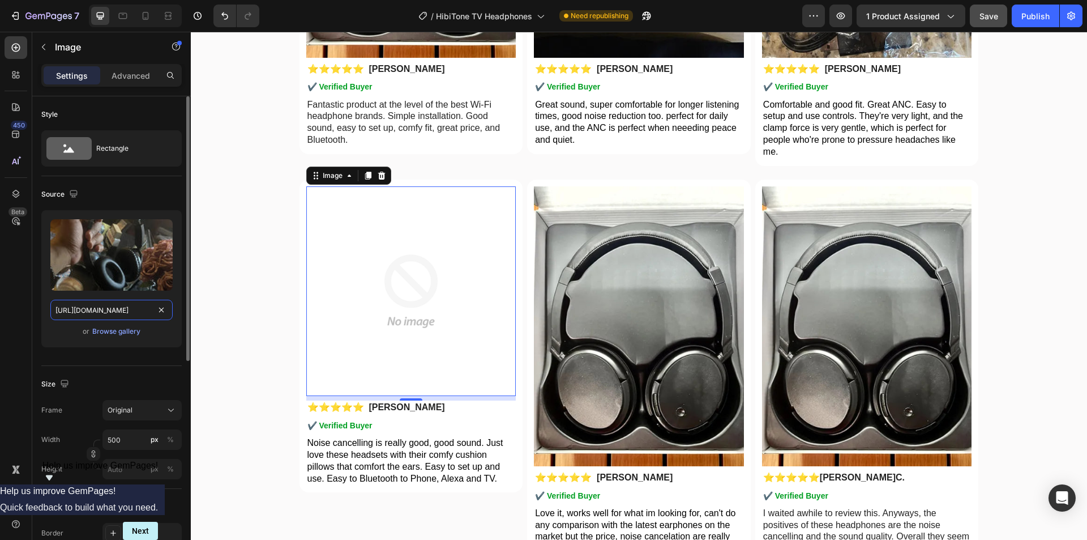
scroll to position [0, 197]
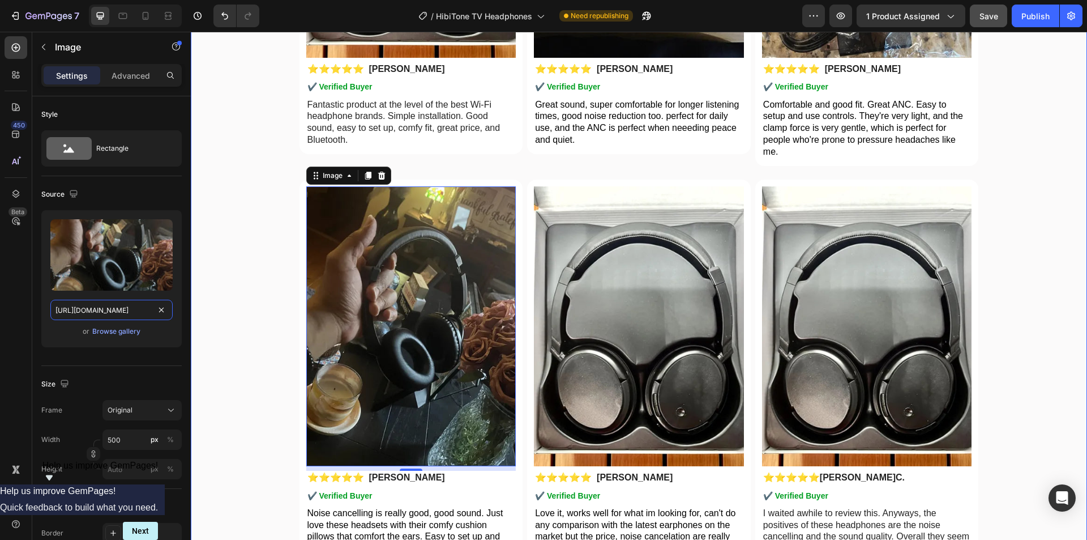
drag, startPoint x: 292, startPoint y: 344, endPoint x: 221, endPoint y: 314, distance: 76.9
type input "https://cdn.shopify.com/s/files/1/0956/1155/2027/files/HibiTone-rv-2.webp"
click at [591, 344] on img at bounding box center [639, 326] width 210 height 280
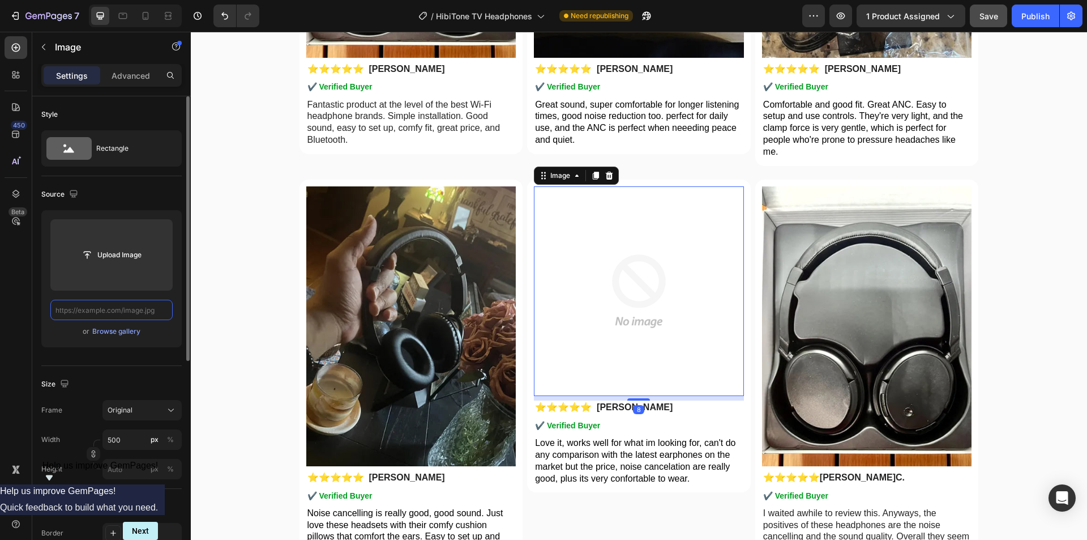
paste input "https://cdn.shopify.com/s/files/1/0956/1155/2027/files/HibiTone-rv-4.webp?v=175…"
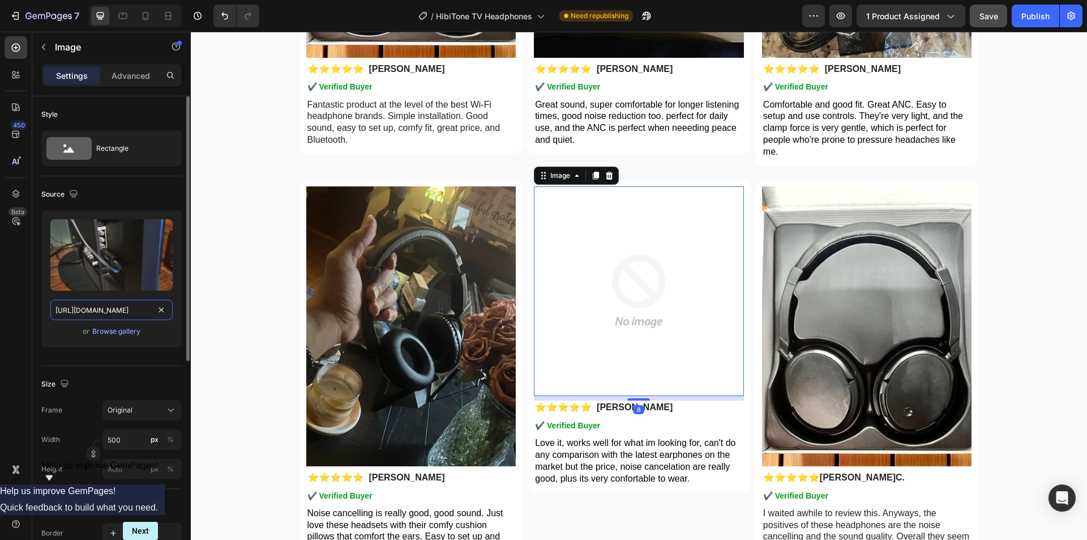
scroll to position [0, 198]
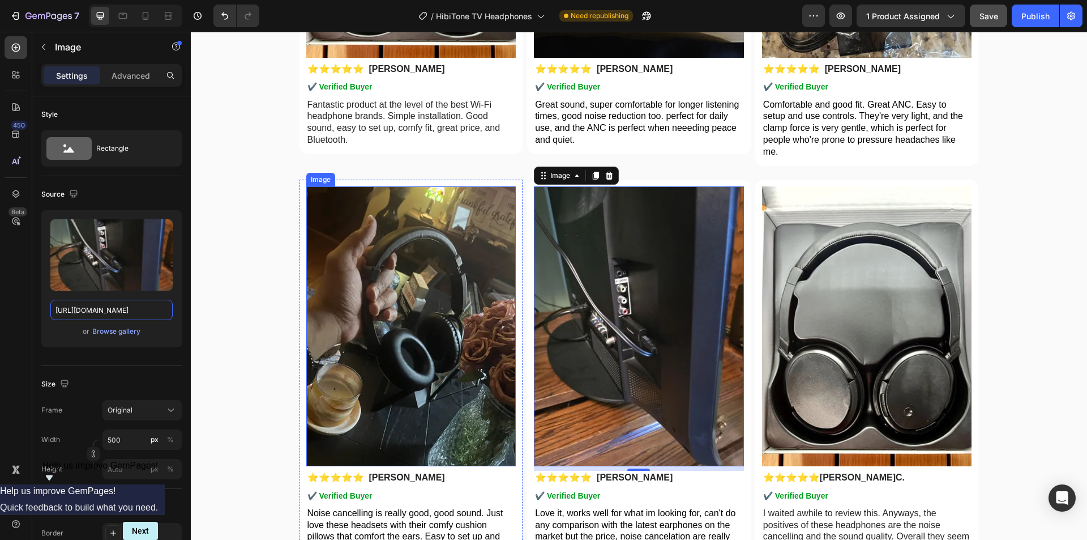
drag, startPoint x: 292, startPoint y: 339, endPoint x: 312, endPoint y: 308, distance: 36.9
type input "https://cdn.shopify.com/s/files/1/0956/1155/2027/files/HibiTone-rv-4.webp"
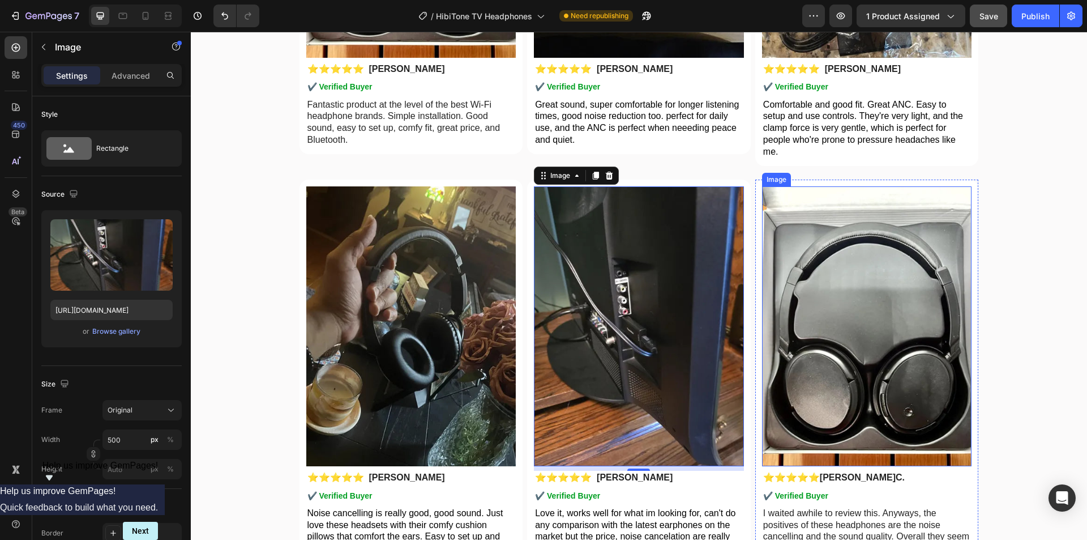
click at [842, 322] on img at bounding box center [867, 326] width 210 height 280
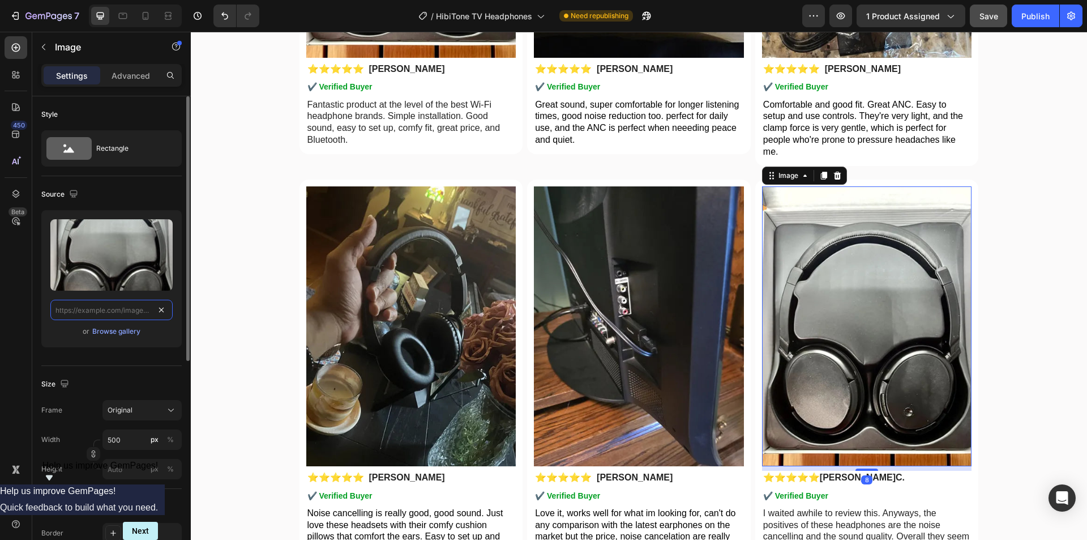
paste input "https://cdn.shopify.com/s/files/1/0956/1155/2027/files/HibiTone-rv-5.webp?v=175…"
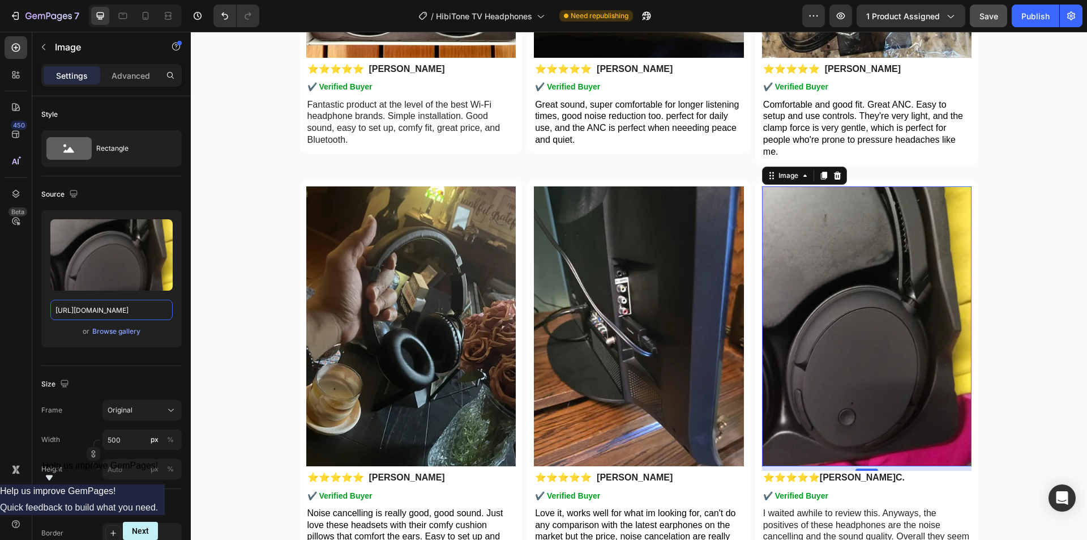
drag, startPoint x: 293, startPoint y: 344, endPoint x: 267, endPoint y: 313, distance: 40.6
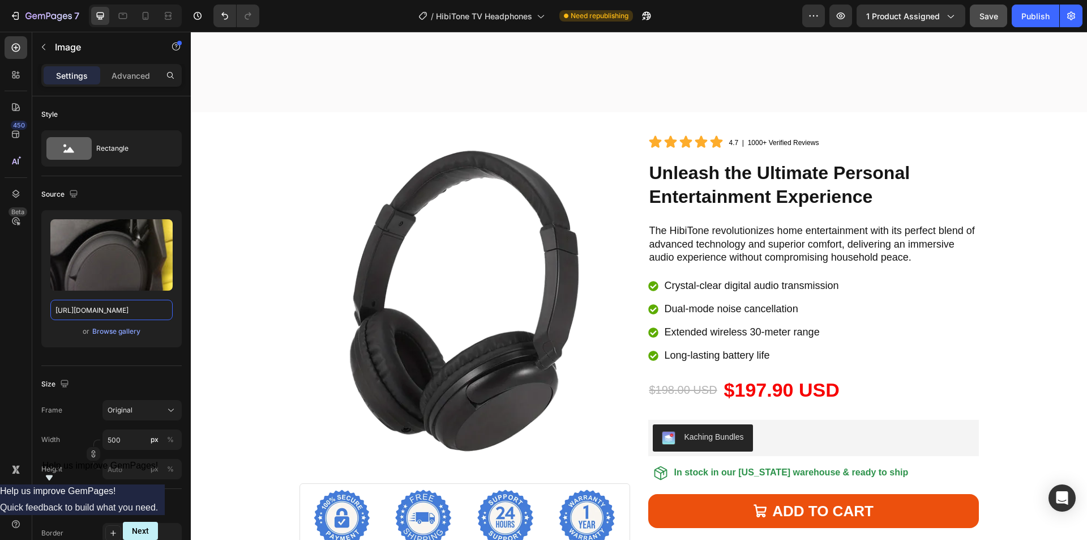
scroll to position [4233, 0]
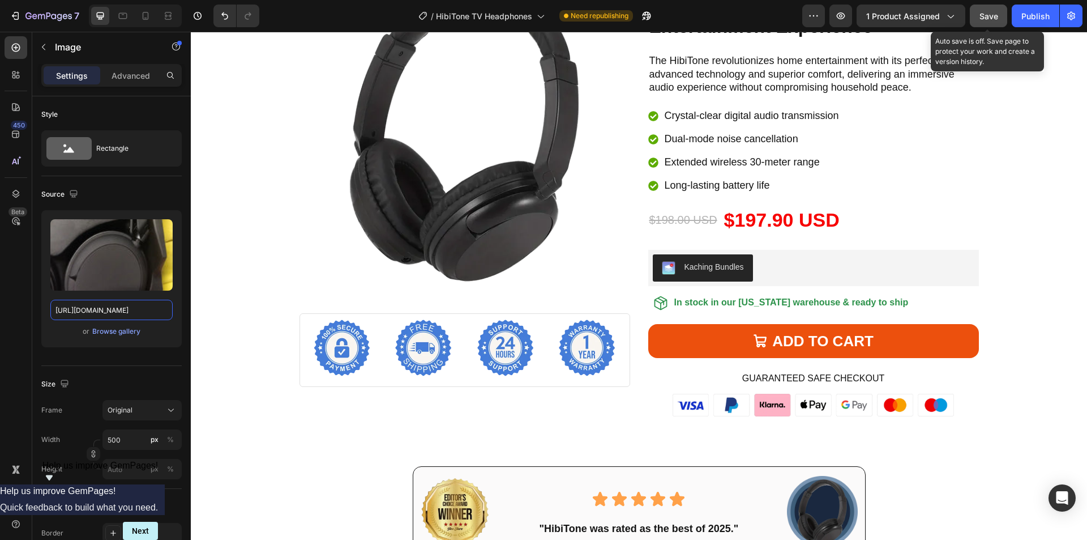
type input "https://cdn.shopify.com/s/files/1/0956/1155/2027/files/HibiTone-rv-5.webp"
click at [987, 14] on span "Save" at bounding box center [989, 16] width 19 height 10
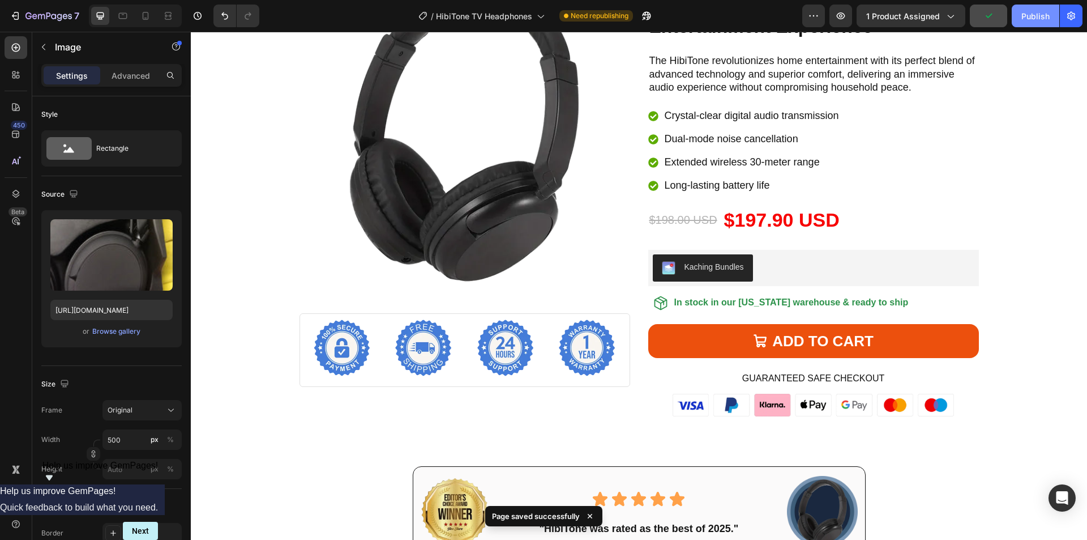
click at [1032, 15] on div "Publish" at bounding box center [1036, 16] width 28 height 12
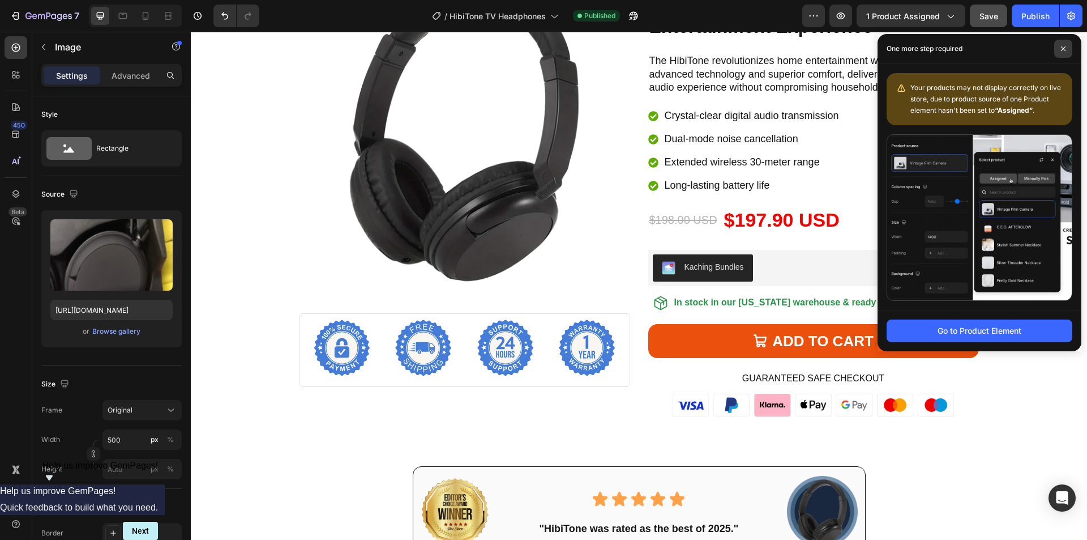
click at [1064, 52] on span at bounding box center [1064, 49] width 18 height 18
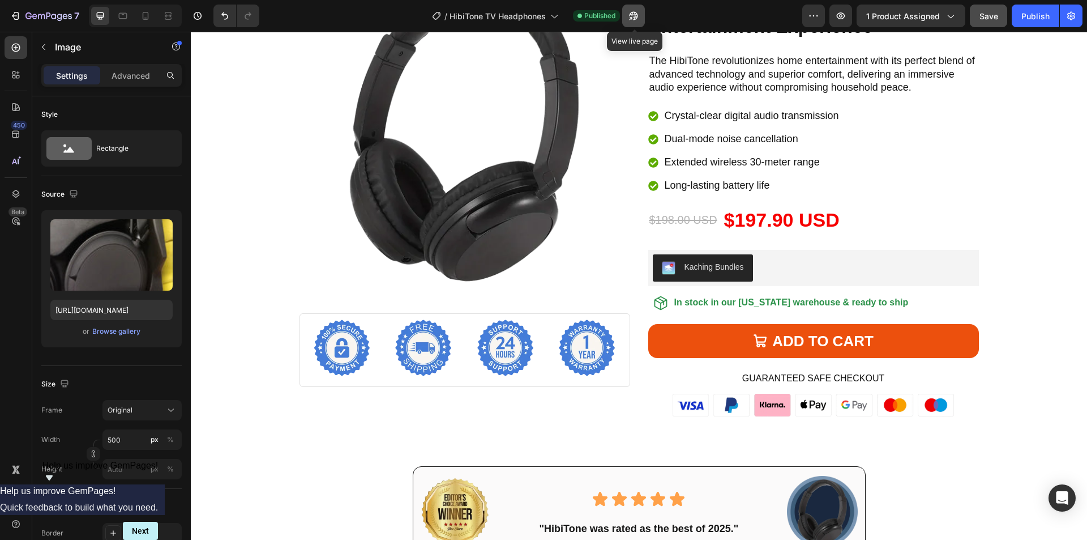
click at [629, 15] on icon "button" at bounding box center [633, 15] width 11 height 11
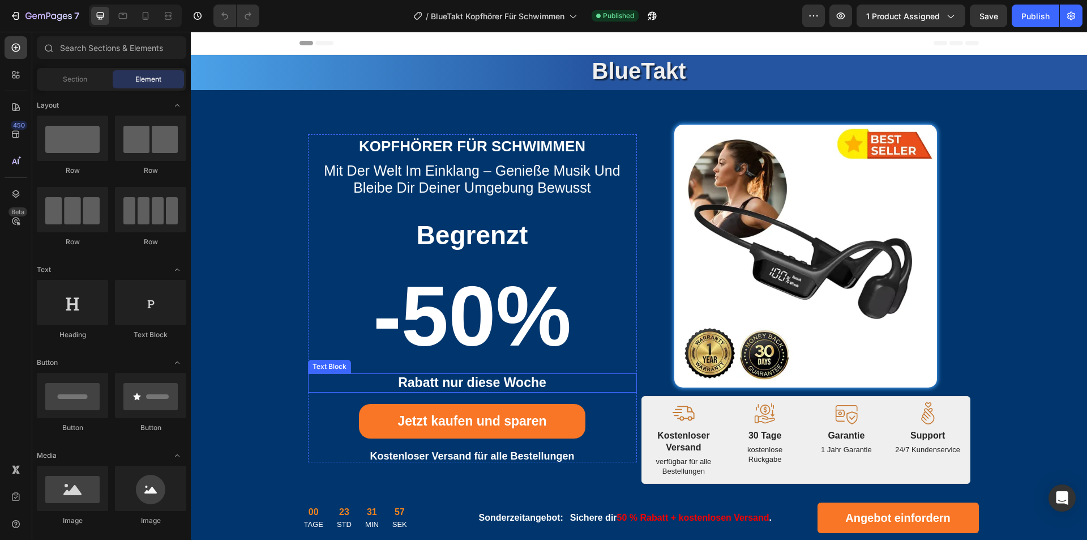
click at [483, 385] on strong "Rabatt nur diese Woche" at bounding box center [472, 382] width 148 height 15
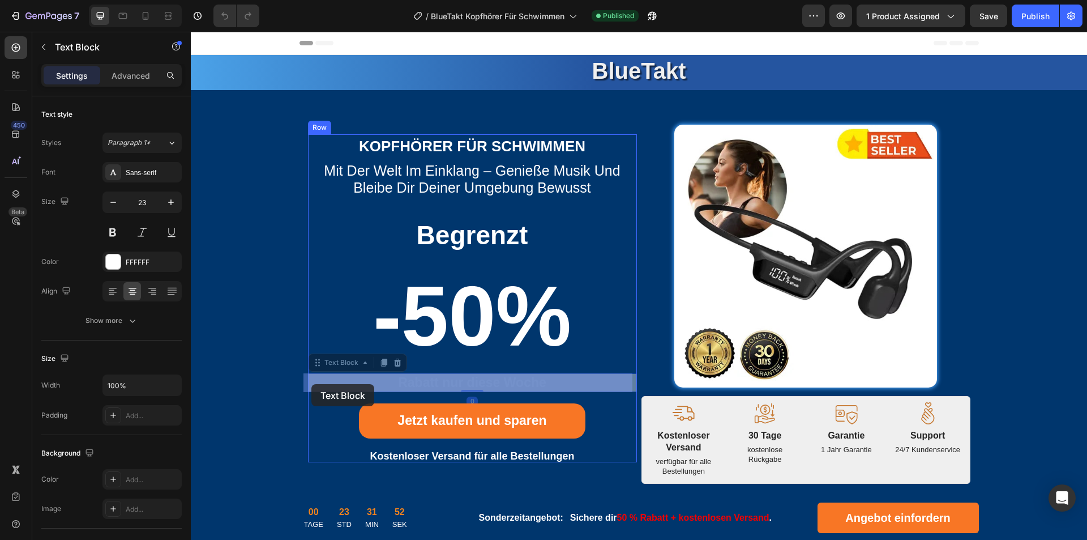
drag, startPoint x: 310, startPoint y: 364, endPoint x: 311, endPoint y: 384, distance: 19.9
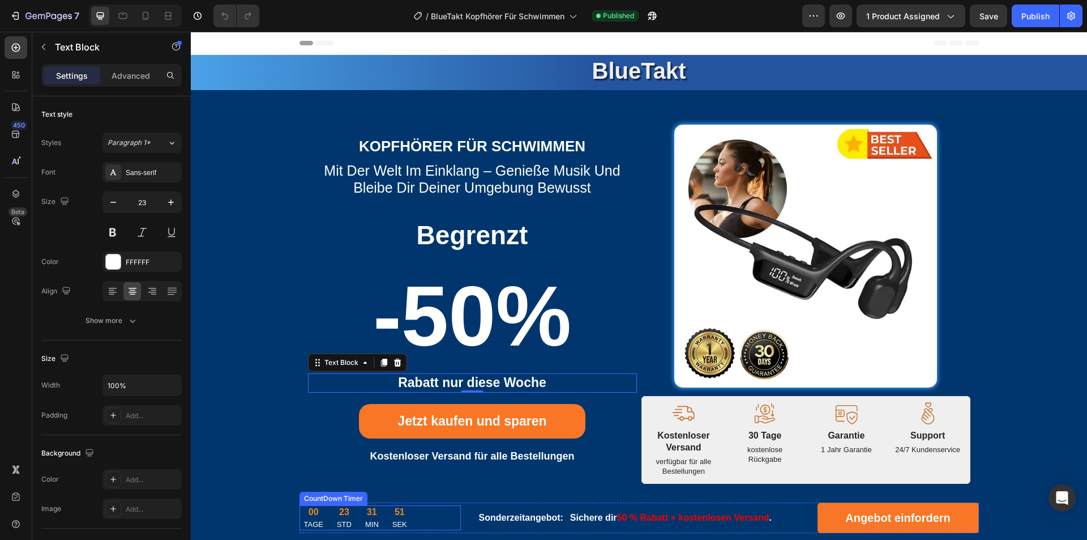
click at [442, 519] on div "00 TAGE 23 STD 31 MIN 51 SEK" at bounding box center [380, 517] width 161 height 25
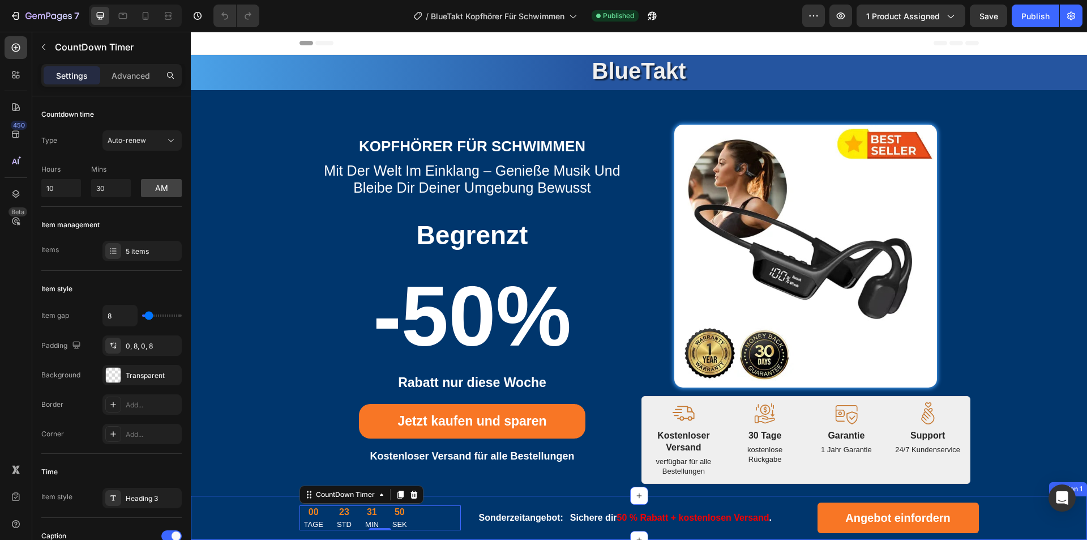
click at [246, 520] on div "00 TAGE 23 STD 31 MIN 50 SEK CountDown Timer 0 Sonderzeitangebot: Text block Si…" at bounding box center [639, 517] width 880 height 31
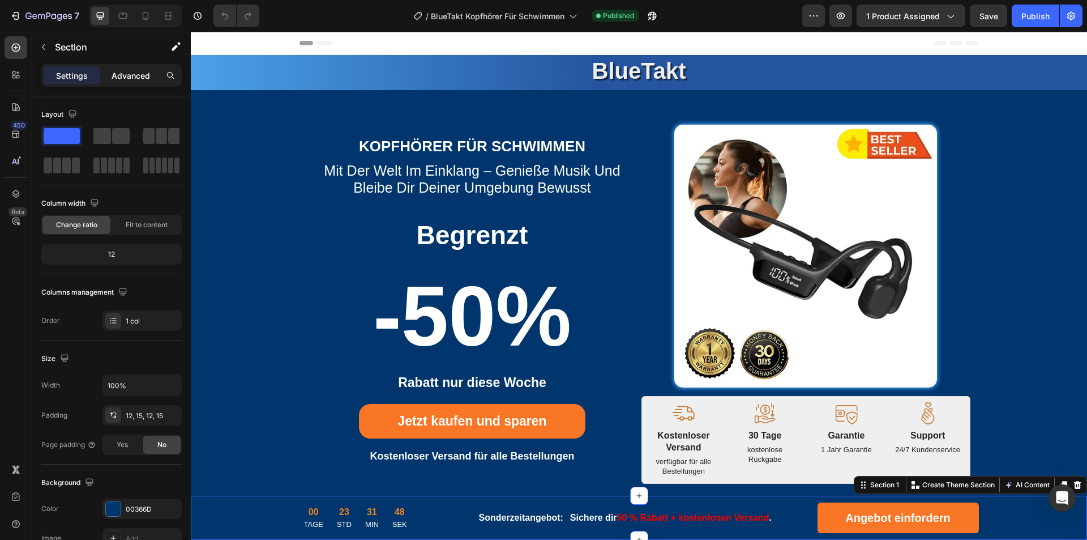
click at [139, 74] on p "Advanced" at bounding box center [131, 76] width 39 height 12
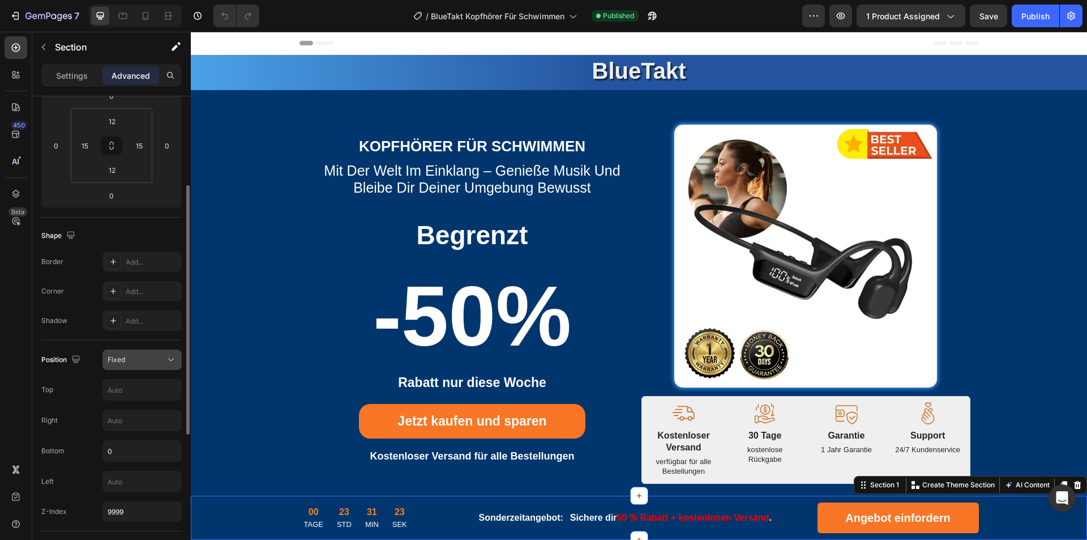
scroll to position [57, 0]
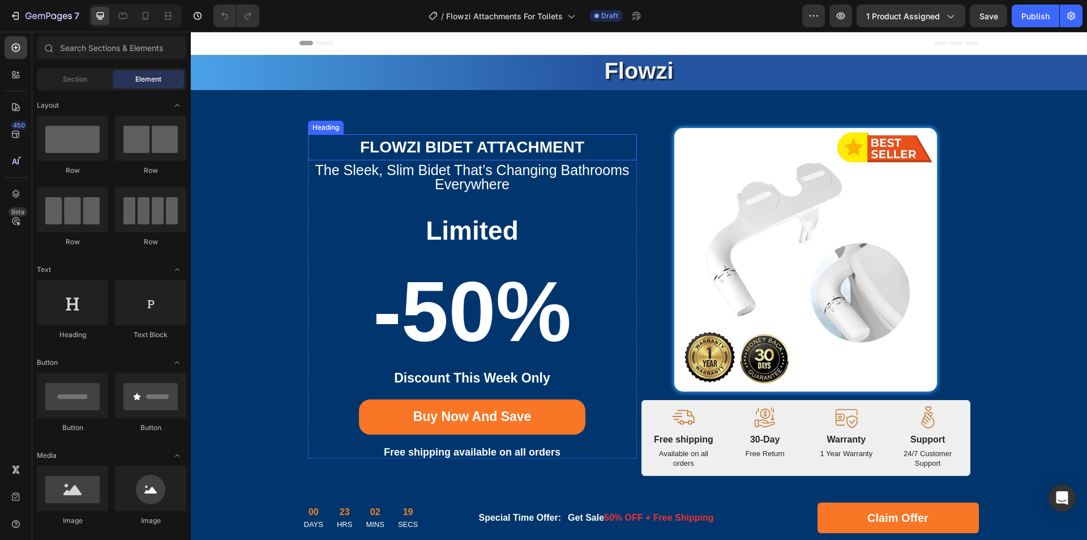
click at [489, 152] on strong "Flowzi Bidet Attachment" at bounding box center [472, 147] width 224 height 18
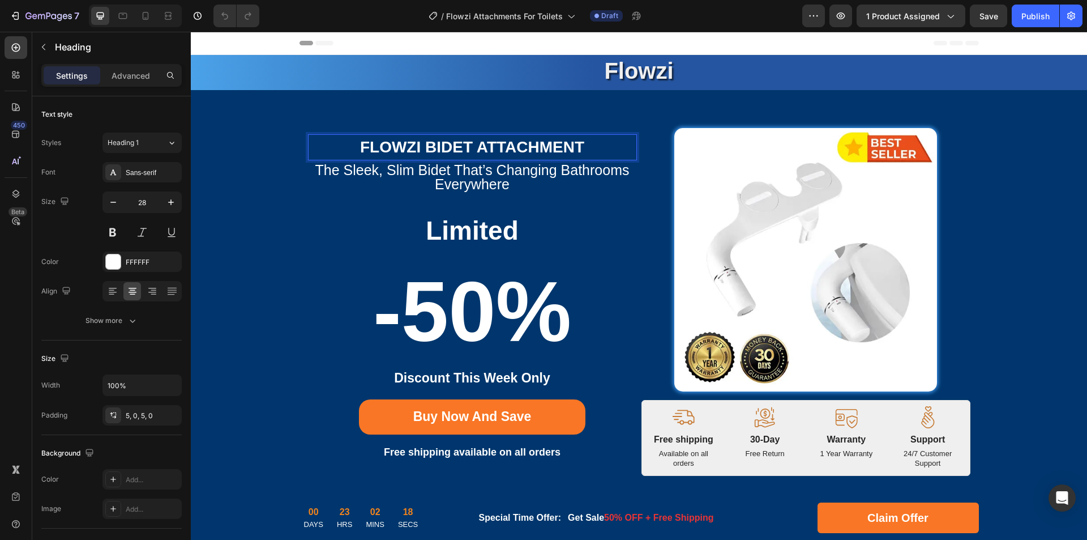
click at [536, 144] on strong "Flowzi Bidet Attachment" at bounding box center [472, 147] width 224 height 18
click at [503, 171] on h2 "the sleek, slim bidet that’s changing bathrooms everywhere" at bounding box center [472, 177] width 329 height 34
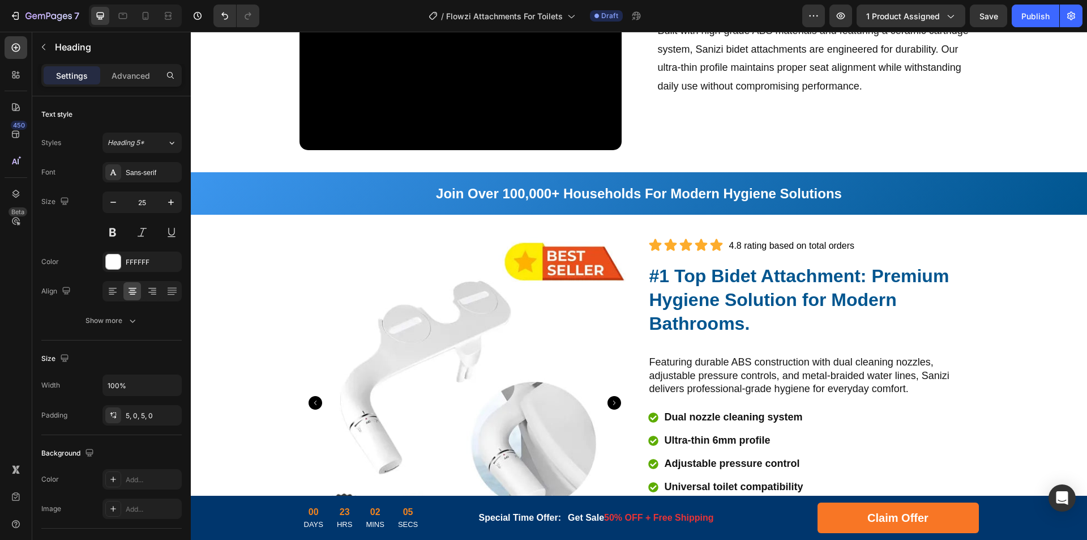
scroll to position [1246, 0]
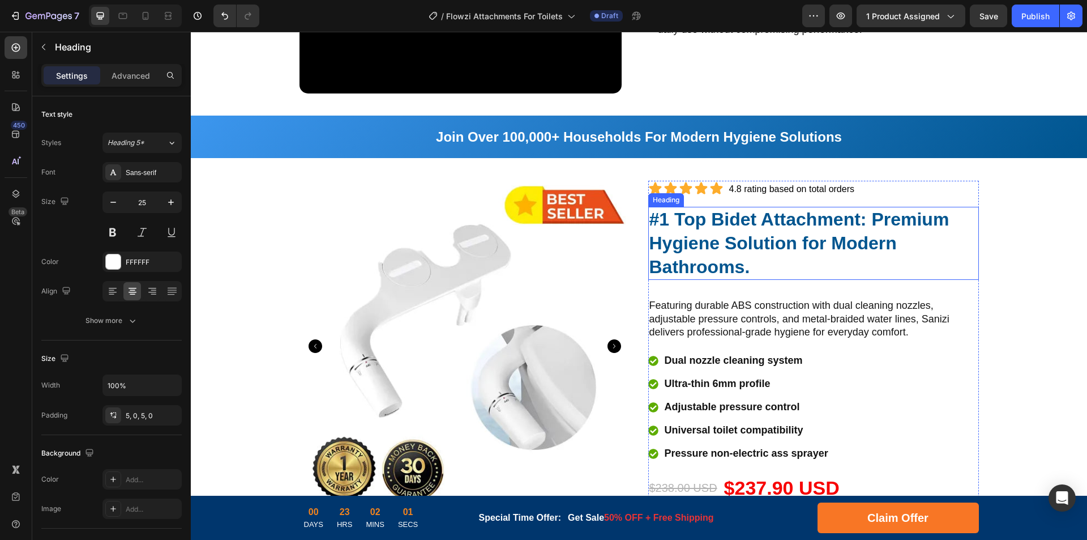
click at [776, 218] on strong "#1 Top Bidet Attachment: Premium Hygiene Solution for Modern Bathrooms." at bounding box center [800, 242] width 300 height 67
click at [717, 221] on strong "#1 Top Bidet Attachment: Premium Hygiene Solution for Modern Bathrooms." at bounding box center [800, 242] width 300 height 67
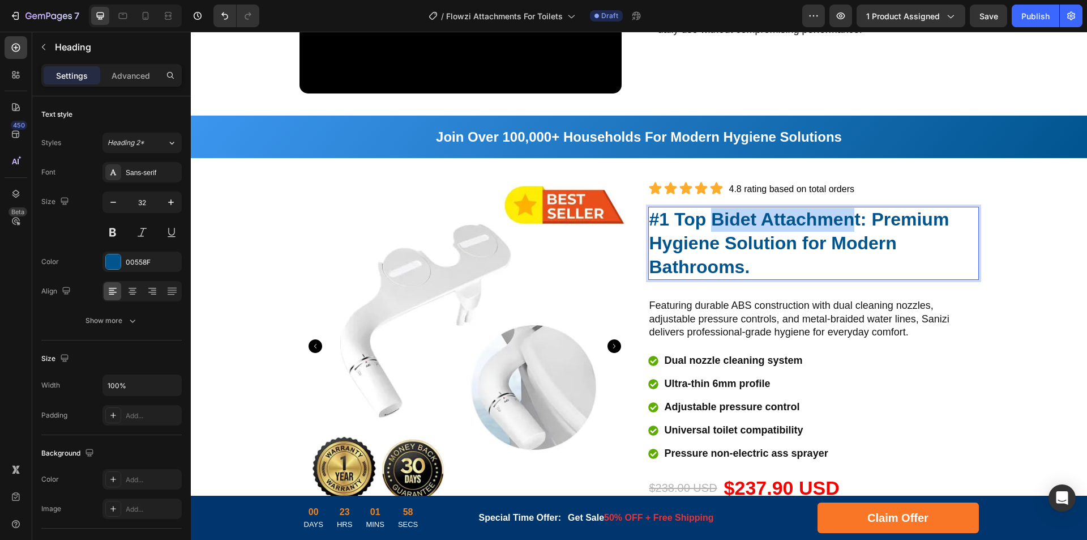
drag, startPoint x: 710, startPoint y: 221, endPoint x: 850, endPoint y: 226, distance: 139.4
click at [850, 226] on strong "#1 Top Bidet Attachment: Premium Hygiene Solution for Modern Bathrooms." at bounding box center [800, 242] width 300 height 67
drag, startPoint x: 676, startPoint y: 222, endPoint x: 829, endPoint y: 225, distance: 153.0
click at [829, 225] on strong "#1 Top Bidet Attachment: Premium Hygiene Solution for Modern Bathrooms." at bounding box center [800, 242] width 300 height 67
drag, startPoint x: 857, startPoint y: 223, endPoint x: 675, endPoint y: 223, distance: 182.9
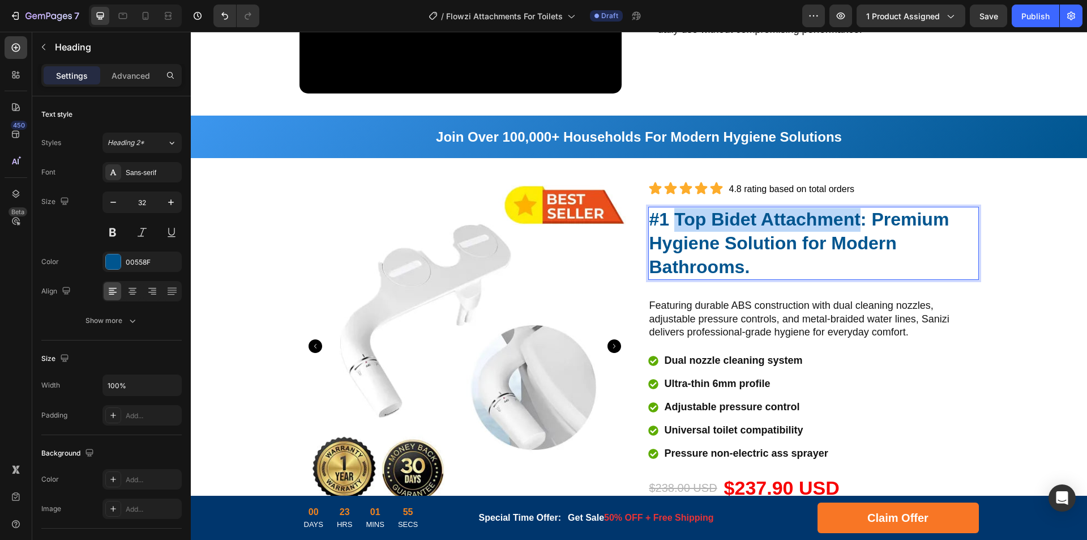
click at [675, 223] on strong "#1 Top Bidet Attachment: Premium Hygiene Solution for Modern Bathrooms." at bounding box center [800, 242] width 300 height 67
click at [885, 236] on strong "#1 Attachments For Toilets: Premium Hygiene Solution for Modern Bathrooms." at bounding box center [809, 242] width 319 height 67
click at [799, 248] on strong "#1 Attachments For Toilets: Premium Hygiene Solution for Modern Bathrooms." at bounding box center [809, 242] width 319 height 67
click at [761, 251] on strong "#1 Attachments For Toilets: Premium Hygiene Solution for Modern Bathrooms." at bounding box center [809, 242] width 319 height 67
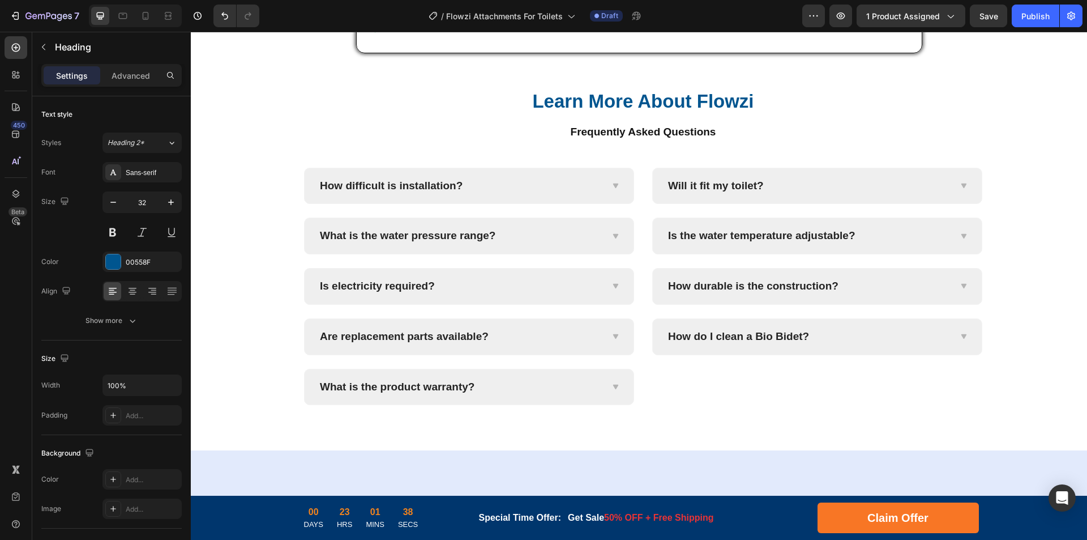
scroll to position [3455, 0]
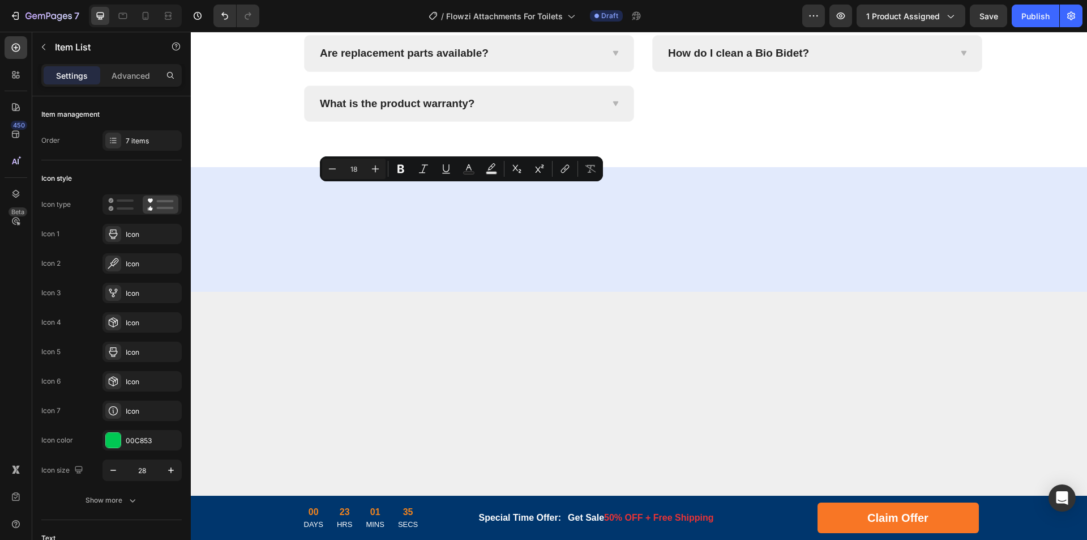
drag, startPoint x: 424, startPoint y: 193, endPoint x: 531, endPoint y: 197, distance: 107.1
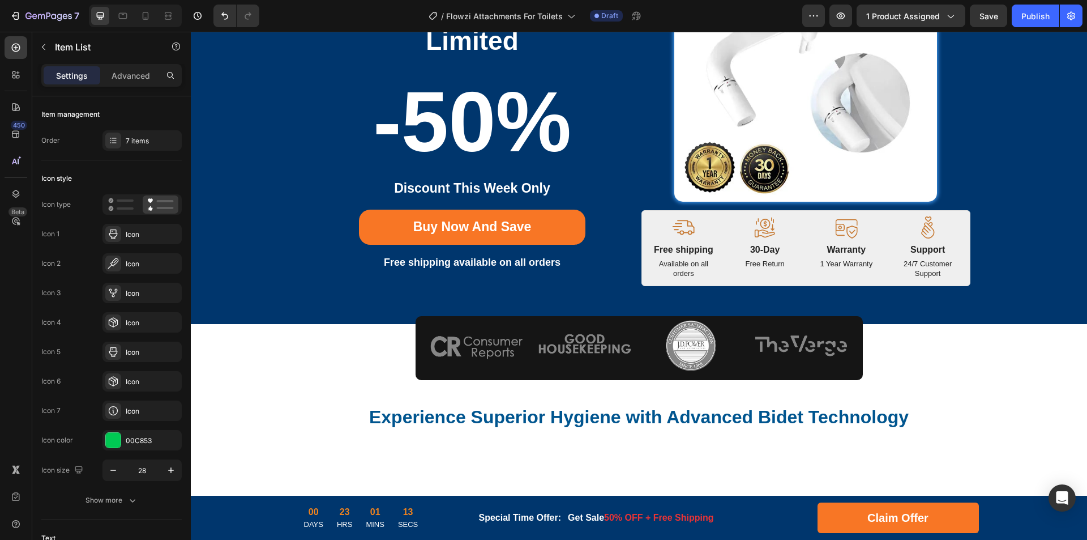
scroll to position [0, 0]
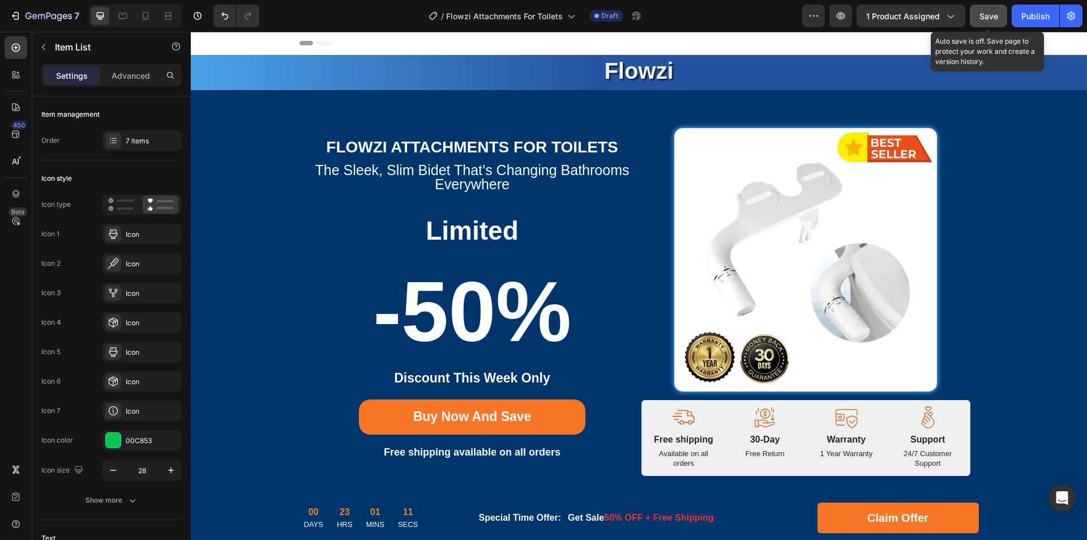
click at [978, 16] on button "Save" at bounding box center [988, 16] width 37 height 23
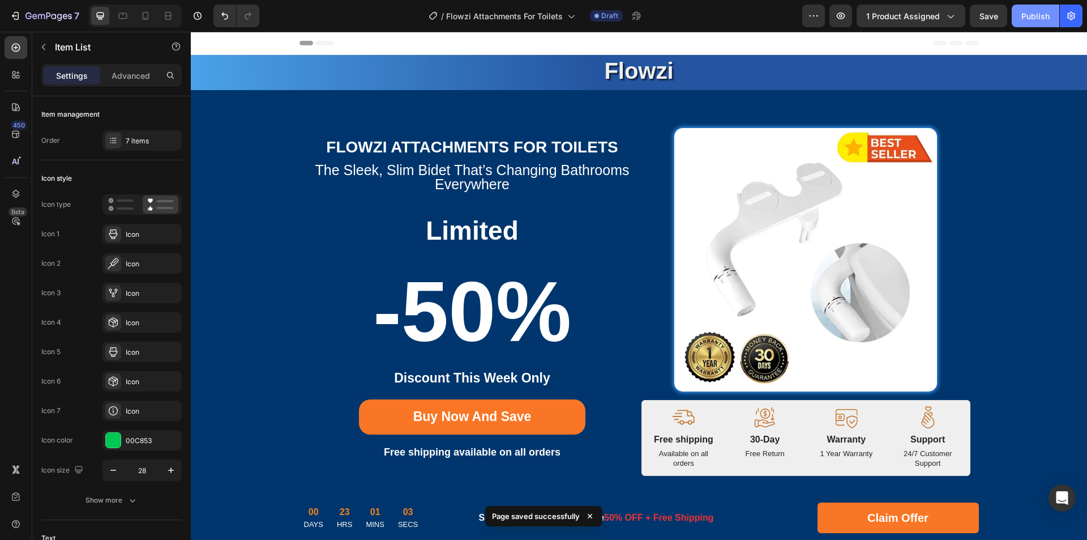
click at [1034, 22] on button "Publish" at bounding box center [1036, 16] width 48 height 23
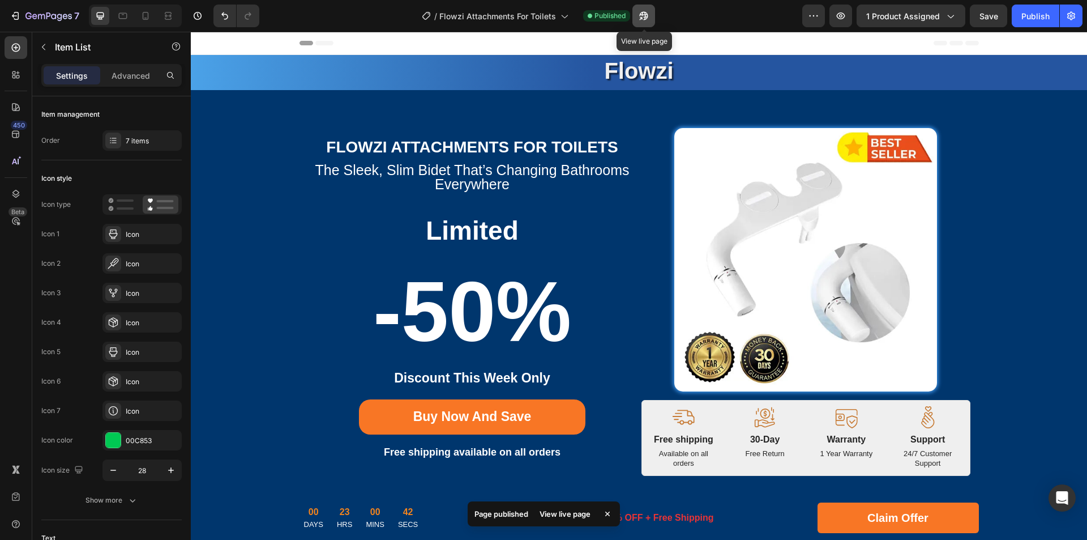
click at [645, 19] on icon "button" at bounding box center [643, 15] width 11 height 11
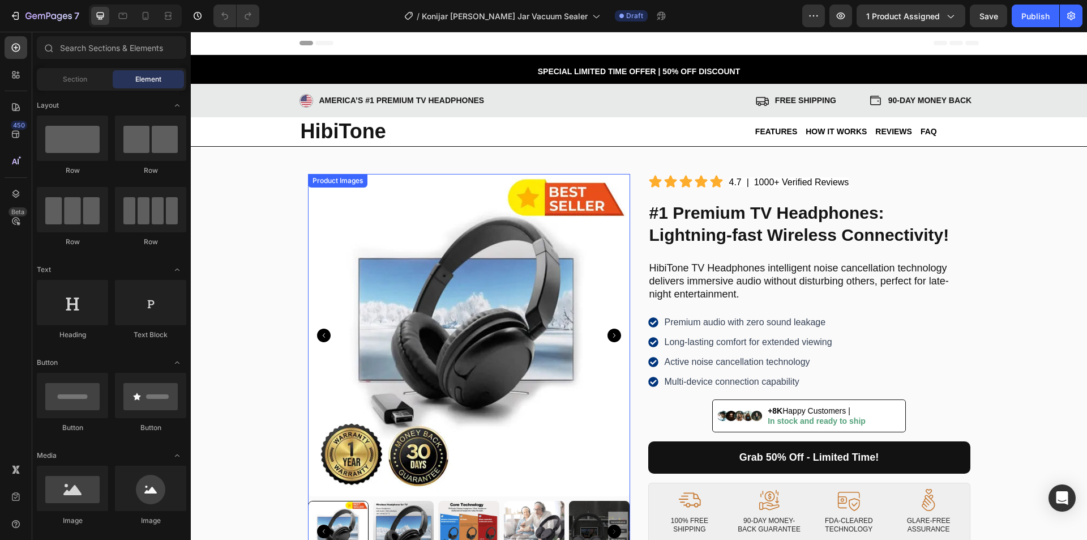
click at [343, 182] on div "Product Images" at bounding box center [337, 181] width 55 height 10
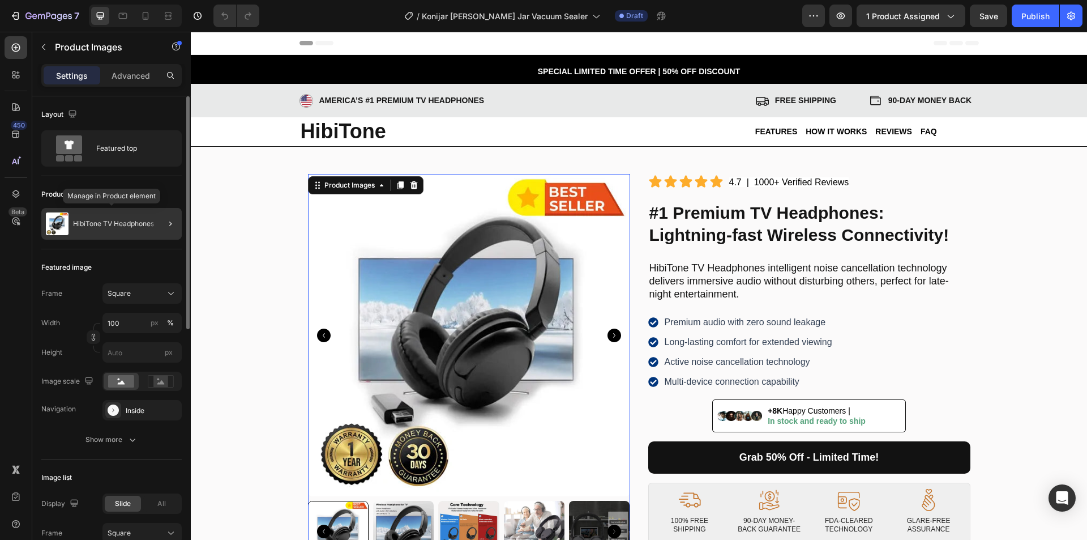
click at [109, 228] on div "HibiTone TV Headphones" at bounding box center [111, 224] width 140 height 32
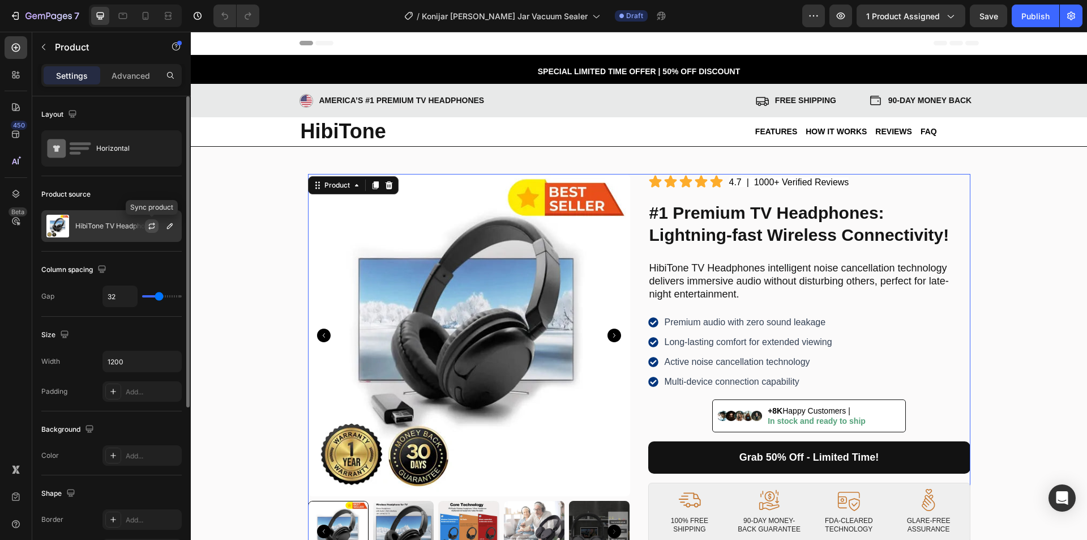
click at [152, 227] on icon "button" at bounding box center [151, 225] width 9 height 9
click at [166, 228] on icon "button" at bounding box center [169, 225] width 9 height 9
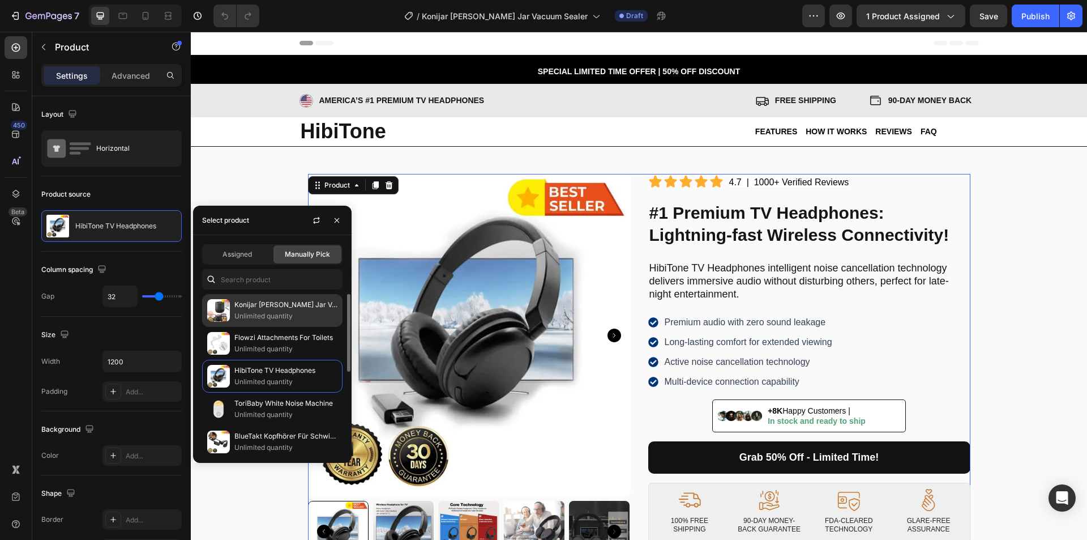
click at [282, 310] on p "Konijar [PERSON_NAME] Jar Vacuum Sealer" at bounding box center [285, 304] width 103 height 11
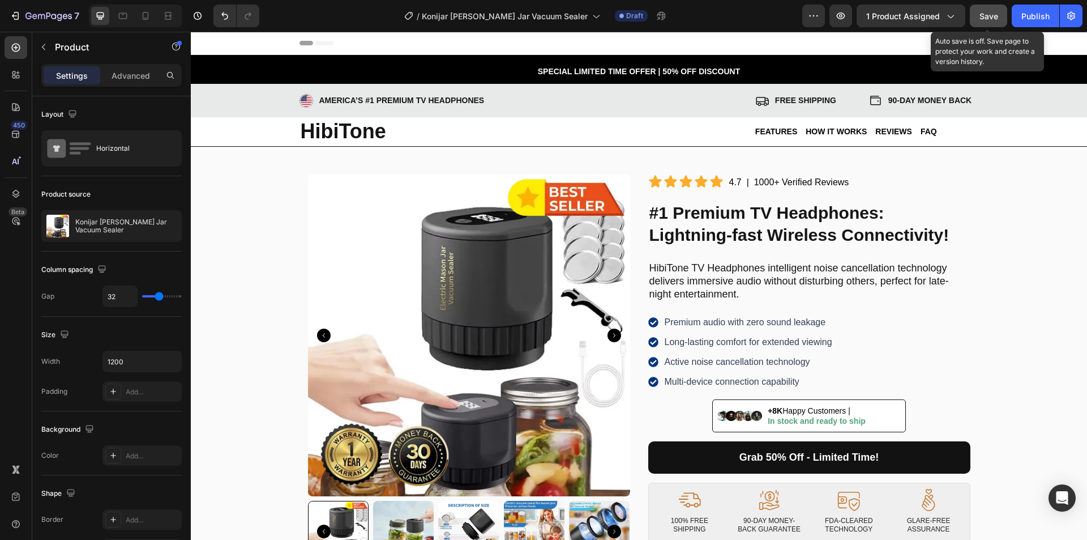
click at [988, 18] on span "Save" at bounding box center [989, 16] width 19 height 10
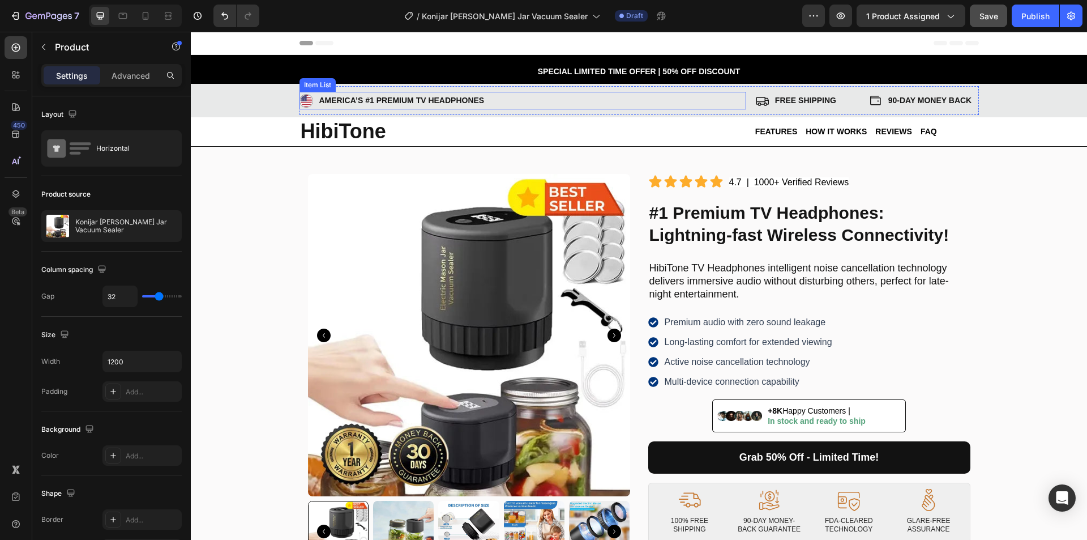
click at [409, 105] on p "AMERICA’S #1 Premium TV Headphones" at bounding box center [401, 100] width 165 height 14
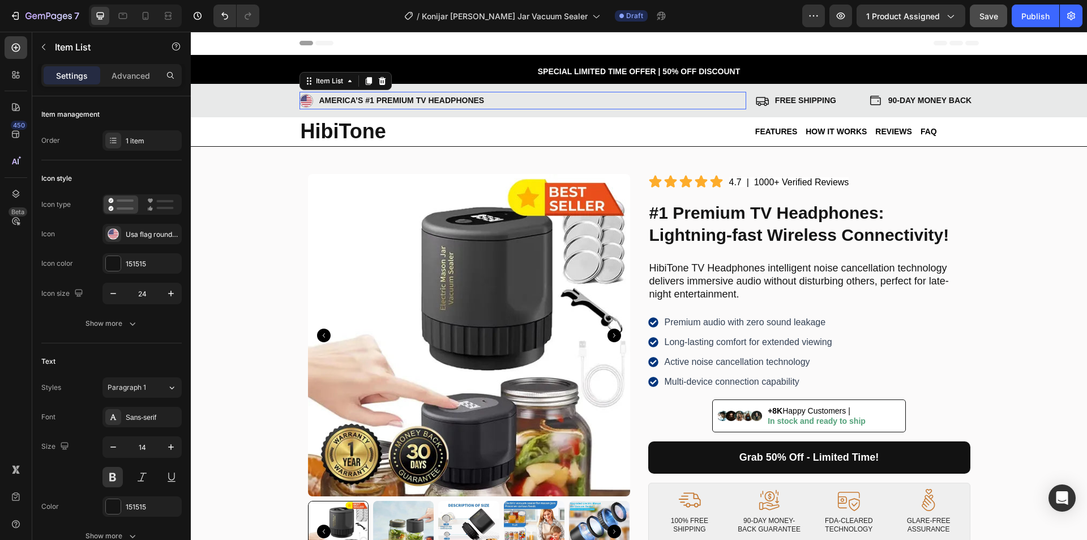
click at [430, 106] on p "AMERICA’S #1 Premium TV Headphones" at bounding box center [401, 100] width 165 height 14
click at [368, 97] on p "AMERICA’S #1 Premium TV Headphones" at bounding box center [401, 100] width 165 height 14
drag, startPoint x: 373, startPoint y: 101, endPoint x: 510, endPoint y: 105, distance: 137.1
click at [510, 105] on div "AMERICA’S #1 Premium TV Headphones" at bounding box center [523, 101] width 447 height 18
click at [437, 100] on p "AMERICA’S #1 Mason Jar Vacuum Sealer" at bounding box center [425, 100] width 212 height 14
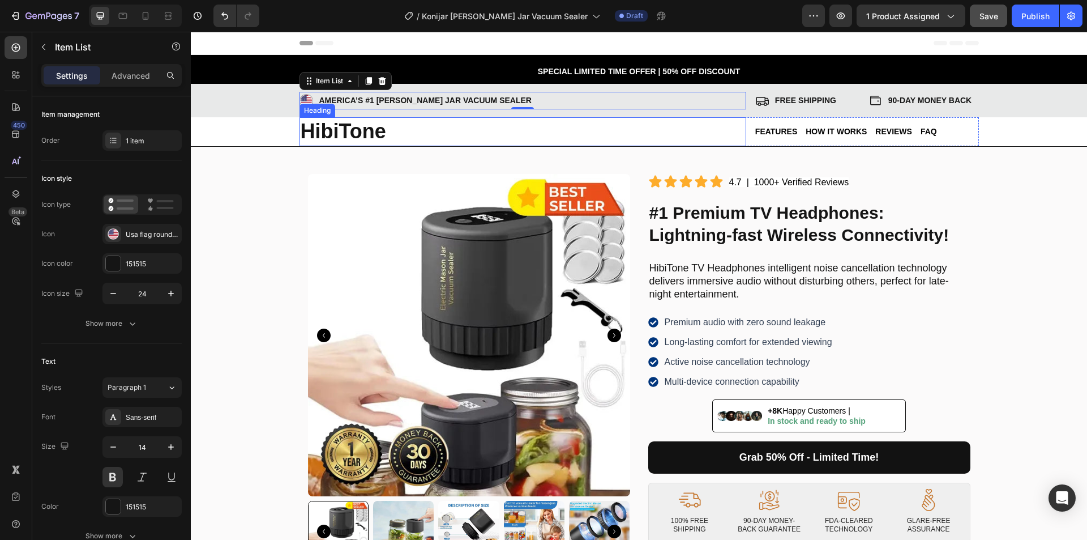
click at [339, 132] on strong "HibiTone" at bounding box center [344, 130] width 86 height 23
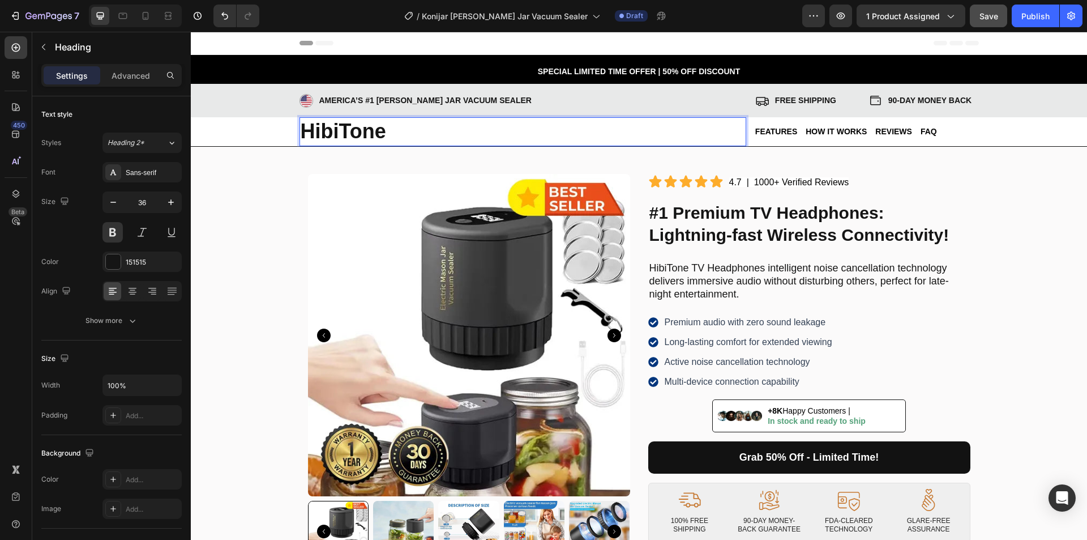
click at [332, 132] on strong "HibiTone" at bounding box center [344, 130] width 86 height 23
drag, startPoint x: 751, startPoint y: 215, endPoint x: 703, endPoint y: 213, distance: 47.6
click at [751, 215] on strong "#1 Premium TV Headphones: Lightning-fast Wireless Connectivity!" at bounding box center [800, 223] width 300 height 41
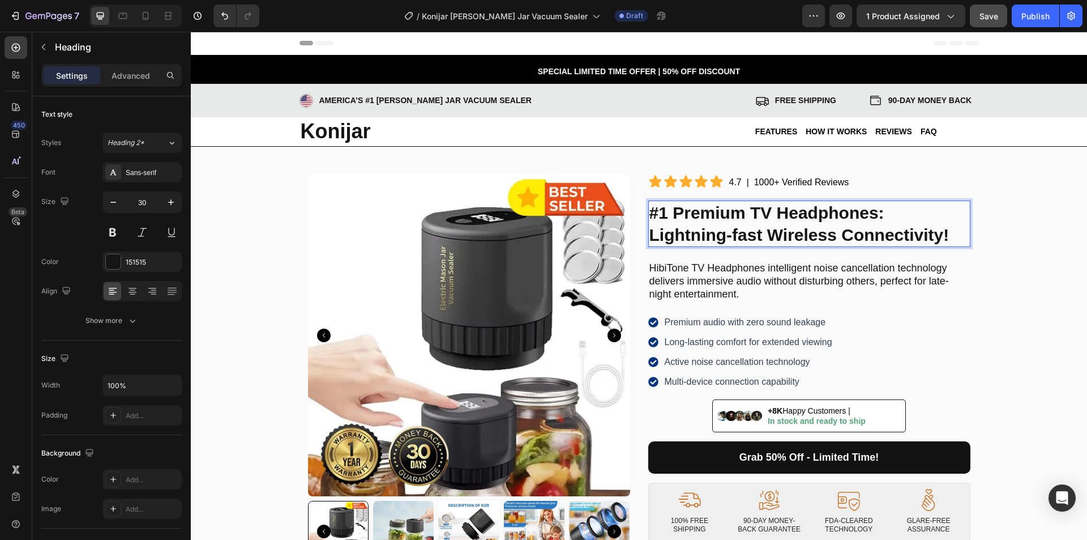
click at [669, 211] on strong "#1 Premium TV Headphones: Lightning-fast Wireless Connectivity!" at bounding box center [800, 223] width 300 height 41
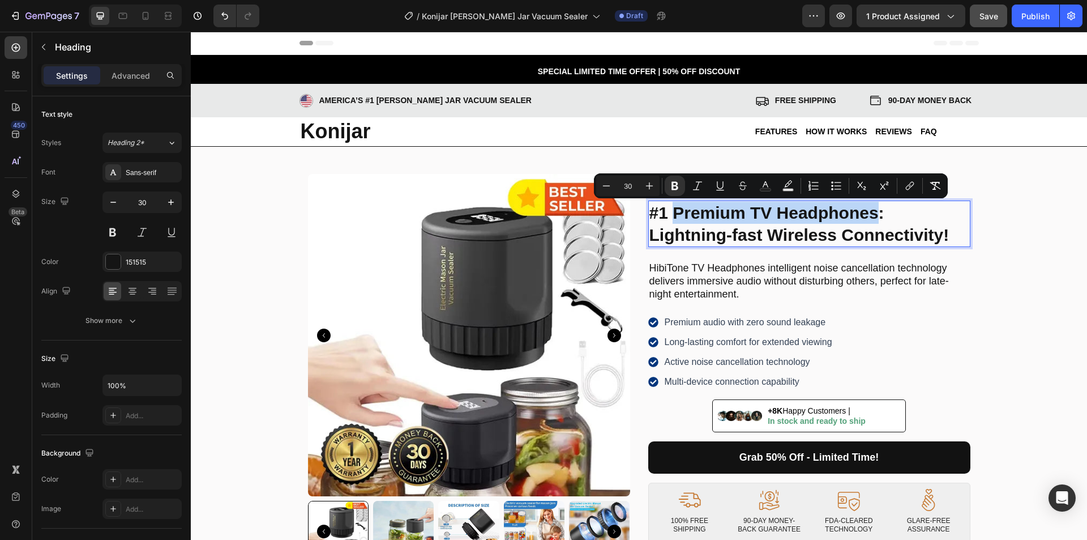
drag, startPoint x: 671, startPoint y: 214, endPoint x: 872, endPoint y: 215, distance: 201.1
click at [872, 215] on strong "#1 Premium TV Headphones: Lightning-fast Wireless Connectivity!" at bounding box center [800, 223] width 300 height 41
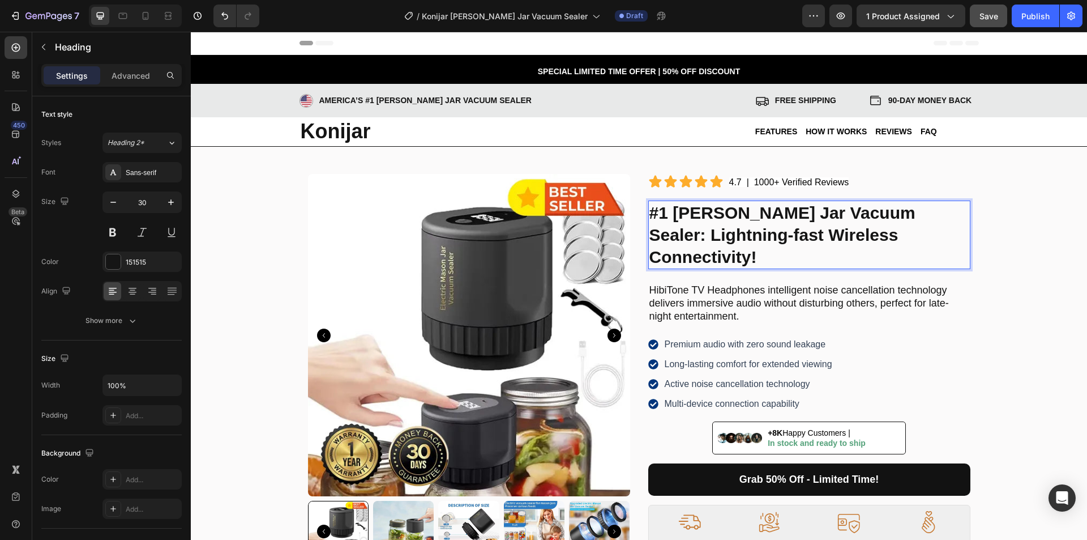
click at [796, 219] on strong "#1 Mason Jar Vacuum Sealer: Lightning-fast Wireless Connectivity!" at bounding box center [783, 234] width 266 height 63
click at [787, 231] on strong "#1 Mason Jar Vacuum Sealer: Lightning-fast Wireless Connectivity!" at bounding box center [783, 234] width 266 height 63
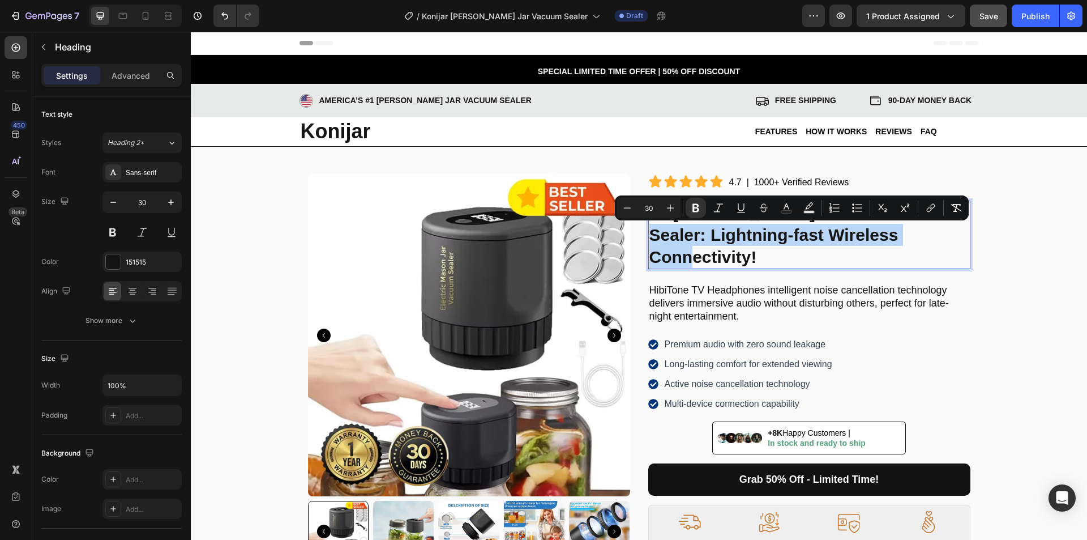
drag, startPoint x: 646, startPoint y: 232, endPoint x: 940, endPoint y: 239, distance: 293.4
click at [916, 239] on strong "#1 Mason Jar Vacuum Sealer: Lightning-fast Wireless Connectivity!" at bounding box center [783, 234] width 266 height 63
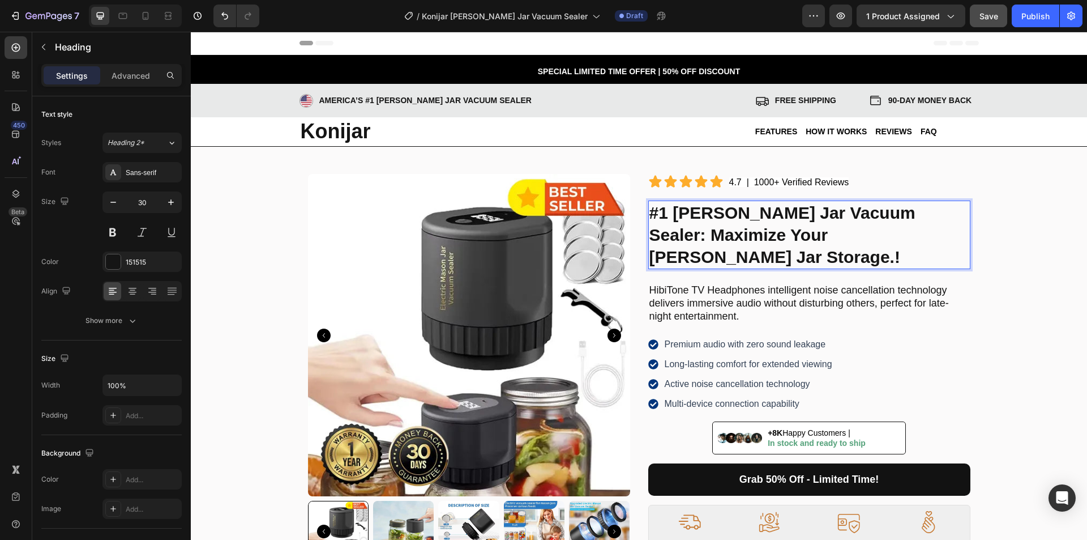
click at [854, 234] on p "#1 Mason Jar Vacuum Sealer: Maximize Your Mason Jar Storage.!" at bounding box center [810, 235] width 320 height 66
click at [754, 283] on h2 "HibiTone TV Headphones intelligent noise cancellation technology delivers immer…" at bounding box center [809, 304] width 322 height 42
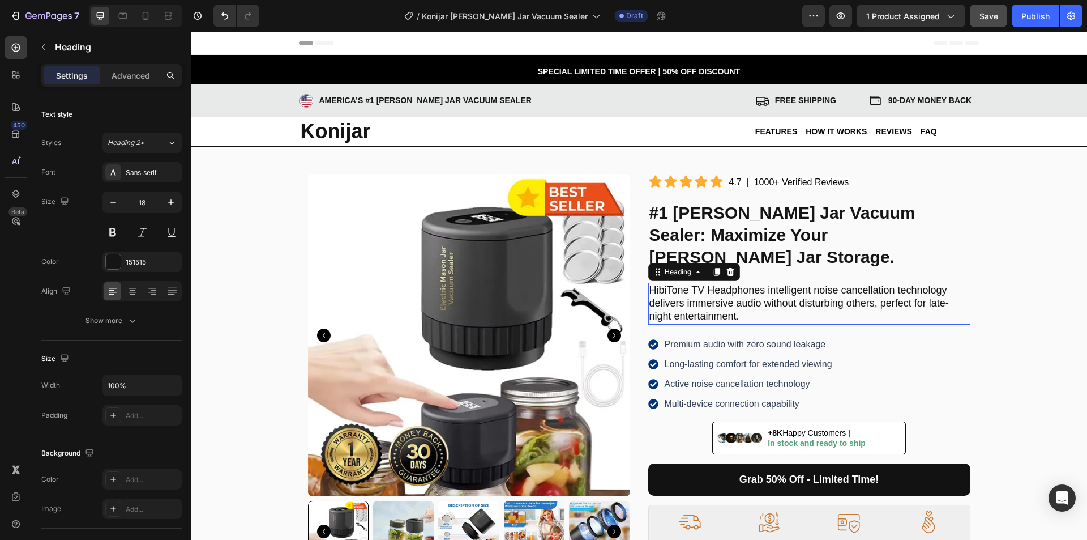
click at [819, 283] on h2 "HibiTone TV Headphones intelligent noise cancellation technology delivers immer…" at bounding box center [809, 304] width 322 height 42
click at [850, 284] on p "HibiTone TV Headphones intelligent noise cancellation technology delivers immer…" at bounding box center [810, 304] width 320 height 40
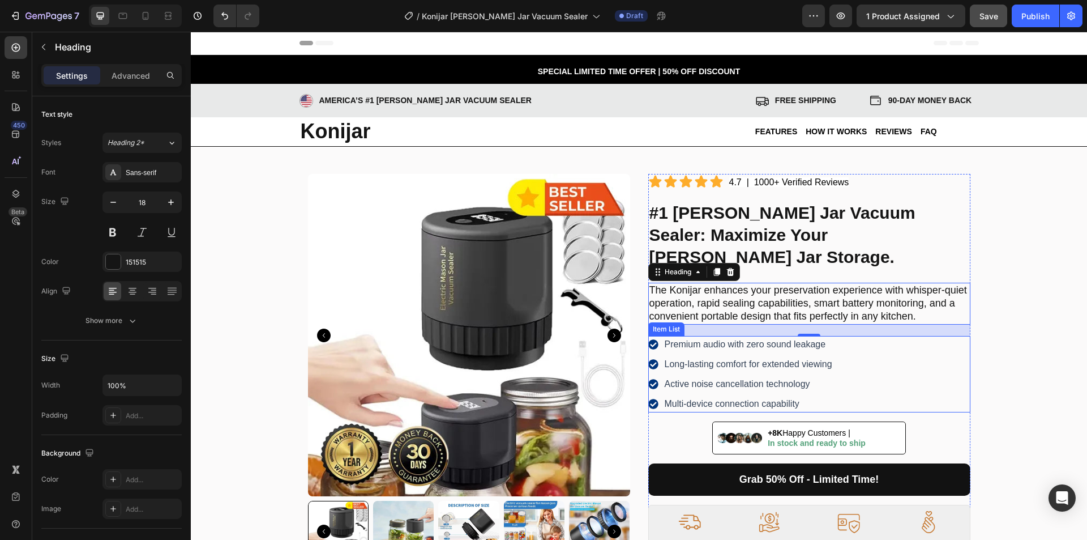
drag, startPoint x: 725, startPoint y: 327, endPoint x: 759, endPoint y: 325, distance: 33.5
click at [725, 338] on p "Premium audio with zero sound leakage" at bounding box center [749, 345] width 168 height 14
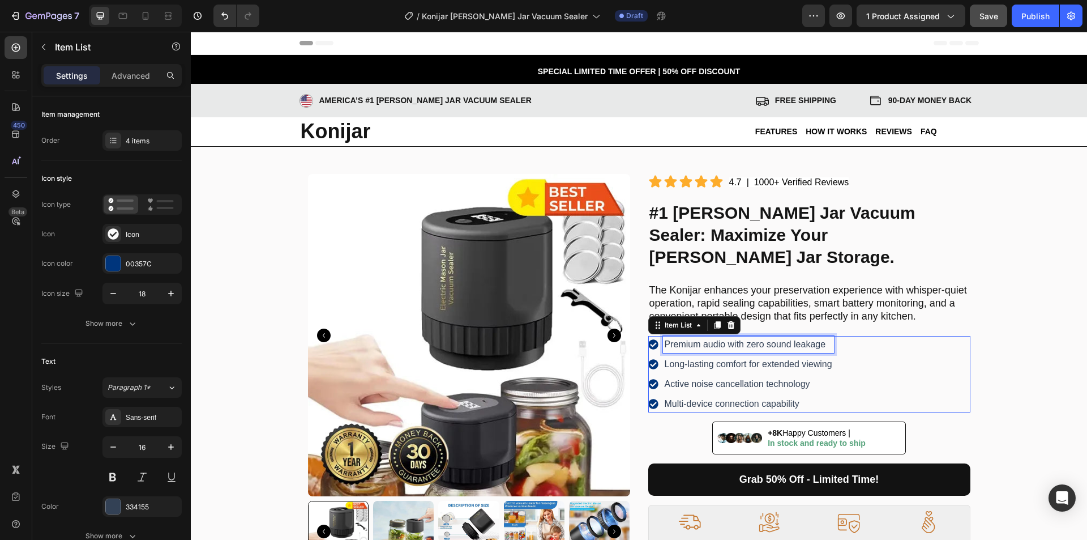
click at [759, 338] on p "Premium audio with zero sound leakage" at bounding box center [749, 345] width 168 height 14
click at [789, 338] on p "Premium audio with zero sound leakage" at bounding box center [749, 345] width 168 height 14
click at [744, 397] on p "Multi-device connection capability" at bounding box center [749, 404] width 168 height 14
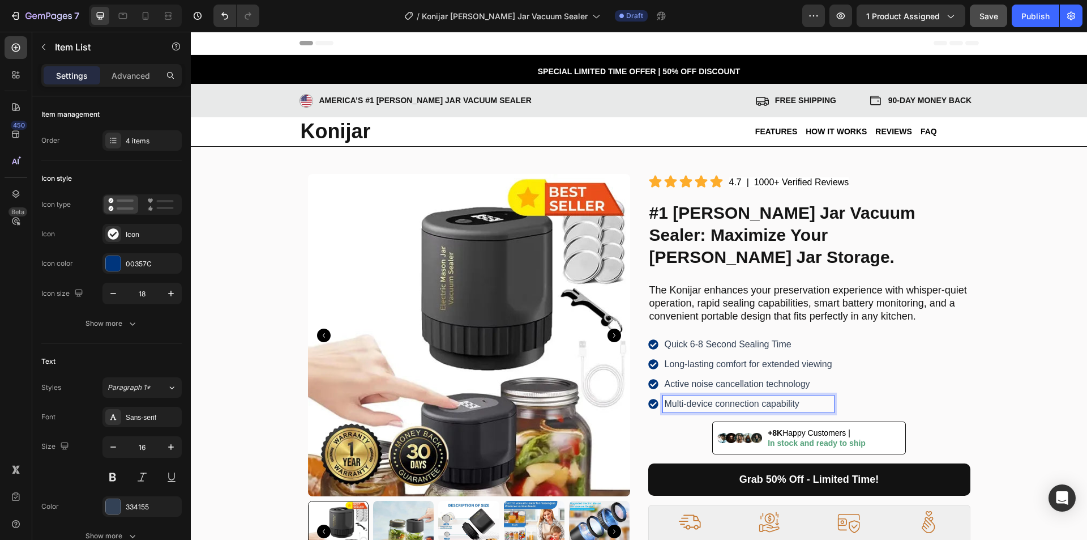
click at [758, 397] on p "Multi-device connection capability" at bounding box center [749, 404] width 168 height 14
click at [761, 357] on p "Long-lasting comfort for extended viewing" at bounding box center [749, 364] width 168 height 14
click at [712, 357] on p "Long-lasting comfort for extended viewing" at bounding box center [749, 364] width 168 height 14
click at [715, 377] on p "Active noise cancellation technology" at bounding box center [741, 384] width 153 height 14
click at [750, 377] on p "Active noise cancellation technology" at bounding box center [741, 384] width 153 height 14
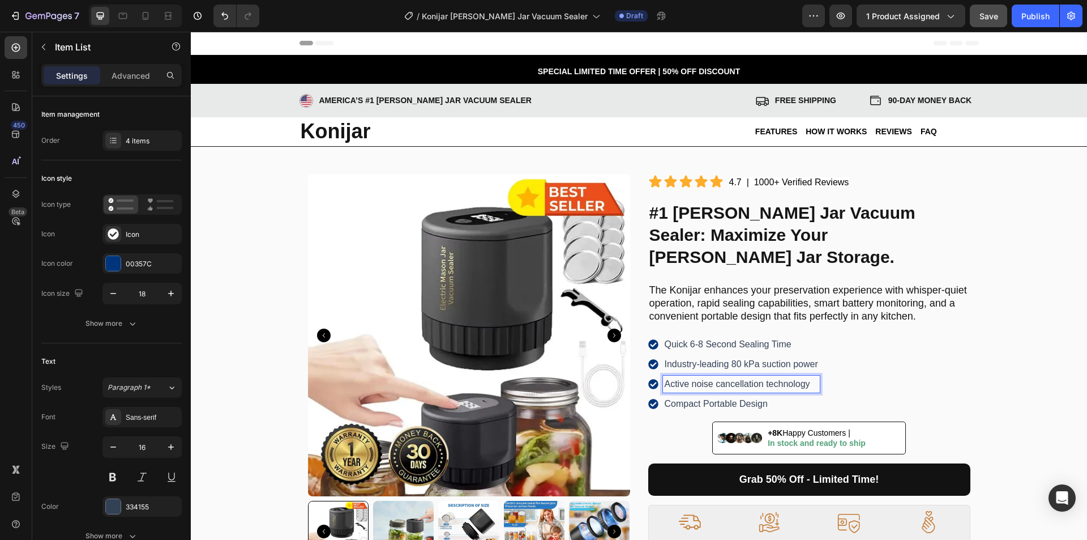
click at [774, 377] on p "Active noise cancellation technology" at bounding box center [741, 384] width 153 height 14
click at [748, 377] on p "Featuring a 2000 mAh battery capacity" at bounding box center [743, 384] width 156 height 14
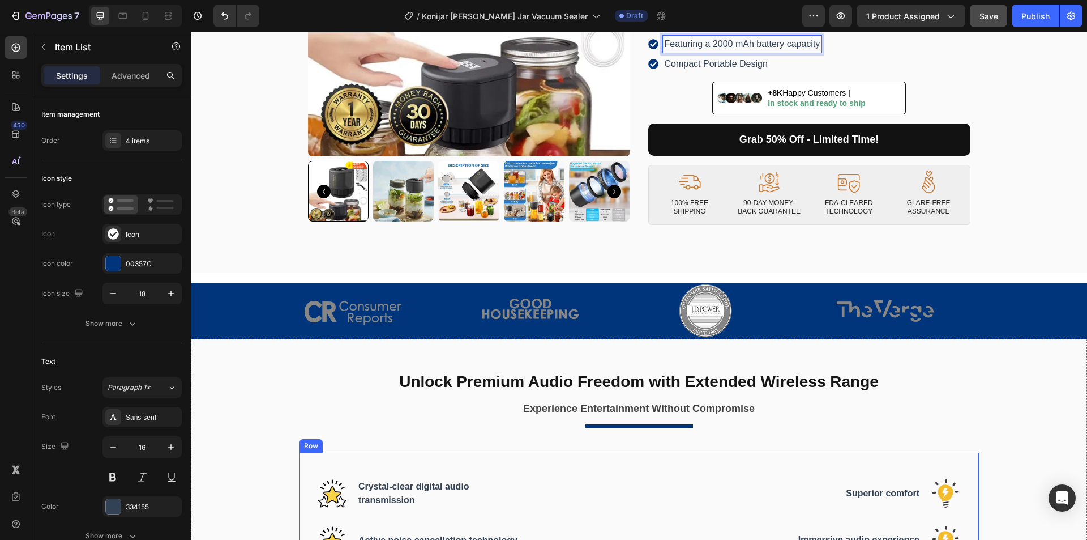
scroll to position [453, 0]
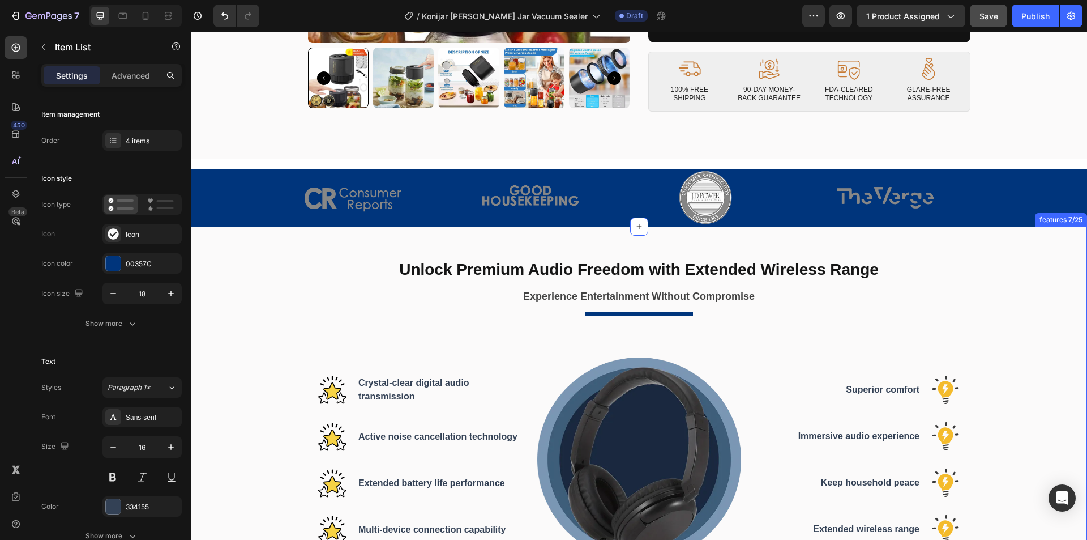
drag, startPoint x: 620, startPoint y: 262, endPoint x: 671, endPoint y: 261, distance: 51.0
click at [619, 262] on strong "Unlock Premium Audio Freedom with Extended Wireless Range" at bounding box center [639, 270] width 480 height 18
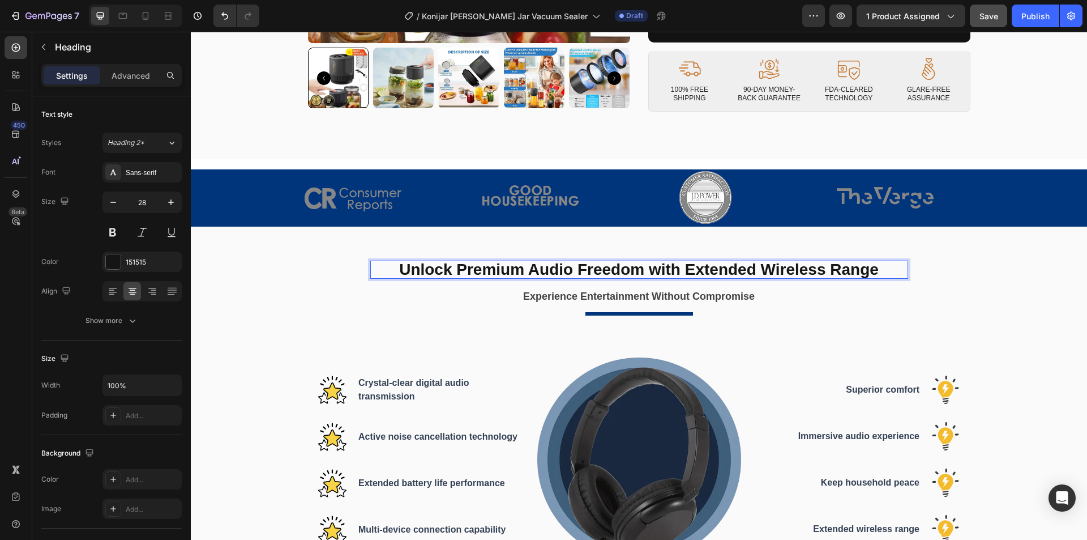
click at [723, 265] on strong "Unlock Premium Audio Freedom with Extended Wireless Range" at bounding box center [639, 270] width 480 height 18
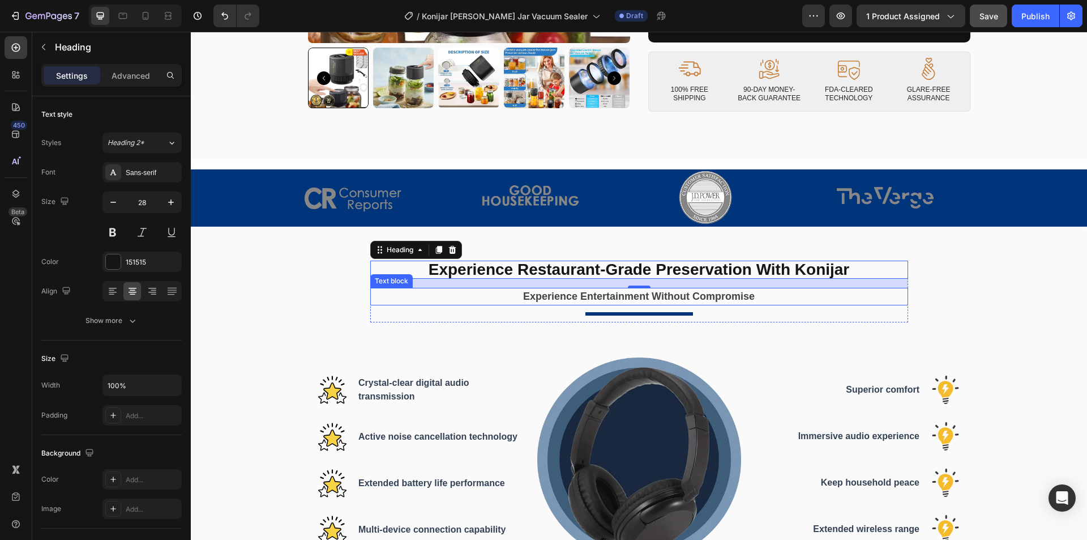
drag, startPoint x: 682, startPoint y: 292, endPoint x: 693, endPoint y: 291, distance: 11.4
click at [682, 292] on strong "Experience Entertainment Without Compromise" at bounding box center [639, 296] width 232 height 11
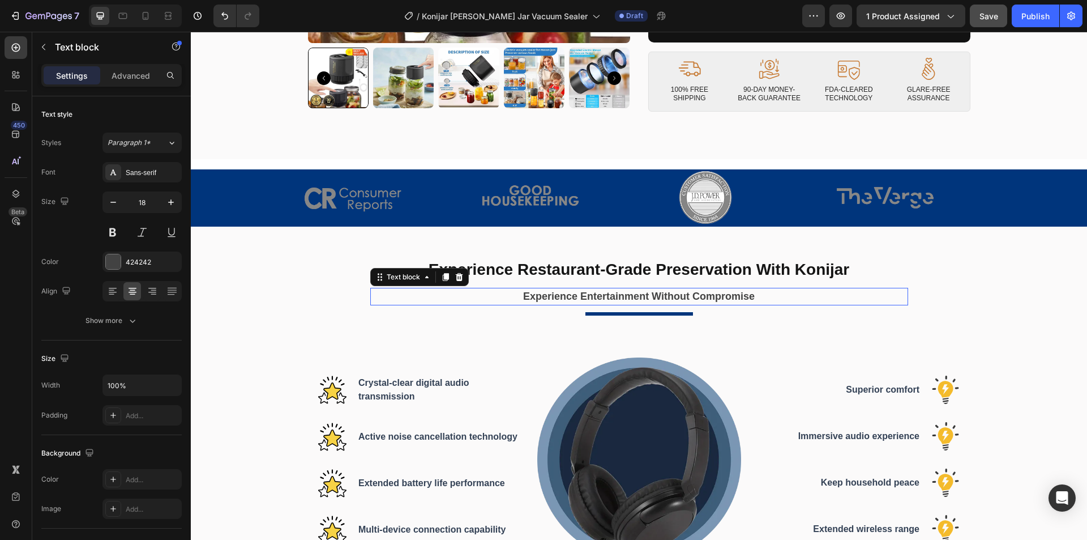
click at [695, 291] on strong "Experience Entertainment Without Compromise" at bounding box center [639, 296] width 232 height 11
click at [699, 291] on strong "Experience Entertainment Without Compromise" at bounding box center [639, 296] width 232 height 11
click at [699, 291] on strong "Rapid Sealing Capabilities, Smart Battery Monitoring" at bounding box center [638, 296] width 255 height 11
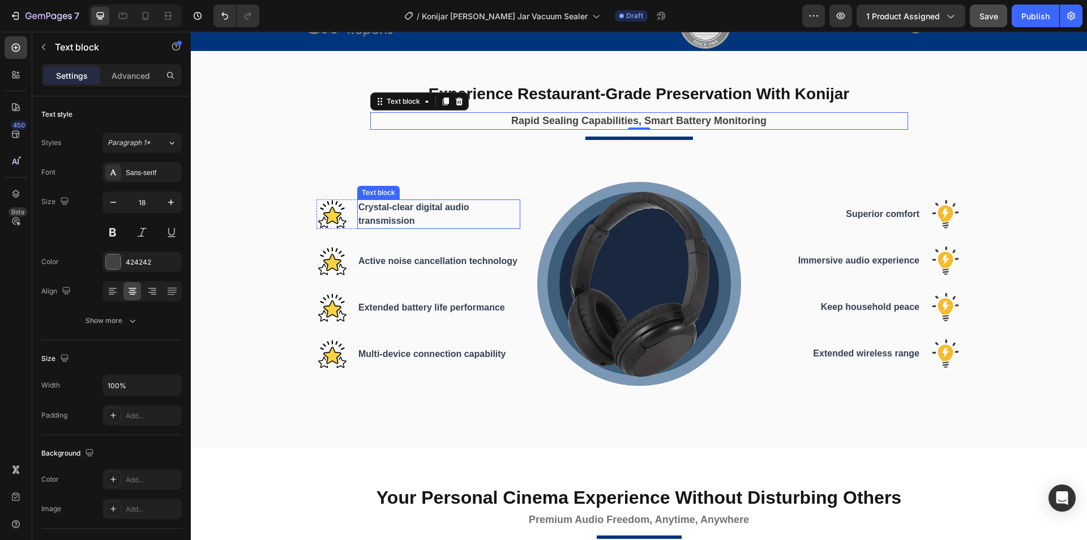
click at [417, 214] on p "Crystal-clear digital audio transmission" at bounding box center [438, 213] width 161 height 27
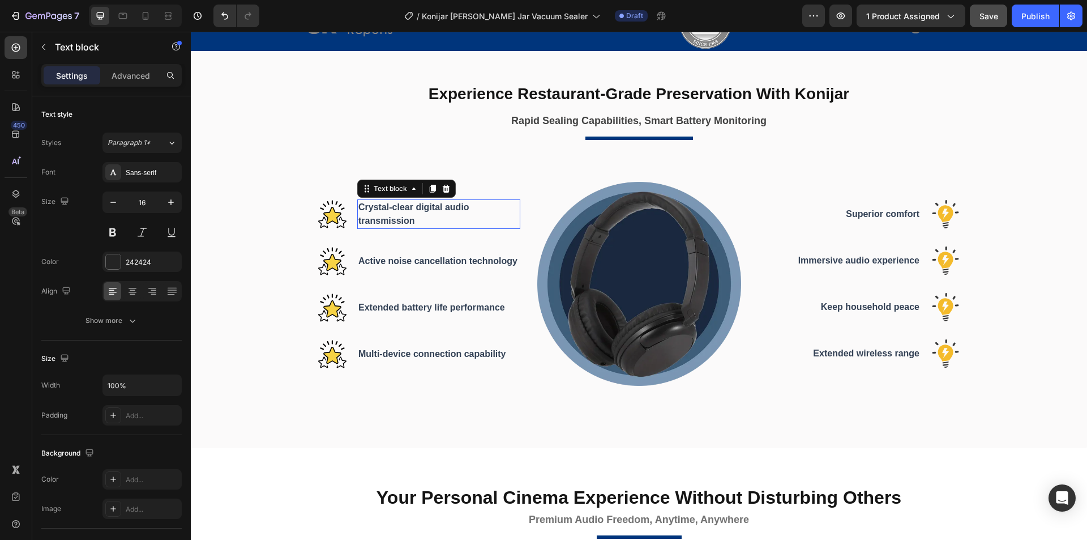
click at [398, 211] on p "Crystal-clear digital audio transmission" at bounding box center [438, 213] width 161 height 27
click at [443, 209] on span "Crystal-clear digital audio transmission" at bounding box center [413, 213] width 111 height 23
click at [402, 211] on p "Crystal-clear digital audio transmission" at bounding box center [438, 213] width 161 height 27
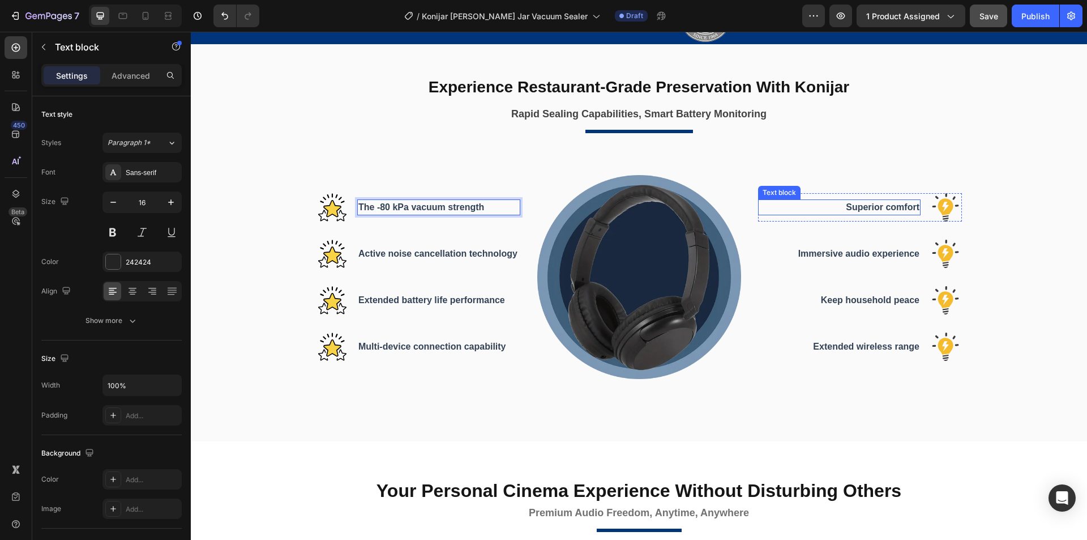
click at [878, 204] on span "Superior comfort" at bounding box center [883, 207] width 74 height 10
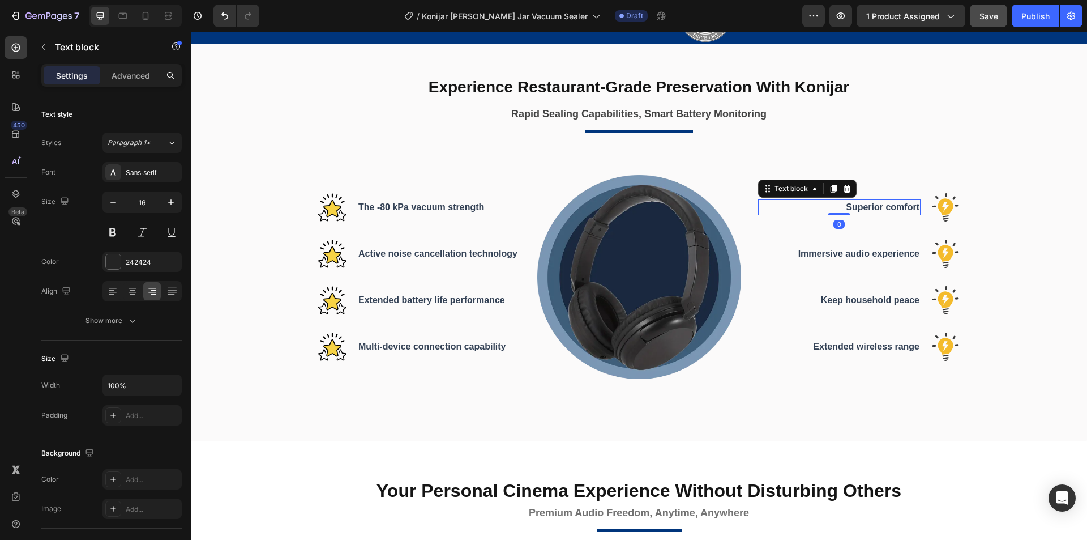
click at [855, 206] on span "Superior comfort" at bounding box center [883, 207] width 74 height 10
click at [885, 208] on span "Superior comfort" at bounding box center [883, 207] width 74 height 10
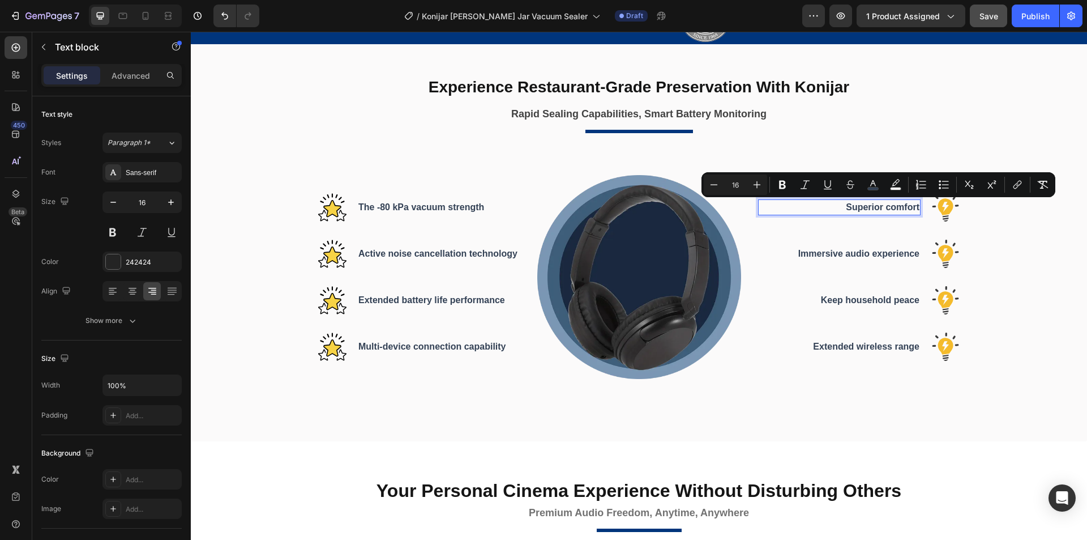
scroll to position [623, 0]
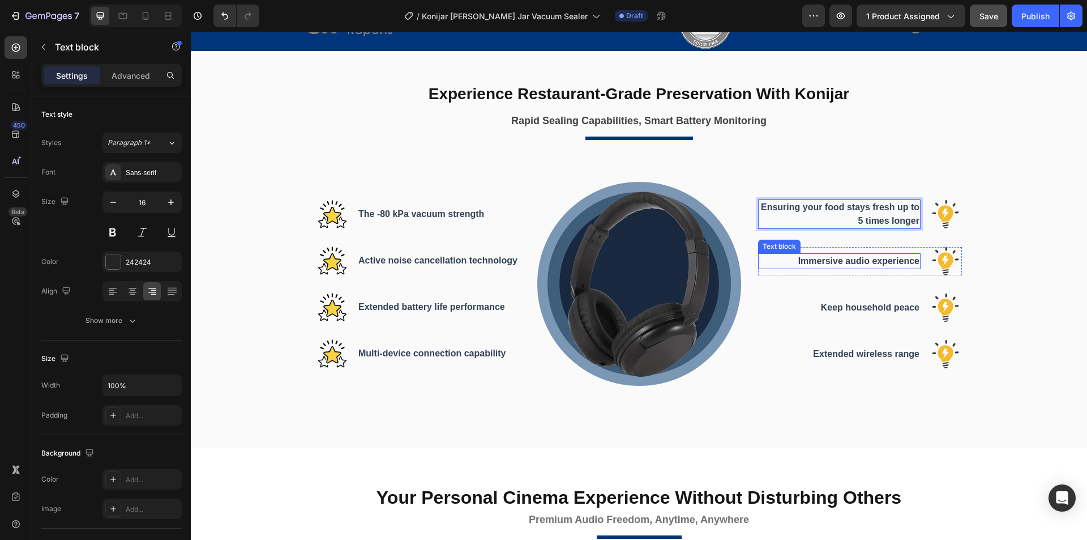
click at [853, 264] on span "Immersive audio experience" at bounding box center [859, 261] width 121 height 10
click at [882, 264] on span "Immersive audio experience" at bounding box center [859, 261] width 121 height 10
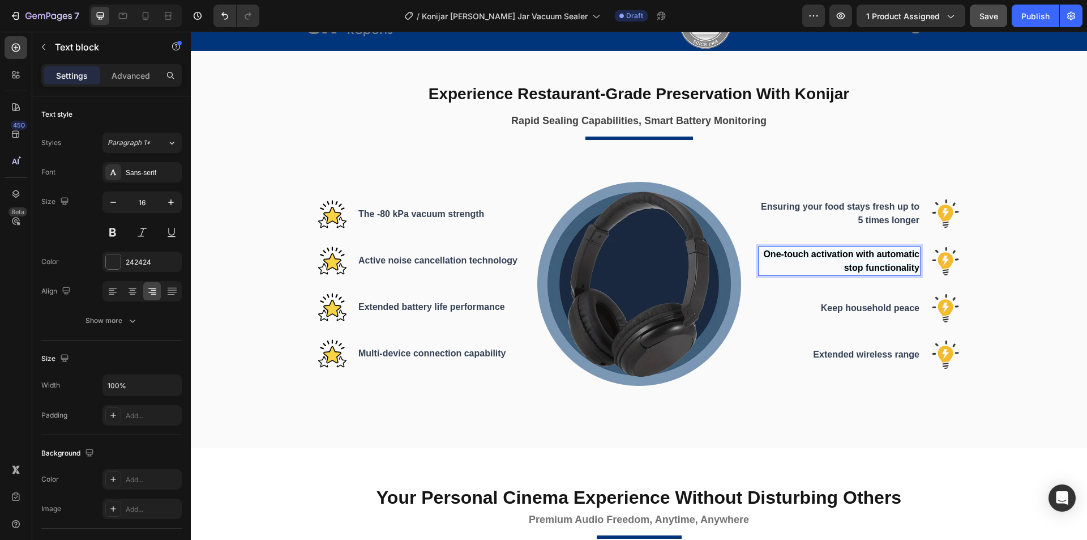
scroll to position [616, 0]
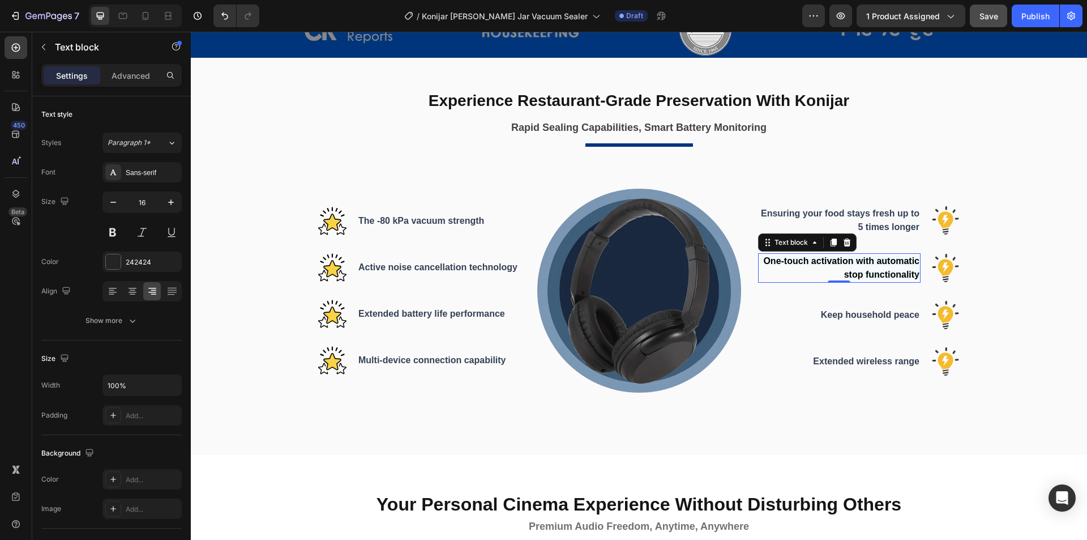
click at [872, 274] on span "One-touch activation with automatic stop functionality" at bounding box center [841, 267] width 156 height 23
click at [874, 227] on span "Ensuring your food stays fresh up to 5 times longer" at bounding box center [840, 219] width 159 height 23
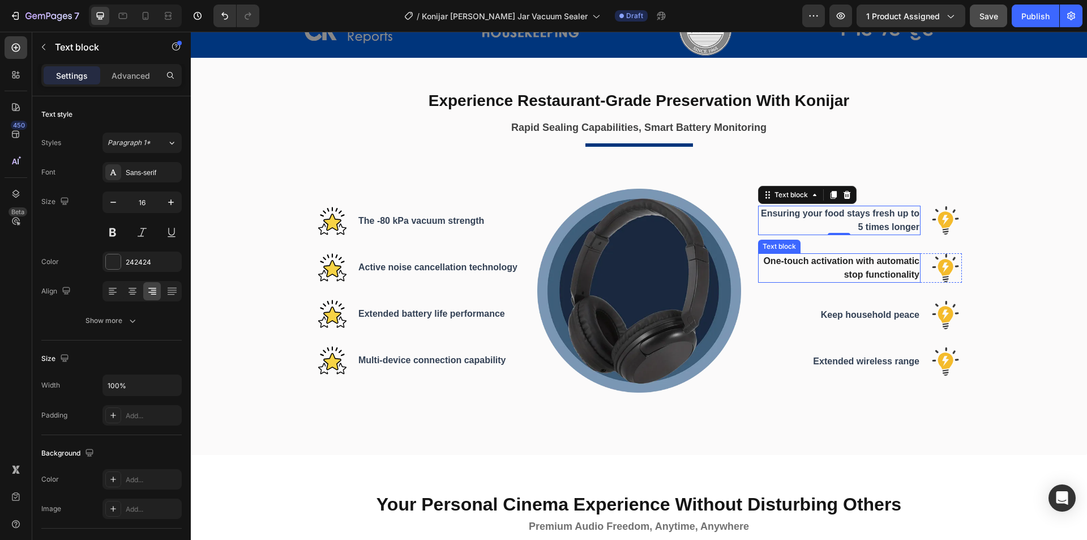
click at [867, 259] on p "One-touch activation with automatic stop functionality" at bounding box center [839, 267] width 161 height 27
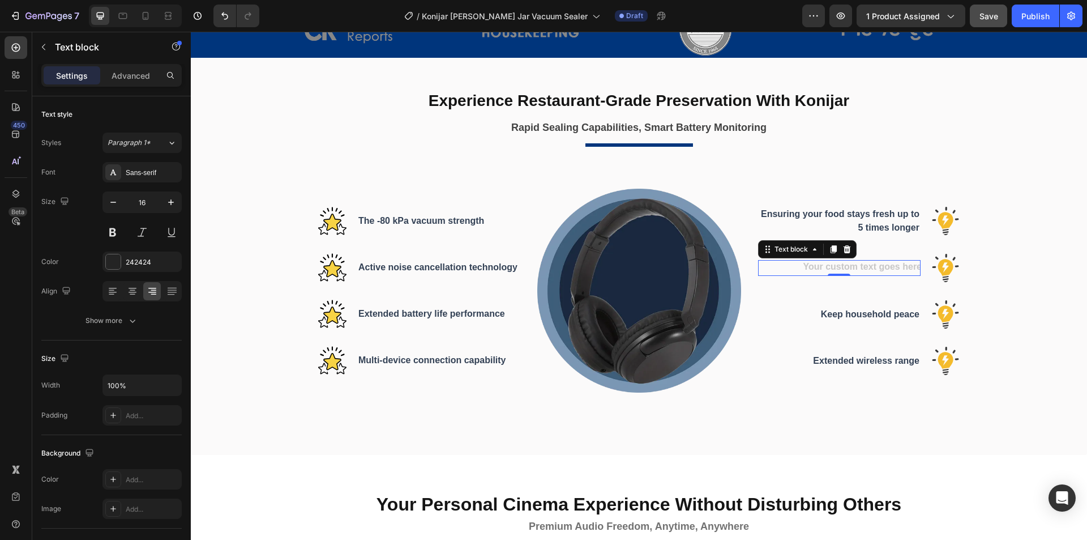
click at [865, 266] on div "Rich Text Editor. Editing area: main" at bounding box center [839, 268] width 163 height 16
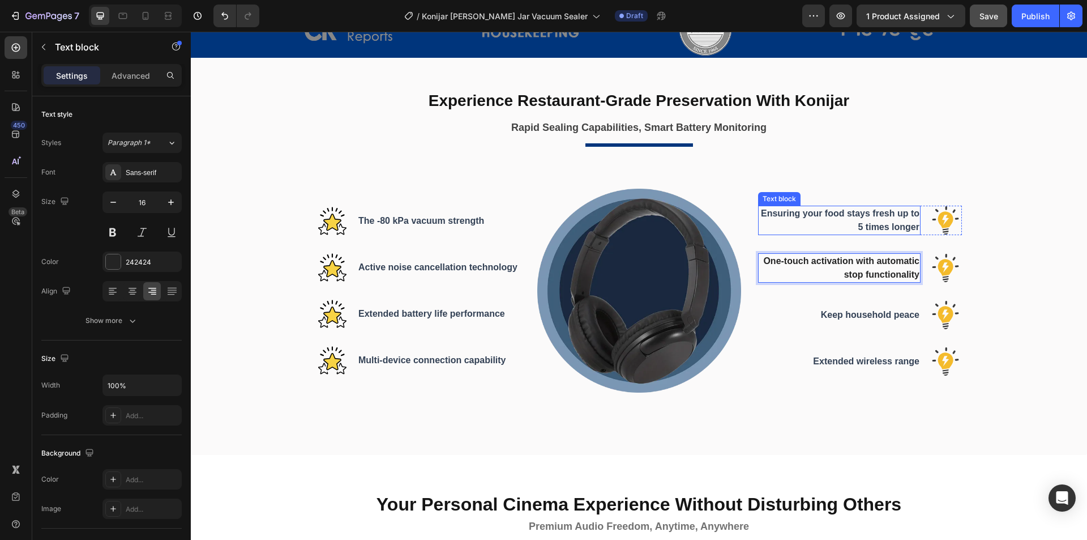
click at [870, 224] on span "Ensuring your food stays fresh up to 5 times longer" at bounding box center [840, 219] width 159 height 23
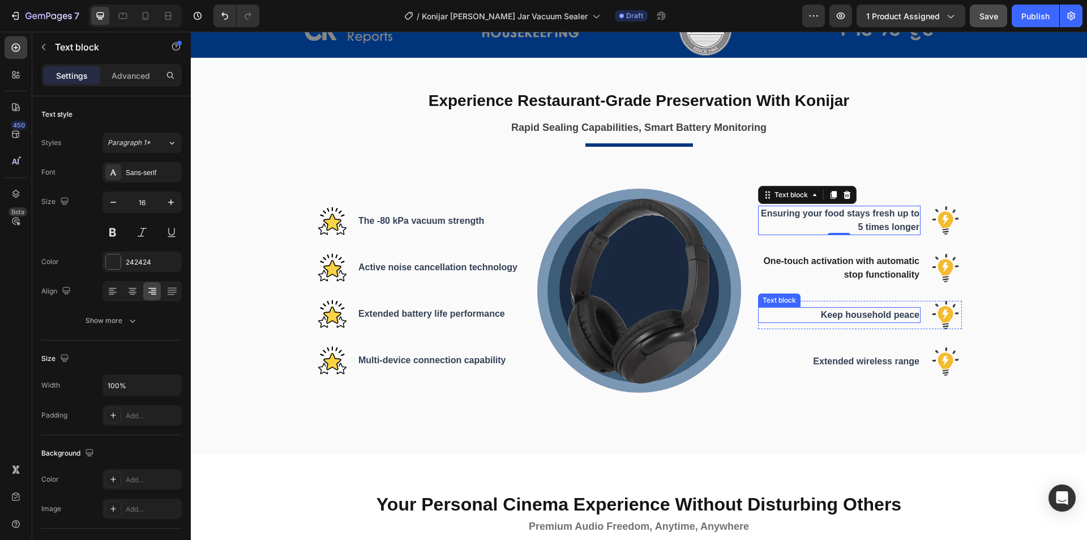
click at [869, 311] on span "Keep household peace" at bounding box center [870, 315] width 99 height 10
click at [885, 315] on span "Keep household peace" at bounding box center [870, 315] width 99 height 10
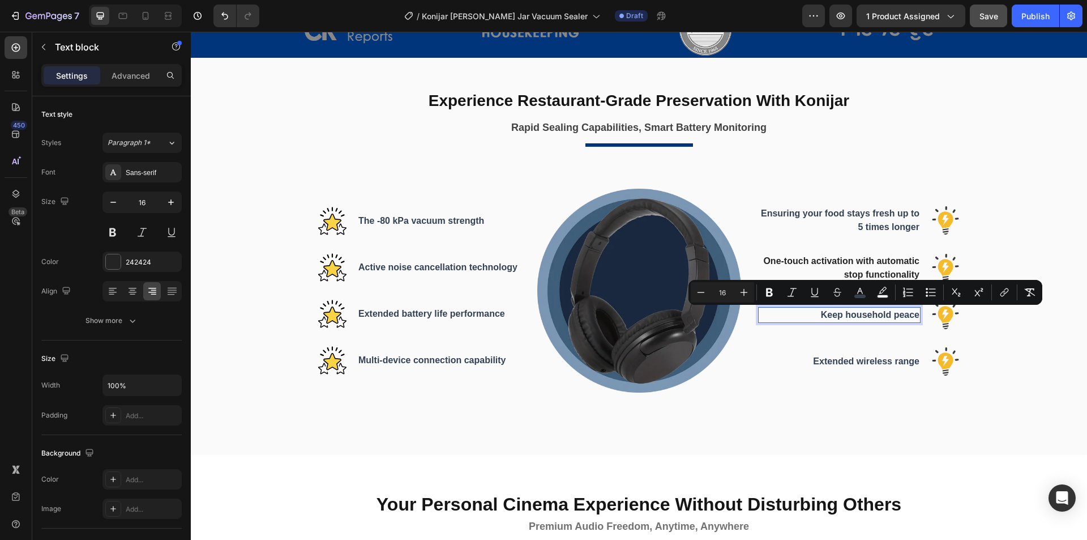
scroll to position [609, 0]
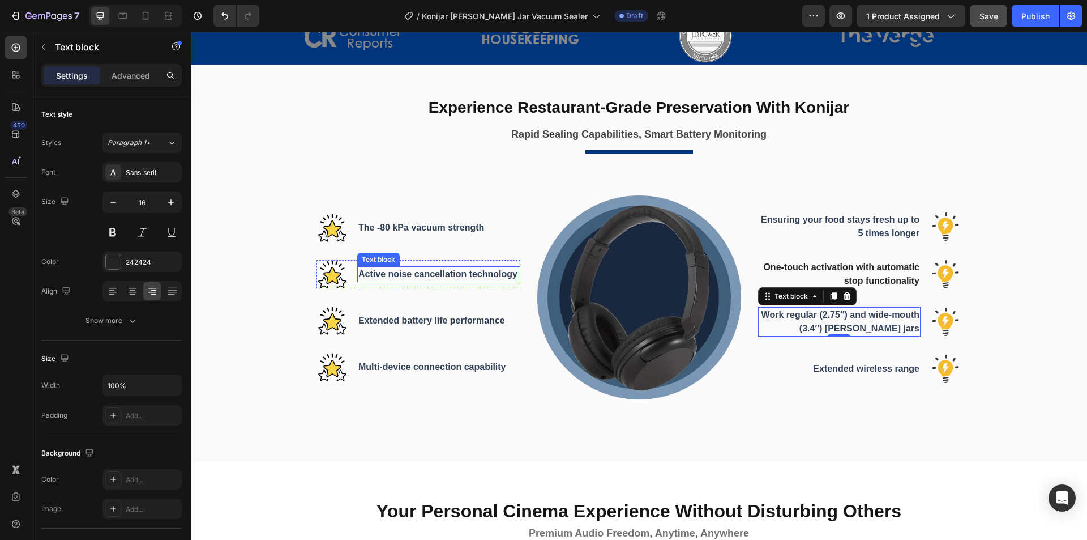
click at [405, 271] on span "Active noise cancellation technology" at bounding box center [437, 274] width 159 height 10
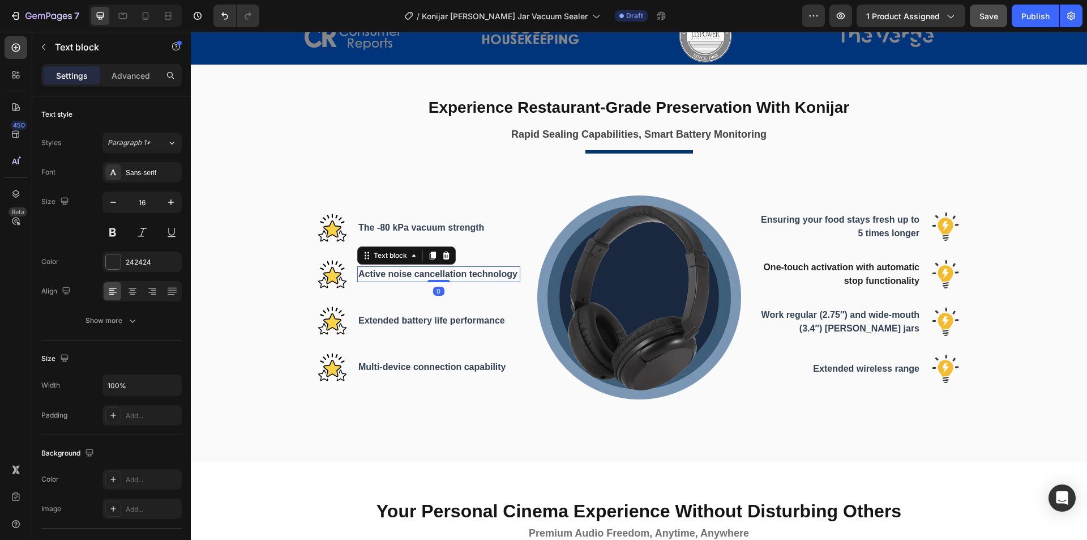
click at [448, 274] on span "Active noise cancellation technology" at bounding box center [437, 274] width 159 height 10
click at [494, 273] on span "Active noise cancellation technology" at bounding box center [437, 274] width 159 height 10
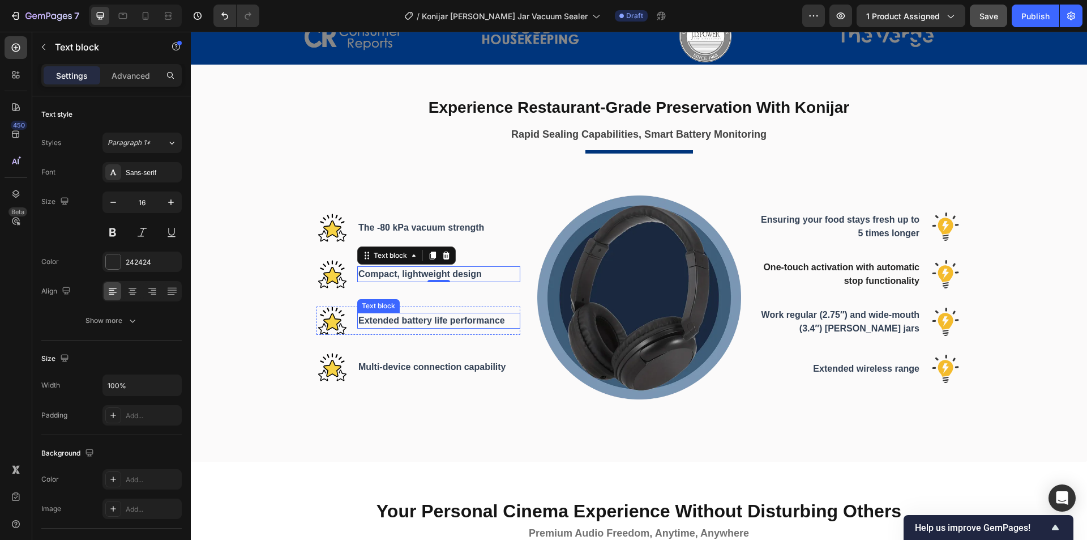
click at [413, 321] on span "Extended battery life performance" at bounding box center [431, 320] width 147 height 10
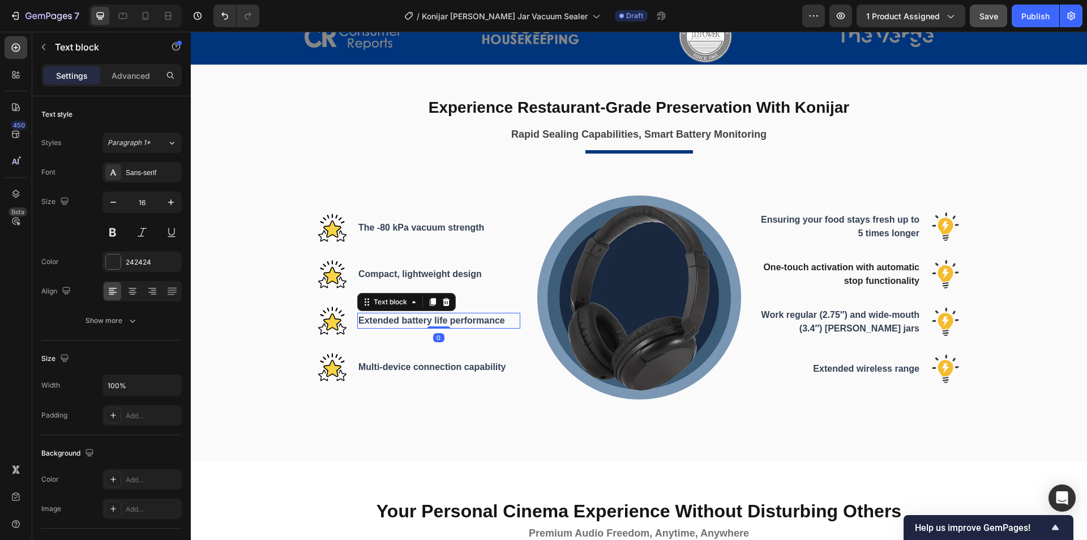
click at [460, 323] on span "Extended battery life performance" at bounding box center [431, 320] width 147 height 10
click at [491, 321] on span "Extended battery life performance" at bounding box center [431, 320] width 147 height 10
drag, startPoint x: 391, startPoint y: 364, endPoint x: 404, endPoint y: 365, distance: 13.1
click at [391, 364] on span "Multi-device connection capability" at bounding box center [432, 367] width 148 height 10
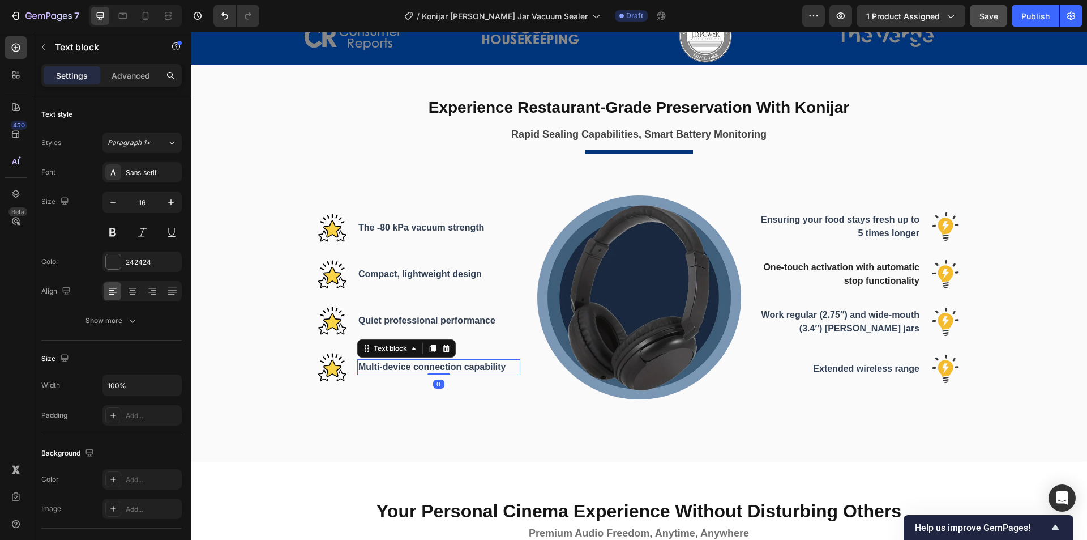
click at [421, 366] on span "Multi-device connection capability" at bounding box center [432, 367] width 148 height 10
click at [439, 365] on span "Multi-device connection capability" at bounding box center [432, 367] width 148 height 10
click at [838, 361] on div "Extended wireless range" at bounding box center [839, 369] width 163 height 16
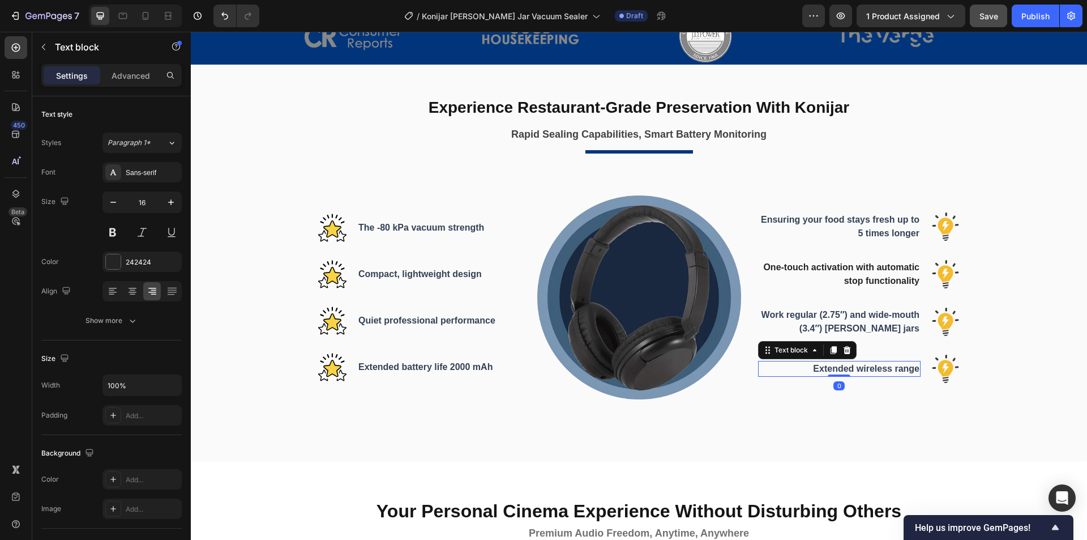
click at [835, 369] on span "Extended wireless range" at bounding box center [866, 369] width 106 height 10
click at [868, 369] on span "Extended wireless range" at bounding box center [866, 369] width 106 height 10
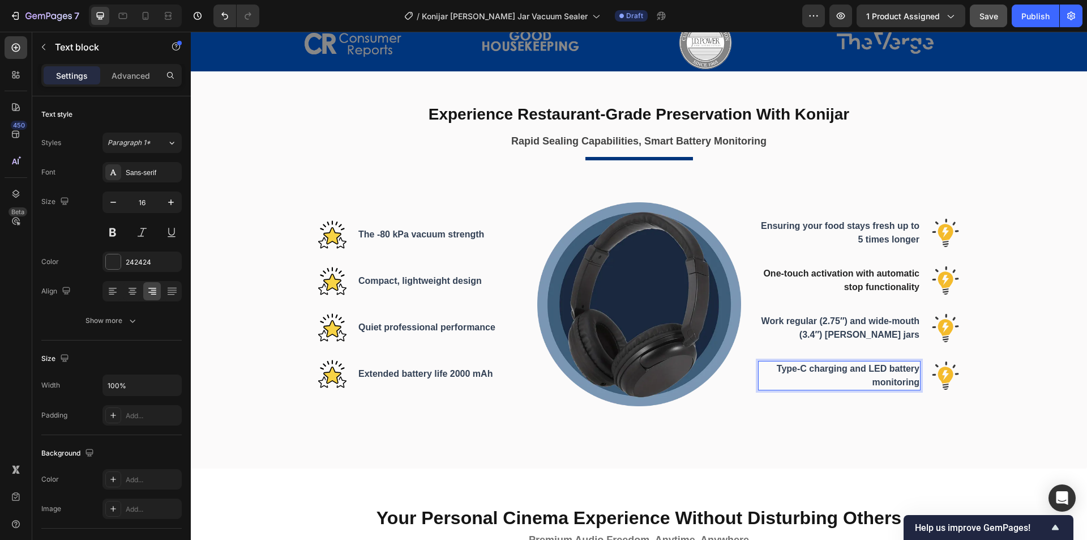
click at [822, 373] on p "Type-C charging and LED battery monitoring" at bounding box center [839, 375] width 161 height 27
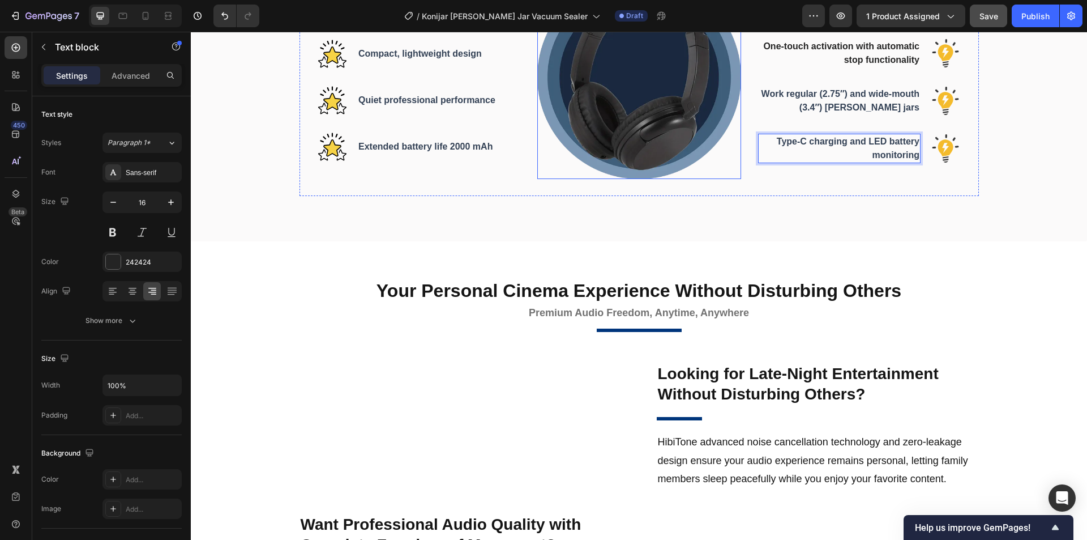
scroll to position [886, 0]
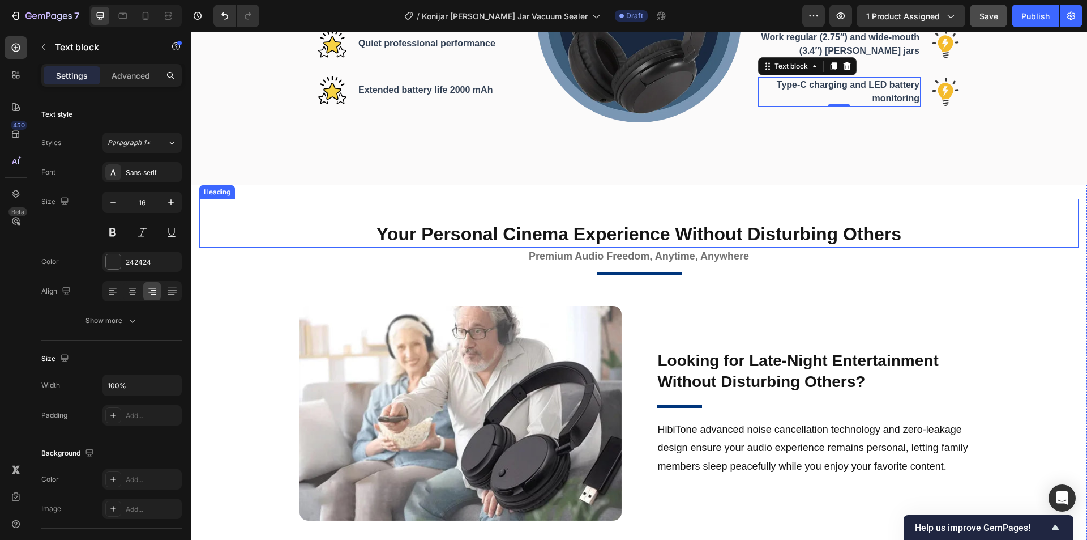
drag, startPoint x: 675, startPoint y: 234, endPoint x: 682, endPoint y: 232, distance: 7.0
click at [675, 234] on h2 "Your Personal Cinema Experience Without Disturbing Others" at bounding box center [640, 234] width 680 height 26
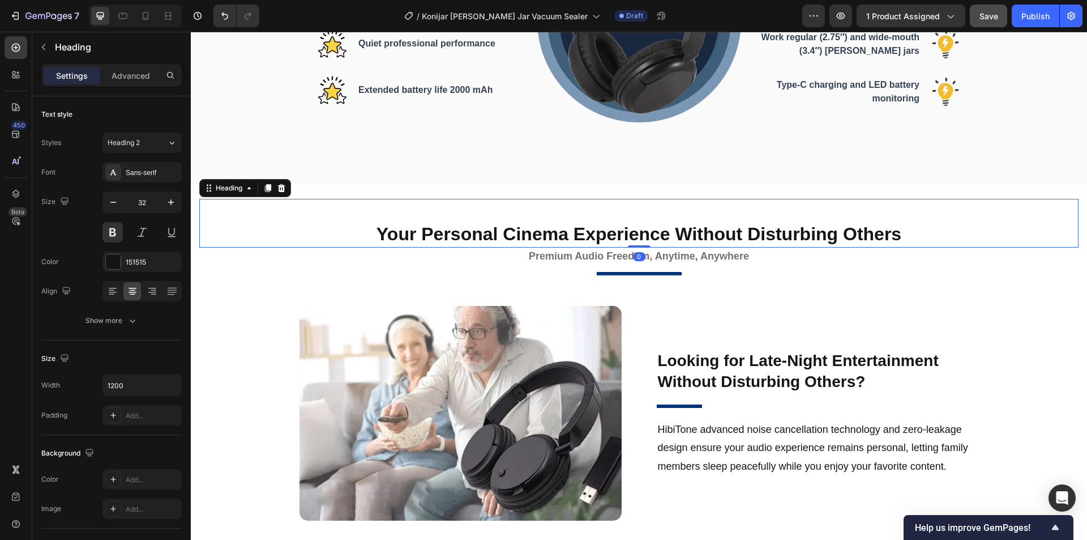
click at [717, 231] on h2 "Your Personal Cinema Experience Without Disturbing Others" at bounding box center [640, 234] width 680 height 26
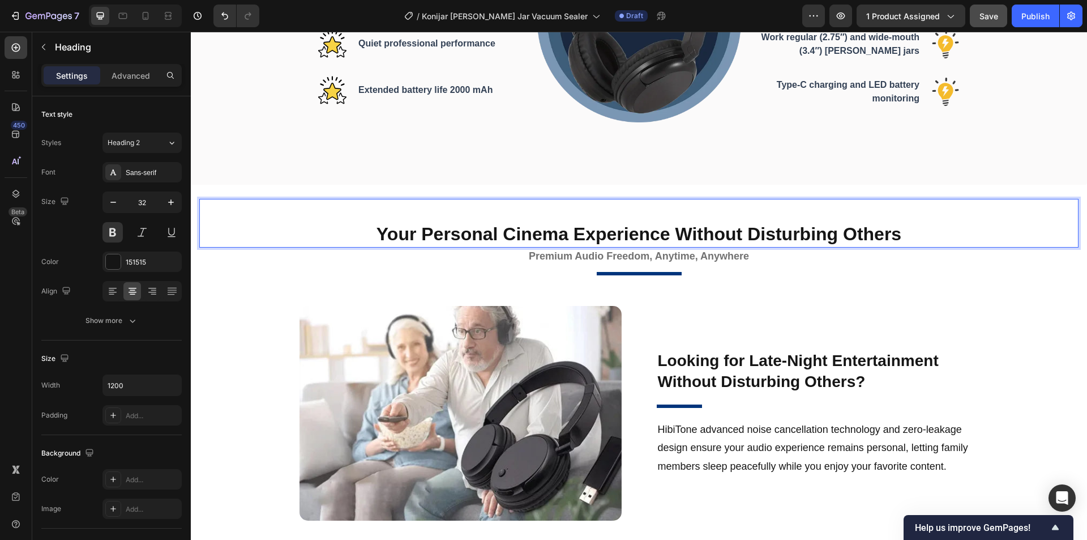
click at [744, 230] on p "Your Personal Cinema Experience Without Disturbing Others" at bounding box center [639, 235] width 677 height 24
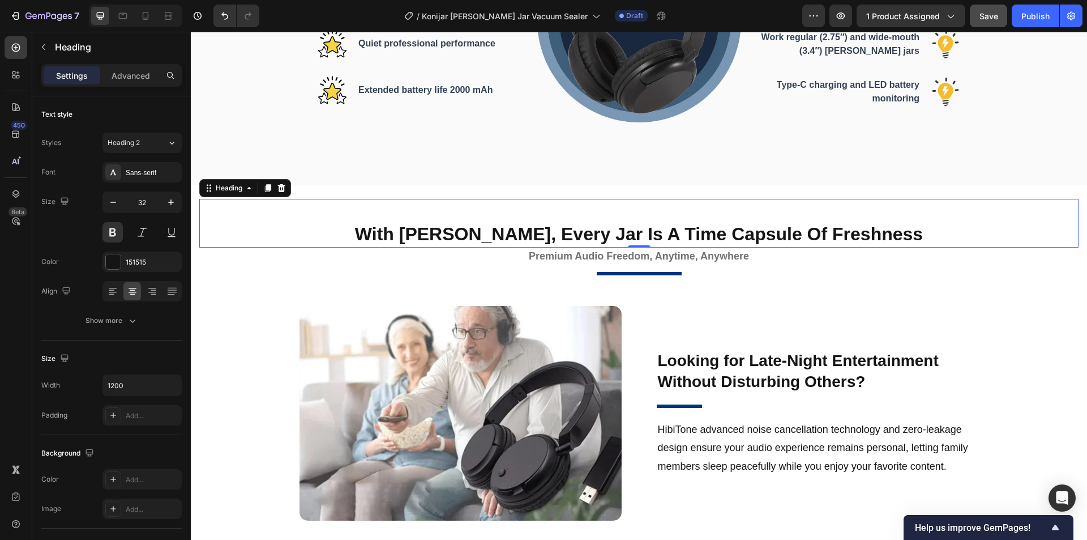
click at [638, 255] on div "0" at bounding box center [639, 256] width 11 height 9
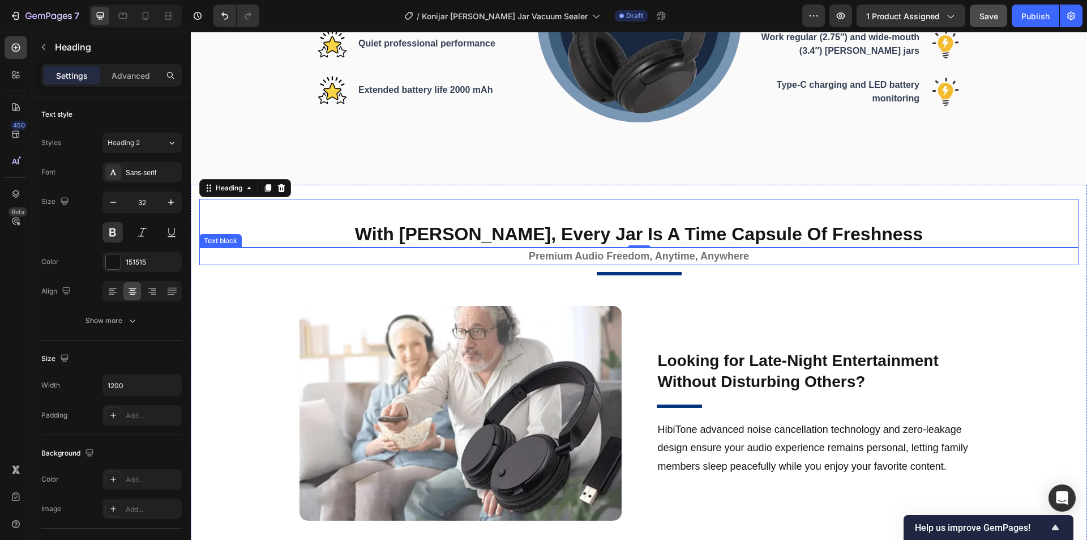
click at [675, 258] on strong "Premium Audio Freedom, Anytime, Anywhere" at bounding box center [639, 255] width 220 height 11
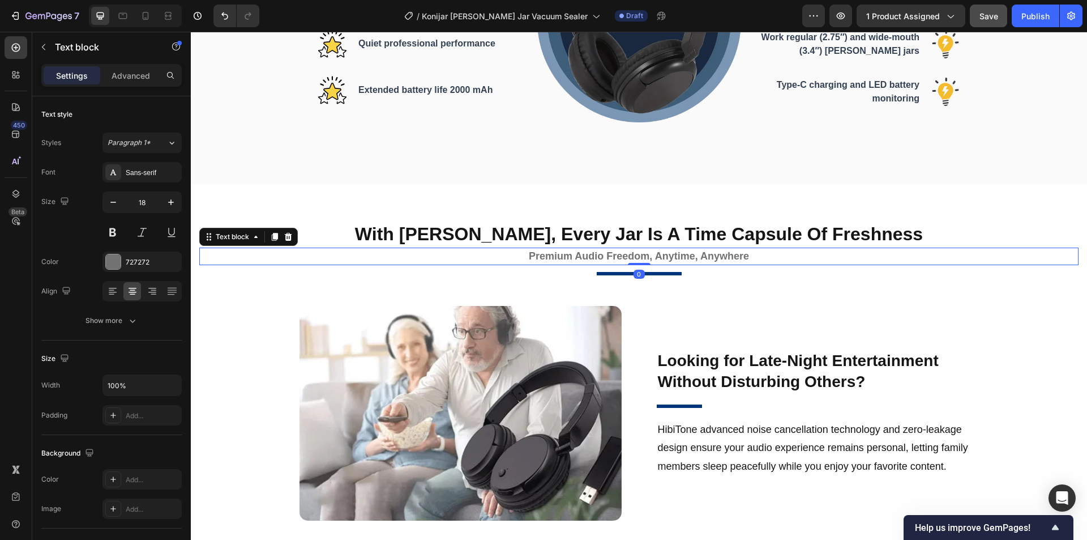
click at [688, 254] on strong "Premium Audio Freedom, Anytime, Anywhere" at bounding box center [639, 255] width 220 height 11
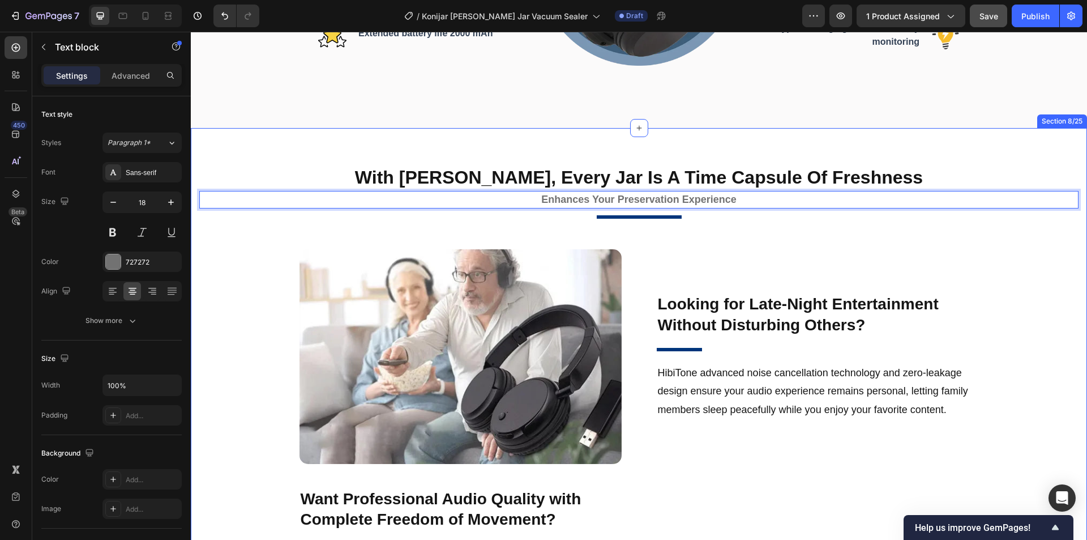
scroll to position [999, 0]
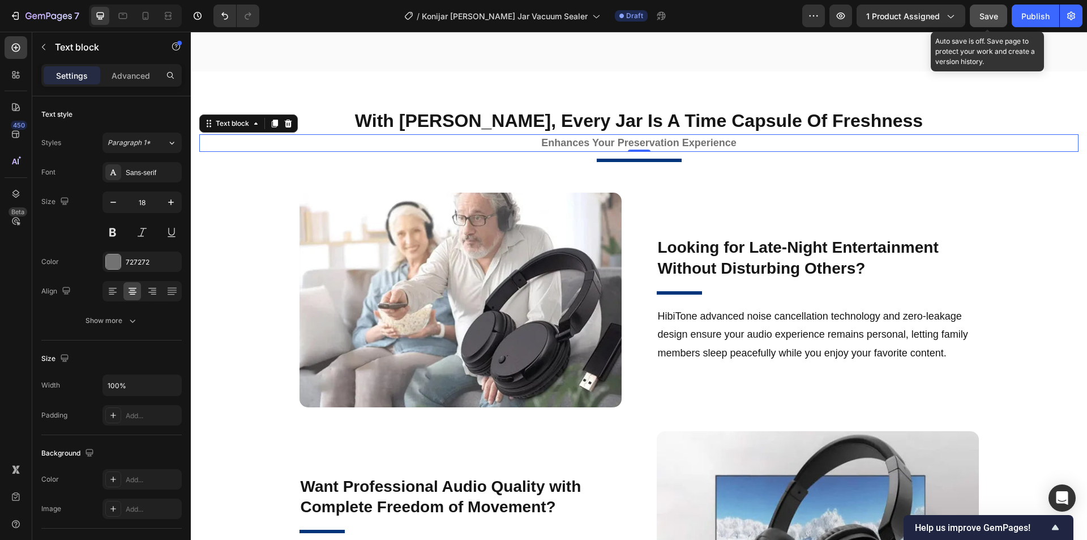
click at [993, 14] on span "Save" at bounding box center [989, 16] width 19 height 10
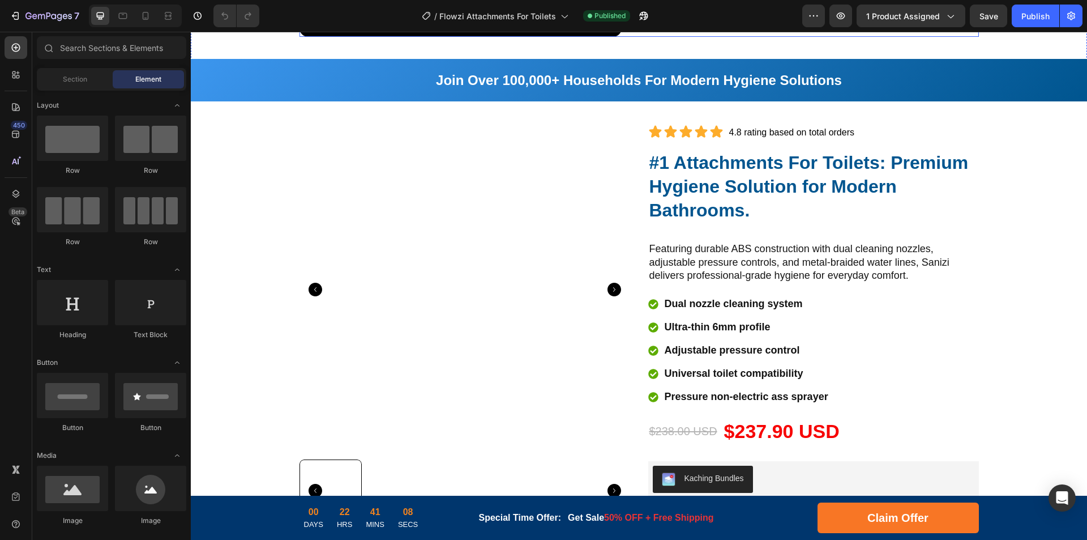
scroll to position [1359, 0]
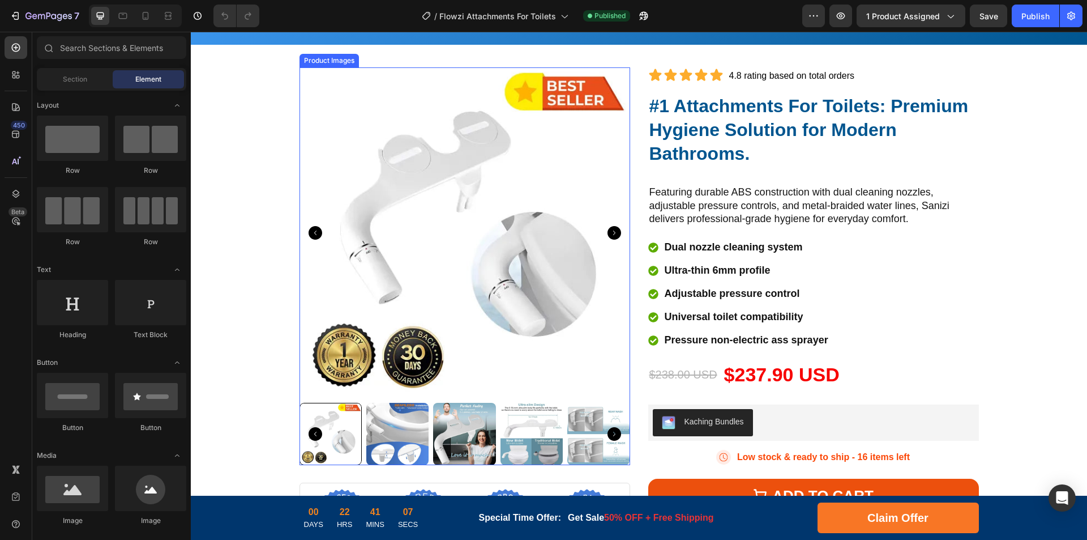
click at [334, 61] on div "Product Images Row Image Image Image Image Row FREE SHIPPING Text 30 DAYS MONEY…" at bounding box center [639, 335] width 897 height 580
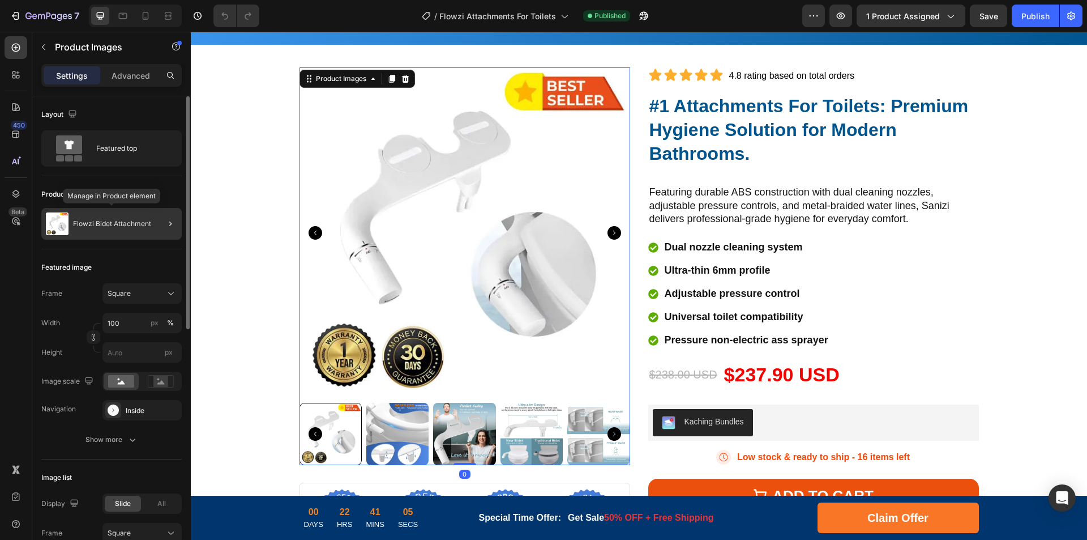
click at [106, 216] on div "Flowzi Bidet Attachment" at bounding box center [111, 224] width 140 height 32
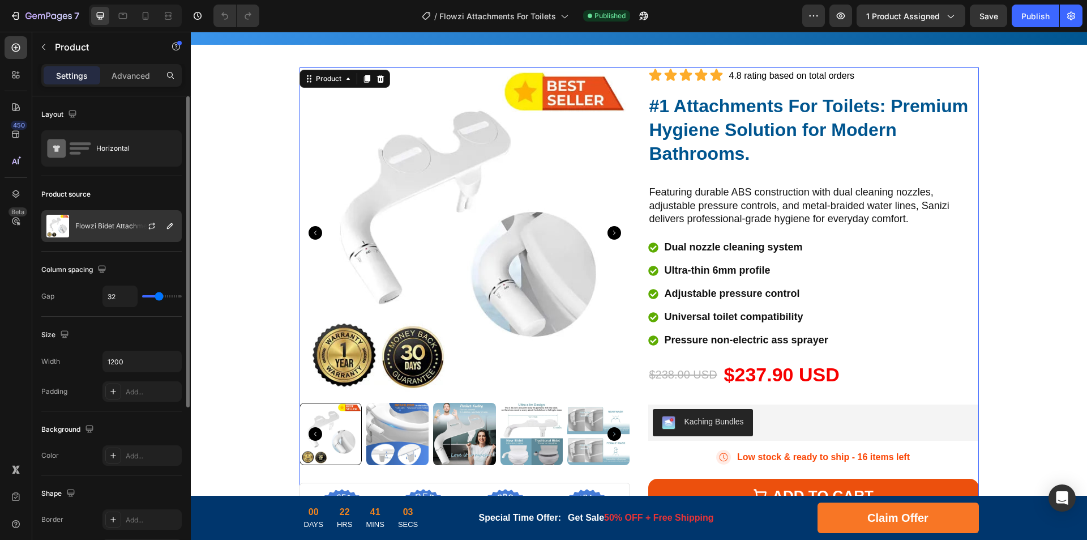
click at [124, 228] on p "Flowzi Bidet Attachment" at bounding box center [114, 226] width 78 height 8
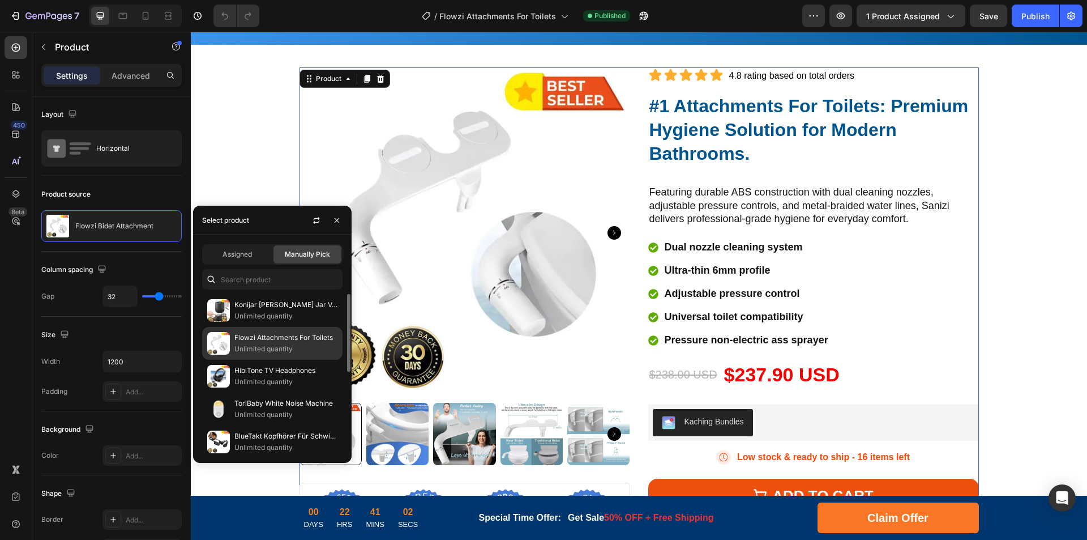
click at [294, 345] on p "Unlimited quantity" at bounding box center [285, 348] width 103 height 11
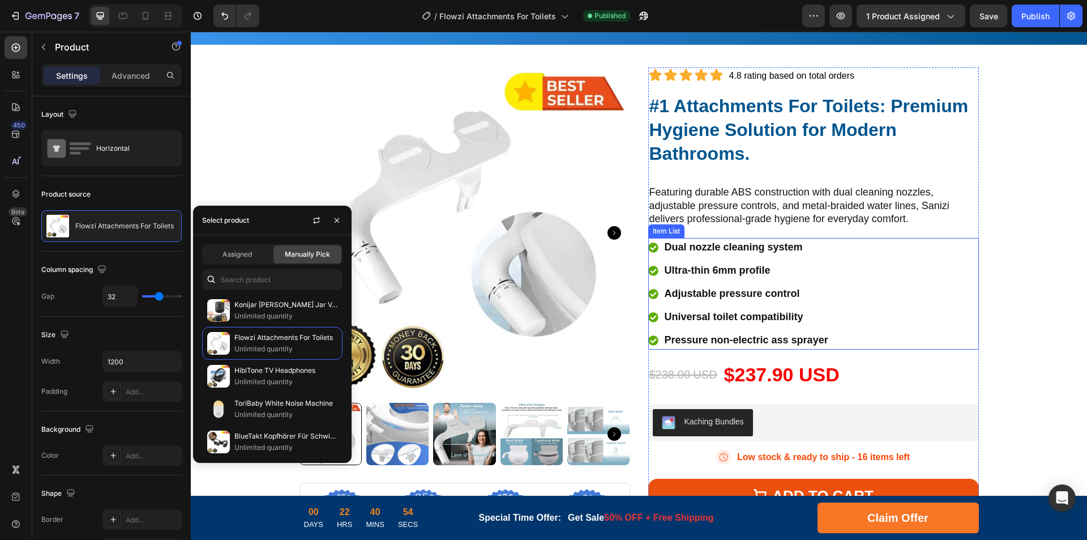
scroll to position [1416, 0]
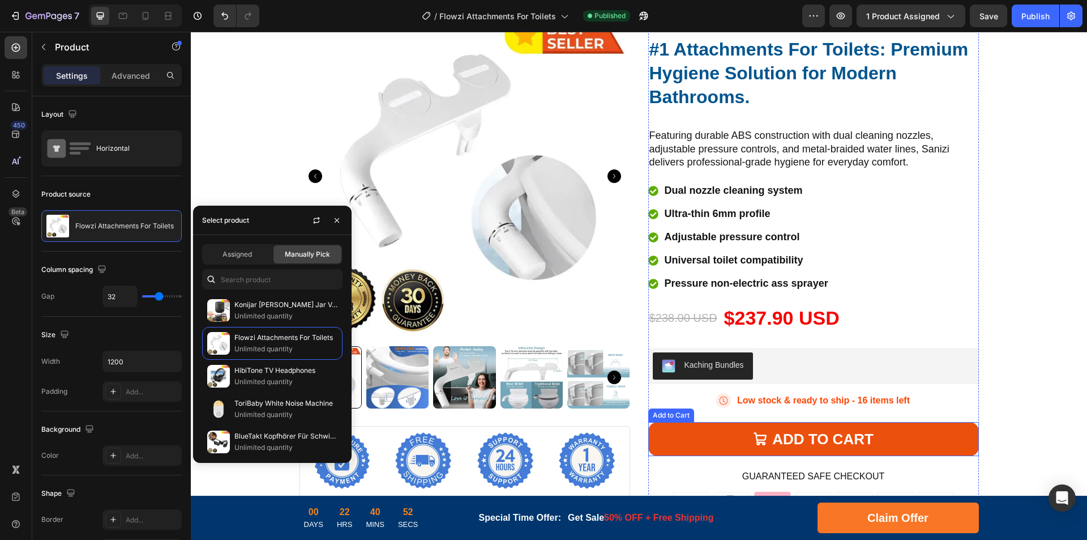
click at [669, 415] on div "Add to Cart" at bounding box center [671, 415] width 41 height 10
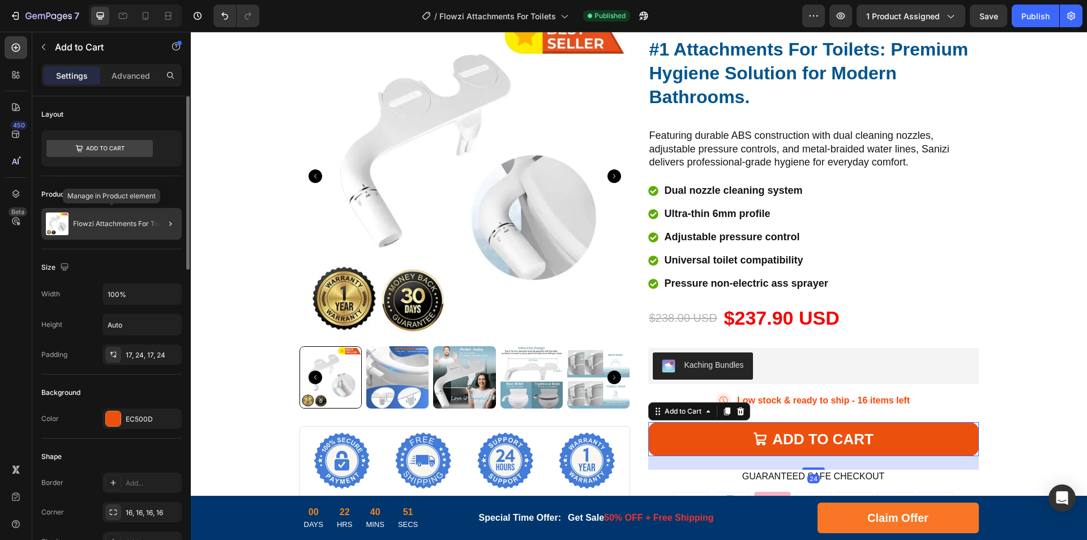
click at [103, 235] on div "Flowzi Attachments For Toilets" at bounding box center [111, 224] width 140 height 32
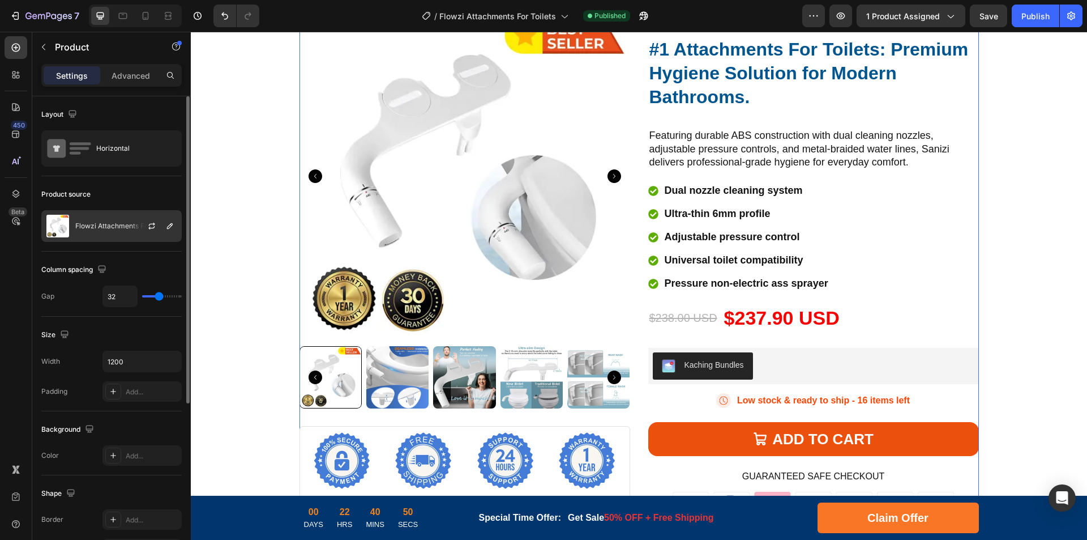
click at [110, 232] on div "Flowzi Attachments For Toilets" at bounding box center [111, 226] width 140 height 32
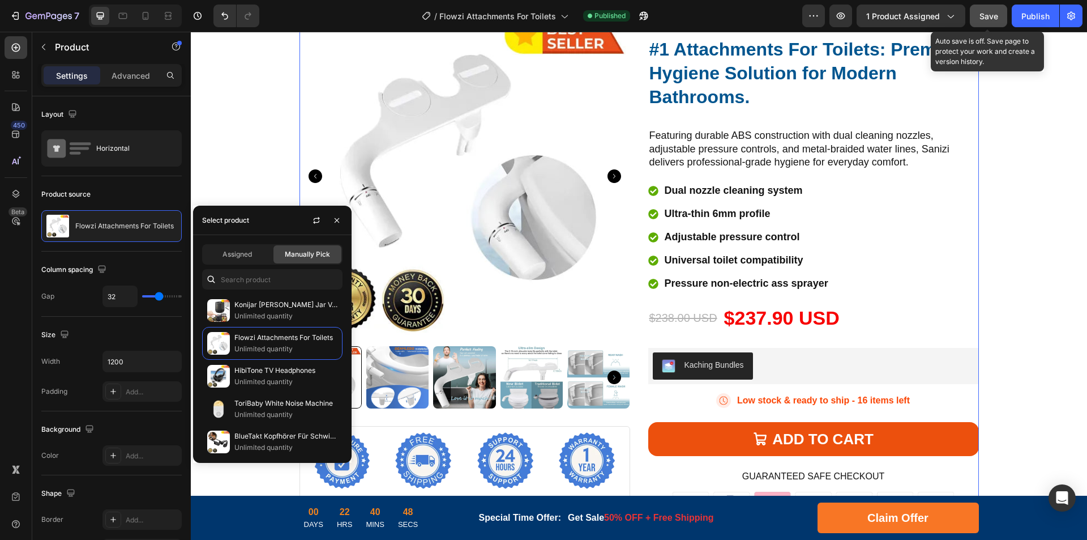
click at [986, 15] on span "Save" at bounding box center [989, 16] width 19 height 10
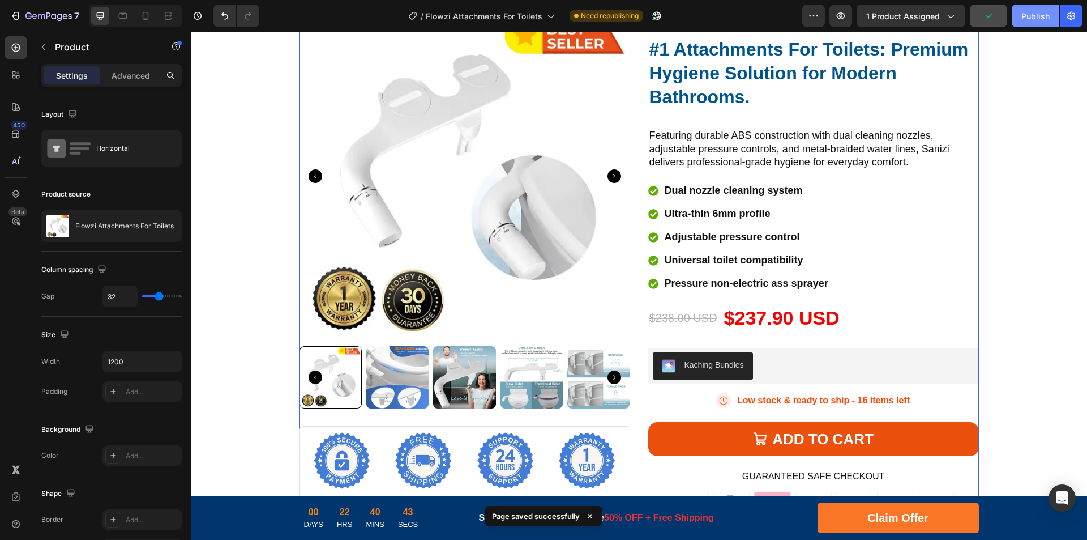
click at [1028, 20] on div "Publish" at bounding box center [1036, 16] width 28 height 12
